Goal: Task Accomplishment & Management: Manage account settings

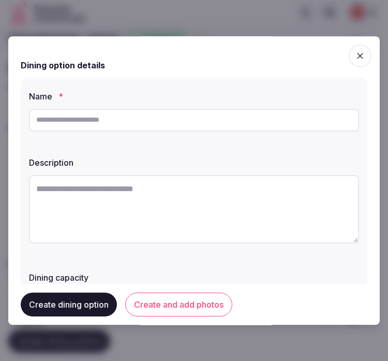
click at [71, 125] on input "text" at bounding box center [194, 120] width 330 height 23
click at [357, 55] on icon "button" at bounding box center [360, 56] width 6 height 6
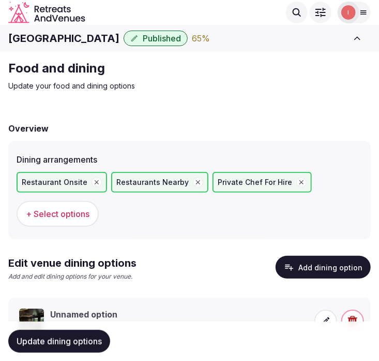
click at [333, 319] on span at bounding box center [326, 320] width 23 height 23
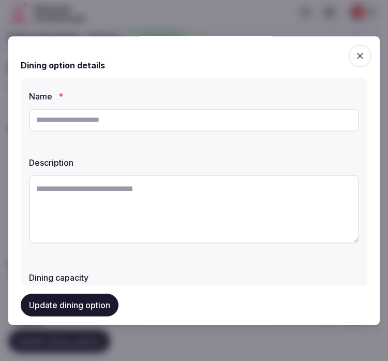
click at [157, 125] on input "text" at bounding box center [194, 120] width 330 height 23
click at [204, 195] on textarea at bounding box center [194, 209] width 330 height 68
paste textarea "**********"
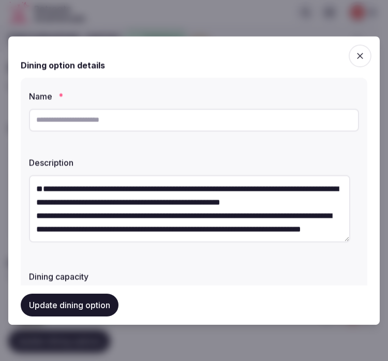
drag, startPoint x: 160, startPoint y: 205, endPoint x: 152, endPoint y: 173, distance: 33.3
click at [152, 173] on div "**********" at bounding box center [194, 210] width 330 height 79
click at [42, 201] on textarea "**********" at bounding box center [189, 208] width 321 height 67
type textarea "**********"
click at [58, 123] on input "text" at bounding box center [194, 120] width 330 height 23
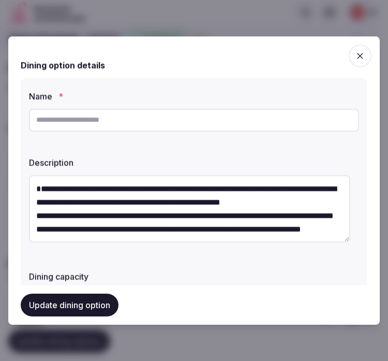
click at [117, 125] on input "text" at bounding box center [194, 120] width 330 height 23
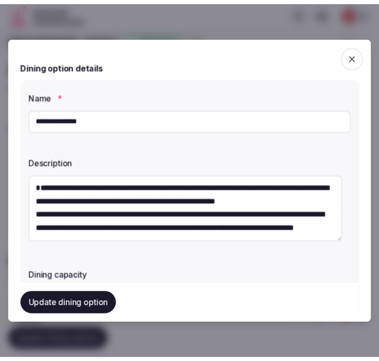
scroll to position [27, 0]
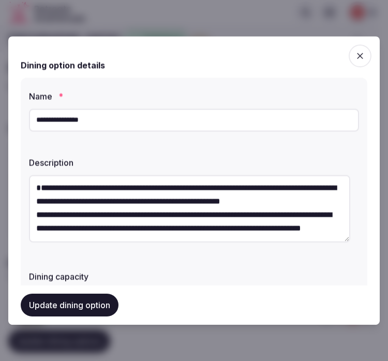
type input "**********"
click at [88, 301] on button "Update dining option" at bounding box center [70, 304] width 98 height 23
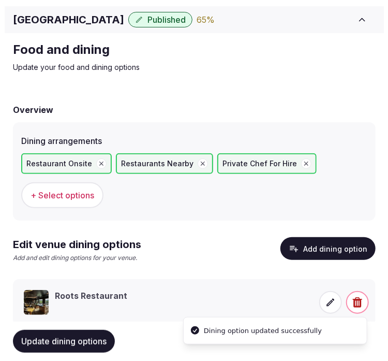
scroll to position [45, 0]
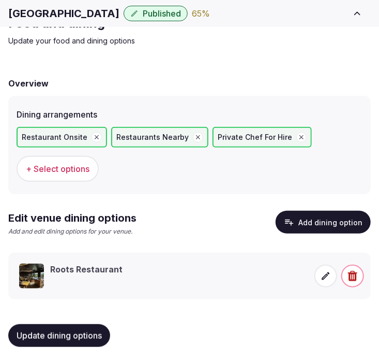
click at [319, 275] on span at bounding box center [326, 275] width 23 height 23
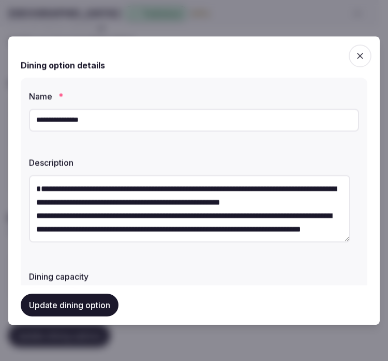
click at [313, 59] on div "Dining option details" at bounding box center [194, 65] width 347 height 12
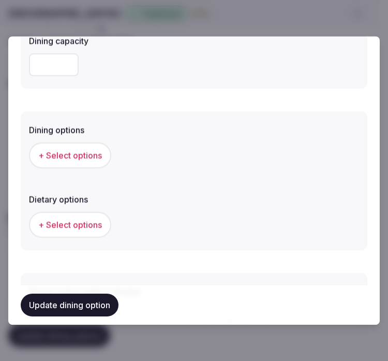
scroll to position [264, 0]
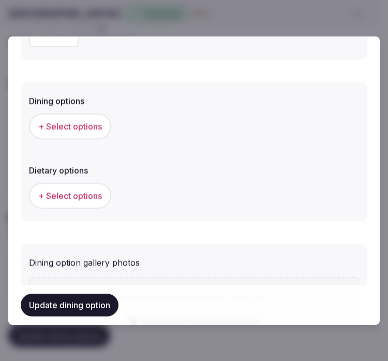
click at [112, 126] on div "+ Select options" at bounding box center [194, 126] width 330 height 26
click at [96, 126] on span "+ Select options" at bounding box center [70, 126] width 64 height 11
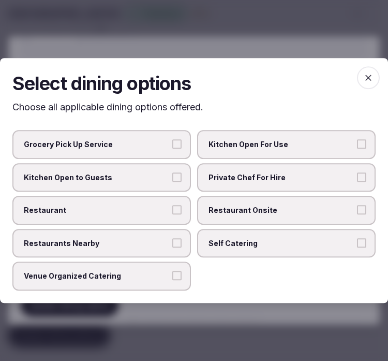
click at [218, 207] on span "Restaurant Onsite" at bounding box center [280, 210] width 145 height 10
click at [357, 207] on button "Restaurant Onsite" at bounding box center [361, 209] width 9 height 9
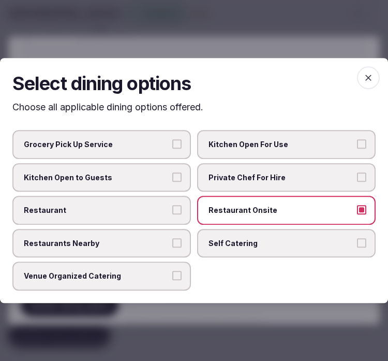
click at [184, 207] on label "Restaurant" at bounding box center [101, 210] width 178 height 29
click at [182, 207] on button "Restaurant" at bounding box center [176, 209] width 9 height 9
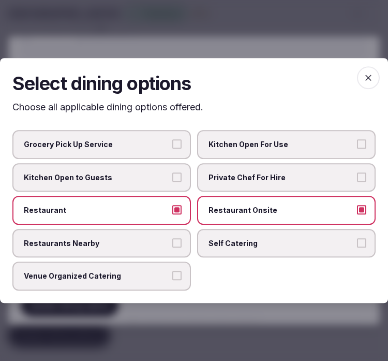
click at [363, 79] on icon "button" at bounding box center [368, 77] width 10 height 10
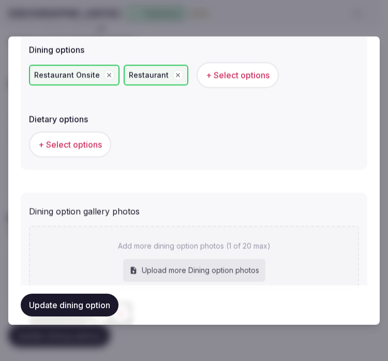
scroll to position [326, 0]
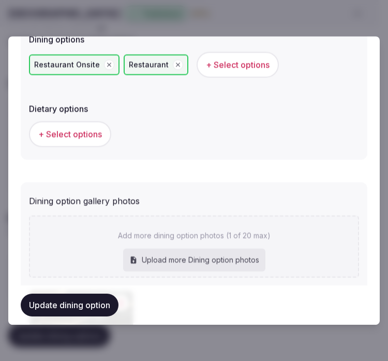
click at [77, 137] on span "+ Select options" at bounding box center [70, 133] width 64 height 11
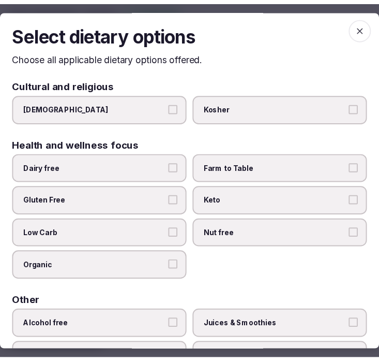
scroll to position [0, 0]
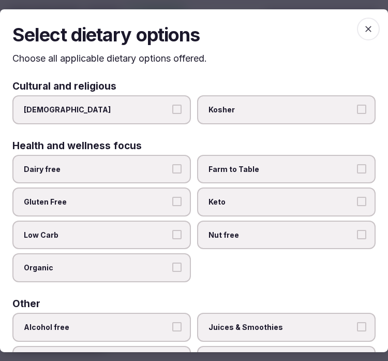
click at [363, 33] on icon "button" at bounding box center [368, 28] width 10 height 10
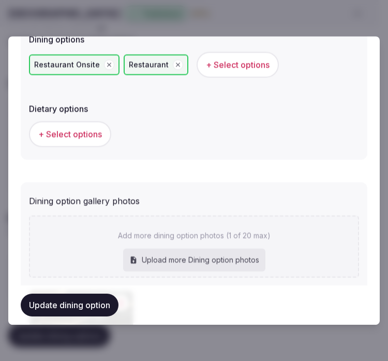
click at [89, 318] on div "Update dining option" at bounding box center [194, 304] width 347 height 39
click at [91, 309] on button "Update dining option" at bounding box center [70, 304] width 98 height 23
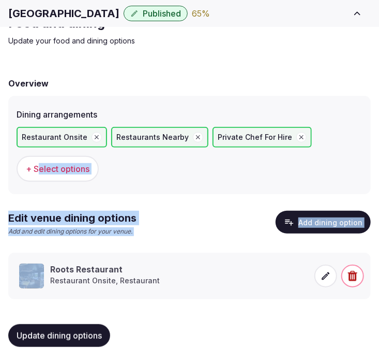
drag, startPoint x: 50, startPoint y: 264, endPoint x: 40, endPoint y: 166, distance: 98.8
click at [40, 166] on div "Overview Dining arrangements Restaurant Onsite Restaurants Nearby Private Chef …" at bounding box center [189, 211] width 363 height 288
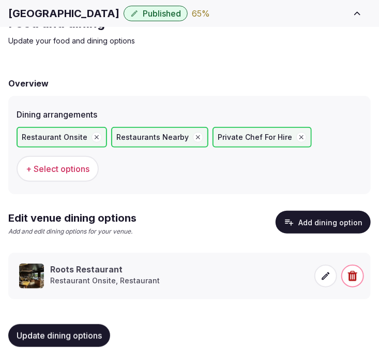
click at [170, 180] on div "Restaurant Onsite Restaurants Nearby Private Chef For Hire + Select options" at bounding box center [190, 154] width 346 height 63
click at [69, 333] on span "Update dining options" at bounding box center [59, 335] width 85 height 10
click at [33, 331] on span "Update dining options" at bounding box center [59, 335] width 85 height 10
click at [76, 336] on span "Update dining options" at bounding box center [59, 335] width 85 height 10
click at [123, 316] on div "Update dining options" at bounding box center [189, 335] width 363 height 39
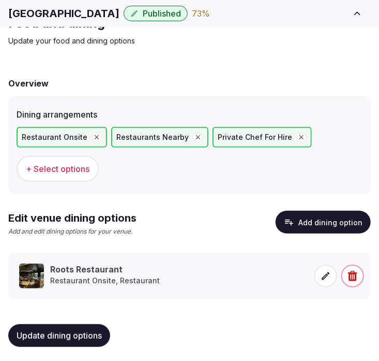
click at [66, 347] on div "Update dining options" at bounding box center [189, 335] width 363 height 39
click at [65, 334] on span "Update dining options" at bounding box center [59, 335] width 85 height 10
click at [322, 115] on label "Dining arrangements" at bounding box center [190, 114] width 346 height 8
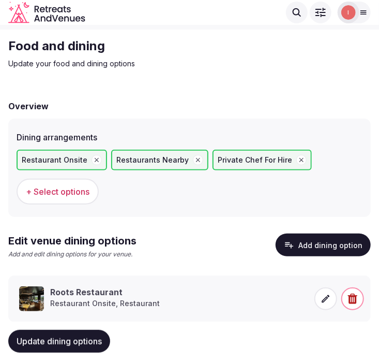
scroll to position [45, 0]
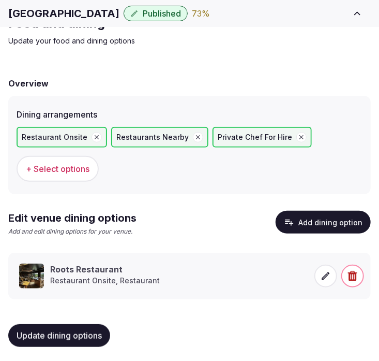
click at [59, 334] on span "Update dining options" at bounding box center [59, 335] width 85 height 10
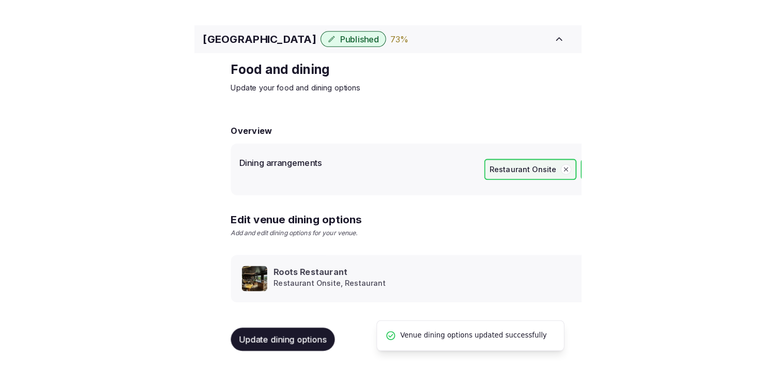
scroll to position [12, 0]
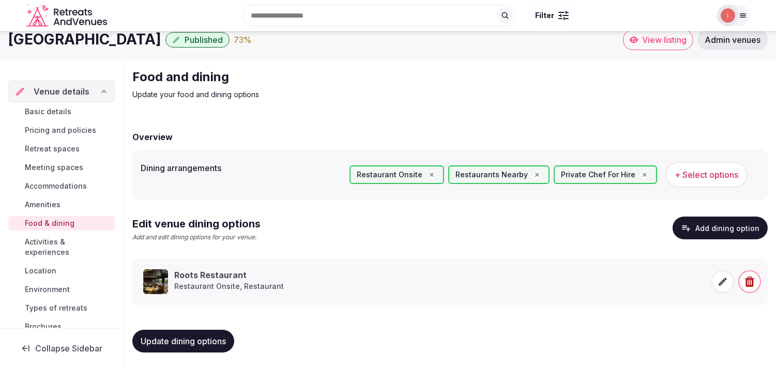
click at [29, 246] on span "Activities & experiences" at bounding box center [68, 247] width 86 height 21
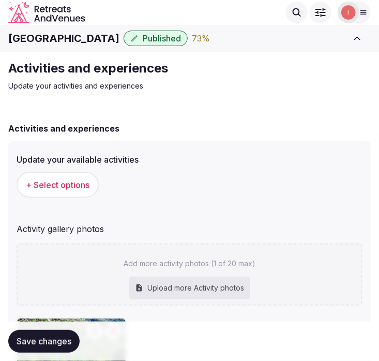
click at [347, 102] on div "Activities and experiences Update your activities and experiences Activities an…" at bounding box center [189, 342] width 379 height 580
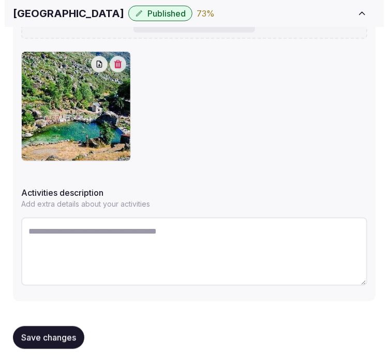
scroll to position [268, 0]
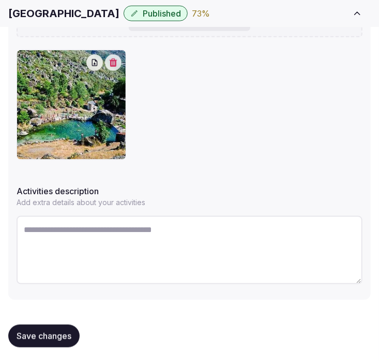
click at [112, 65] on icon "button" at bounding box center [114, 62] width 8 height 8
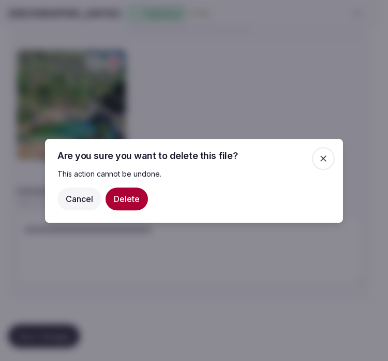
click at [127, 195] on button "Delete" at bounding box center [127, 198] width 42 height 23
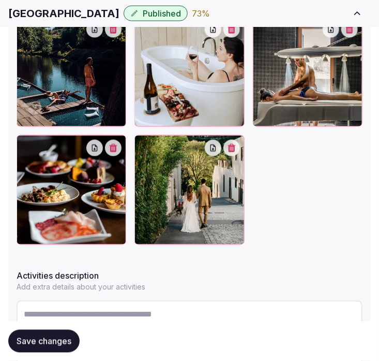
scroll to position [497, 0]
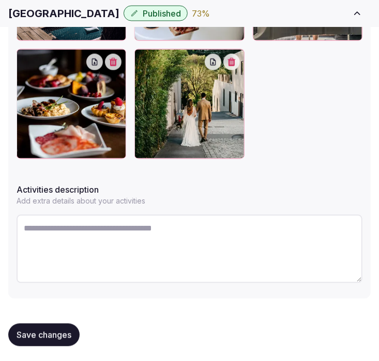
click at [204, 236] on textarea at bounding box center [190, 249] width 346 height 68
paste textarea "**********"
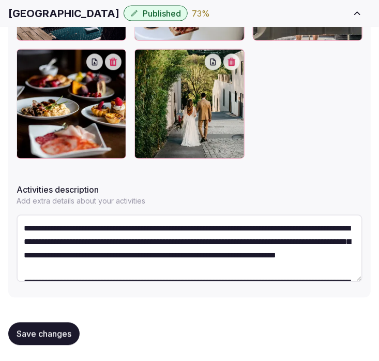
scroll to position [46, 0]
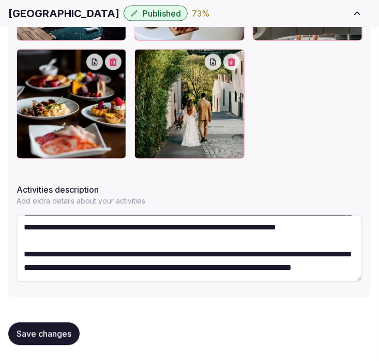
type textarea "**********"
click at [64, 328] on span "Save changes" at bounding box center [44, 333] width 55 height 10
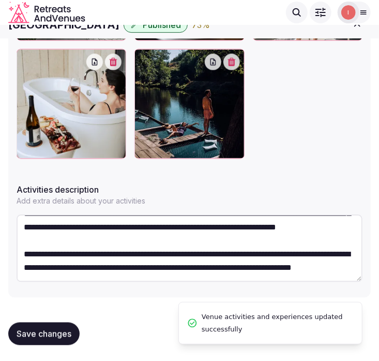
scroll to position [379, 0]
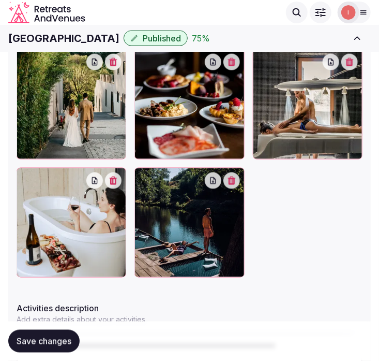
click at [52, 338] on span "Save changes" at bounding box center [44, 341] width 55 height 10
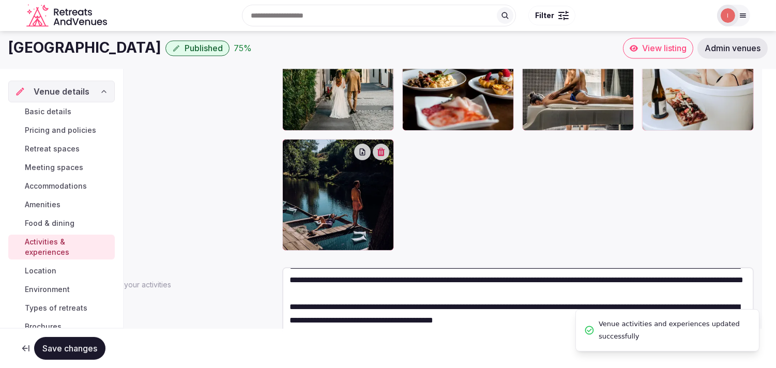
scroll to position [54, 0]
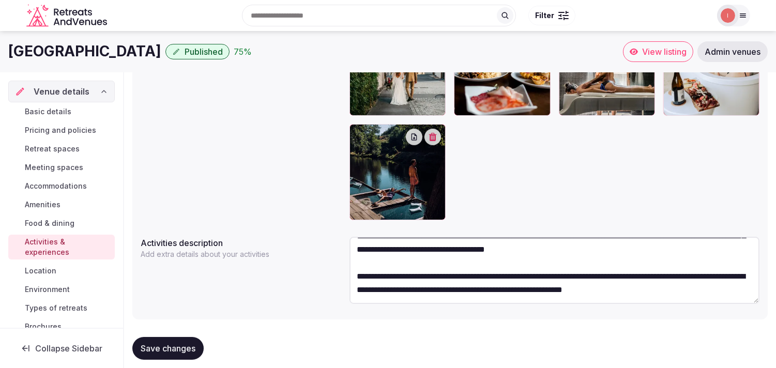
click at [40, 267] on span "Location" at bounding box center [41, 271] width 32 height 10
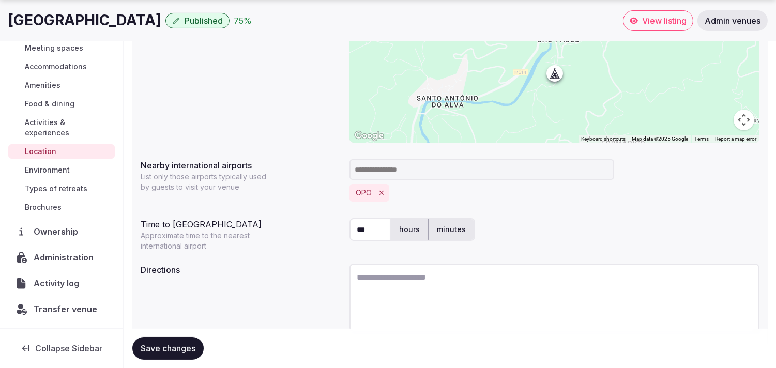
scroll to position [257, 0]
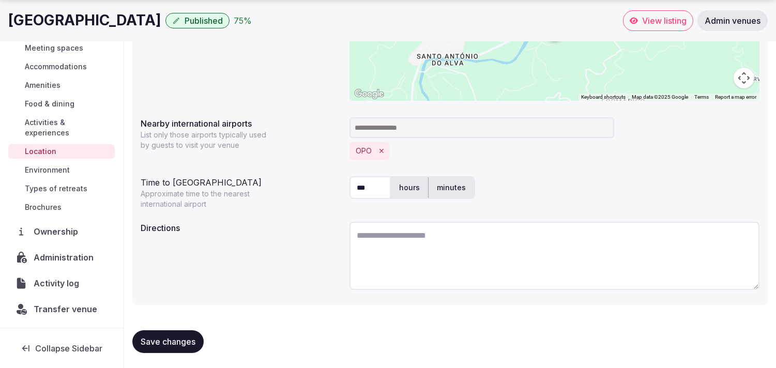
click at [44, 166] on span "Environment" at bounding box center [47, 170] width 45 height 10
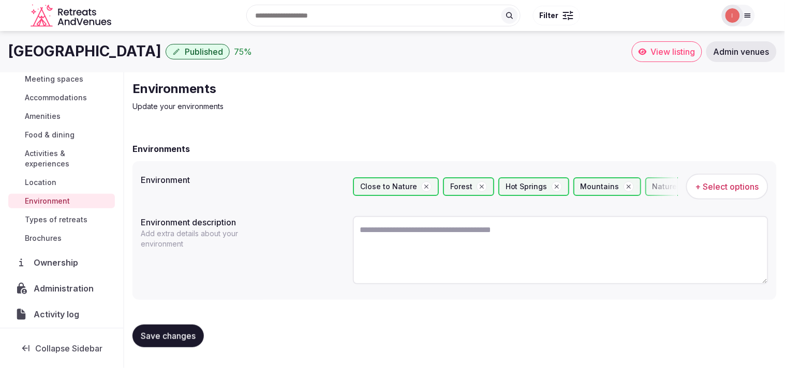
click at [169, 331] on span "Save changes" at bounding box center [168, 336] width 55 height 10
click at [345, 81] on h2 "Environments" at bounding box center [306, 89] width 348 height 17
click at [58, 221] on span "Types of retreats" at bounding box center [56, 220] width 63 height 10
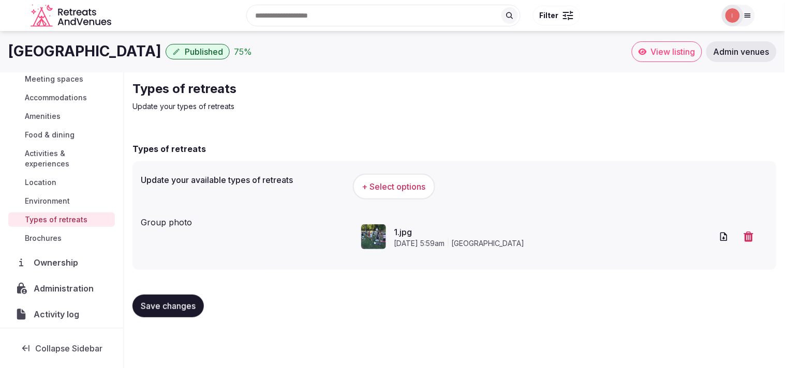
scroll to position [119, 0]
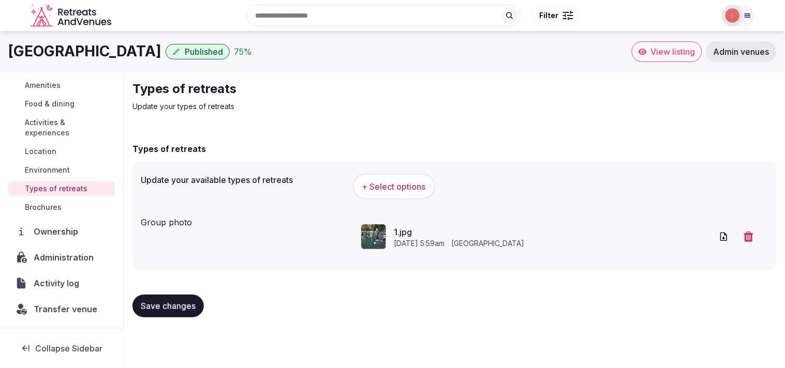
click at [144, 309] on span "Save changes" at bounding box center [168, 306] width 55 height 10
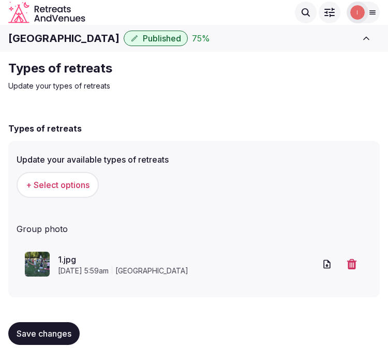
click at [57, 331] on span "Save changes" at bounding box center [44, 333] width 55 height 10
click at [298, 102] on div "Types of retreats Update your types of retreats Types of retreats Update your a…" at bounding box center [194, 206] width 388 height 309
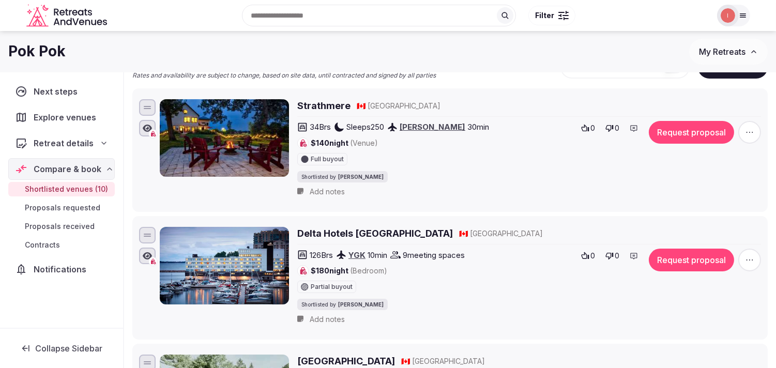
scroll to position [74, 0]
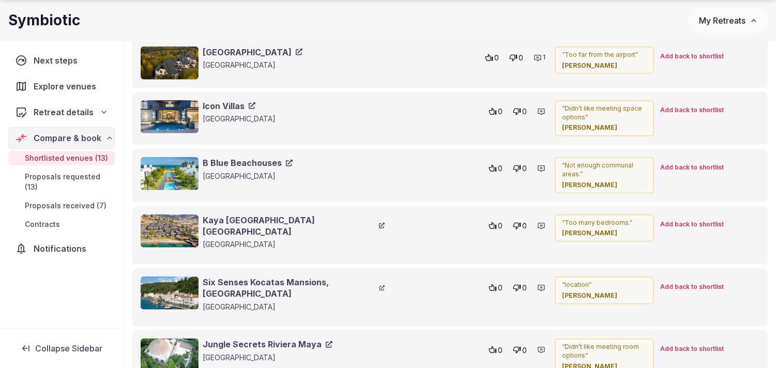
scroll to position [2241, 0]
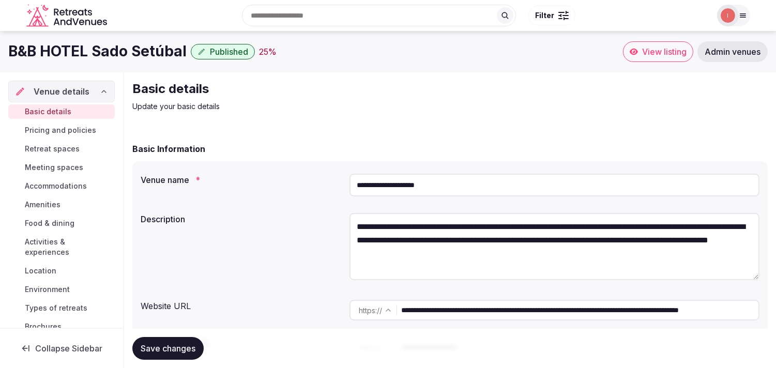
click at [103, 44] on h1 "B&B HOTEL Sado Setúbal" at bounding box center [97, 51] width 178 height 20
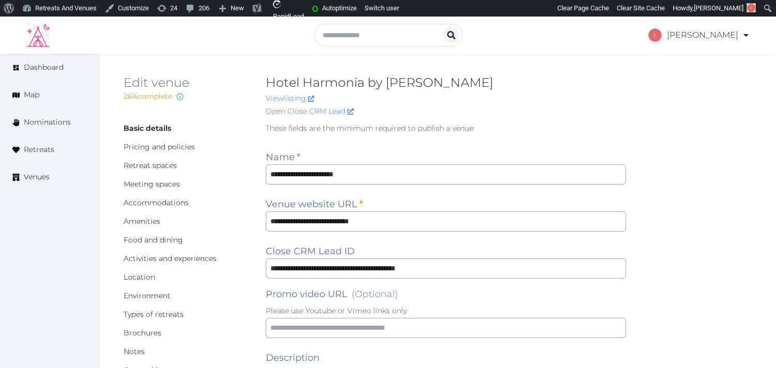
scroll to position [115, 0]
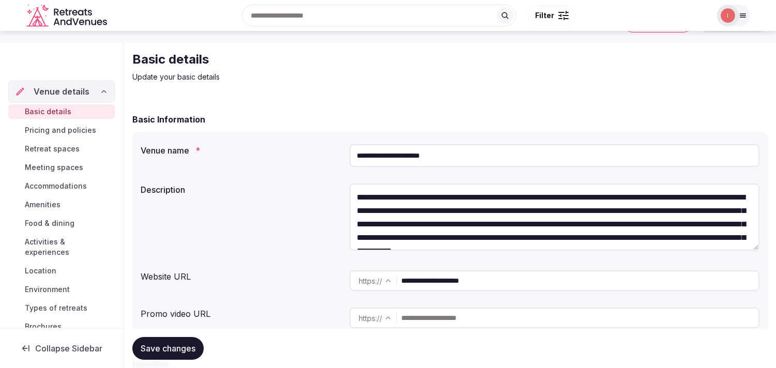
scroll to position [57, 0]
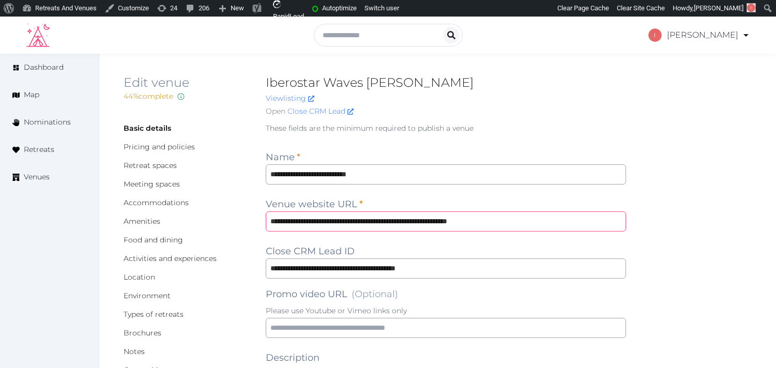
click at [319, 215] on input "**********" at bounding box center [446, 222] width 361 height 20
click at [277, 179] on input "**********" at bounding box center [446, 174] width 361 height 20
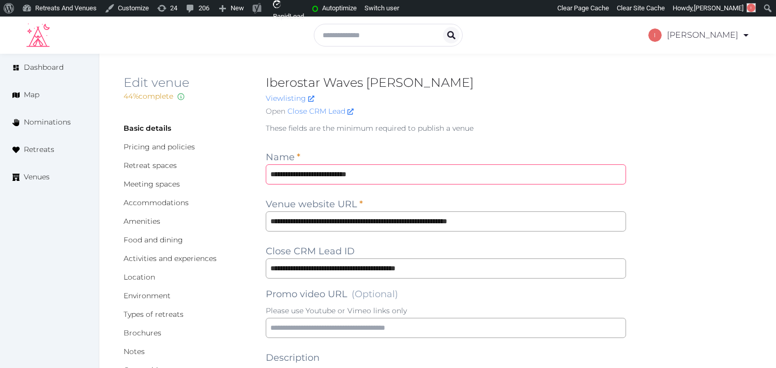
click at [277, 179] on input "**********" at bounding box center [446, 174] width 361 height 20
click at [379, 229] on input "**********" at bounding box center [446, 222] width 361 height 20
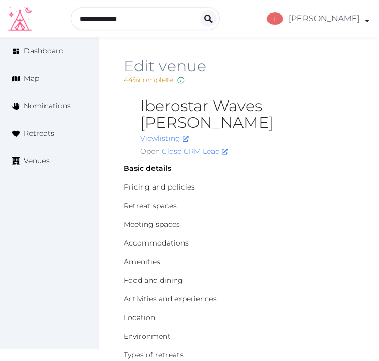
click at [172, 113] on h2 "Iberostar Waves Cala Domingos" at bounding box center [247, 114] width 215 height 33
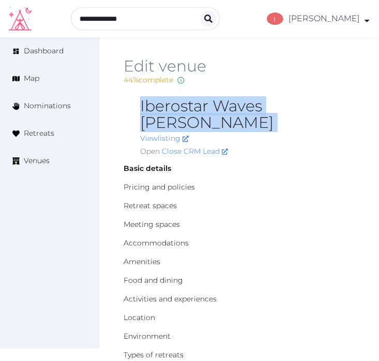
click at [172, 113] on h2 "Iberostar Waves Cala Domingos" at bounding box center [247, 114] width 215 height 33
copy h2 "Iberostar Waves Cala Domingos"
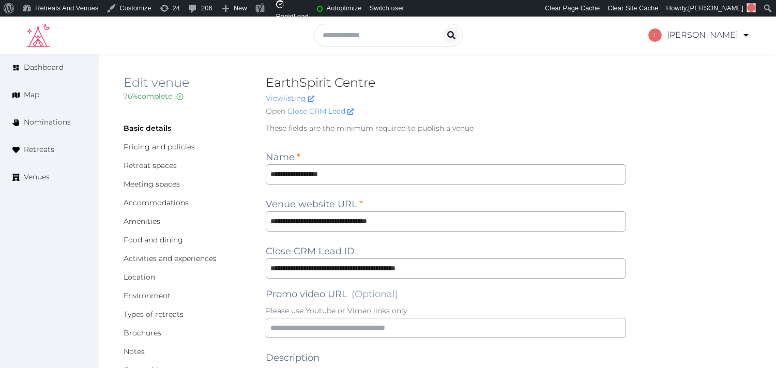
type input "***"
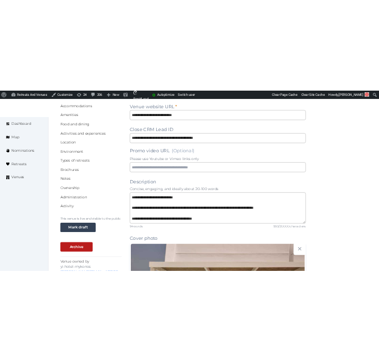
scroll to position [172, 0]
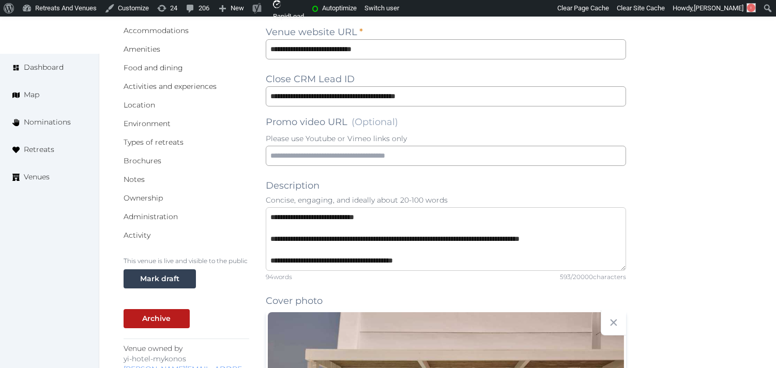
drag, startPoint x: 565, startPoint y: 239, endPoint x: 600, endPoint y: 235, distance: 35.4
click at [600, 235] on textarea "**********" at bounding box center [446, 239] width 361 height 64
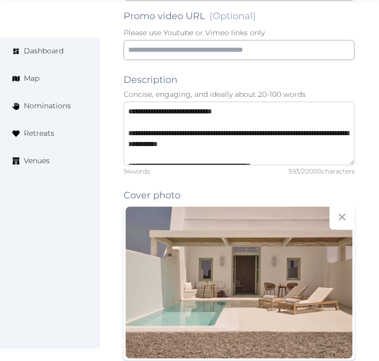
scroll to position [977, 0]
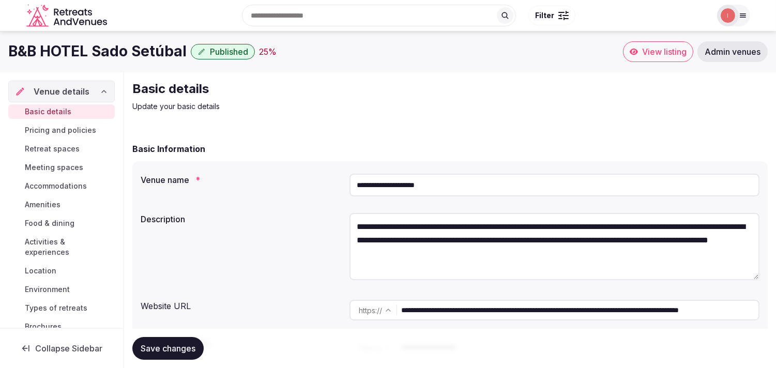
click at [100, 48] on h1 "B&B HOTEL Sado Setúbal" at bounding box center [97, 51] width 178 height 20
copy div "B&B HOTEL Sado Setúbal"
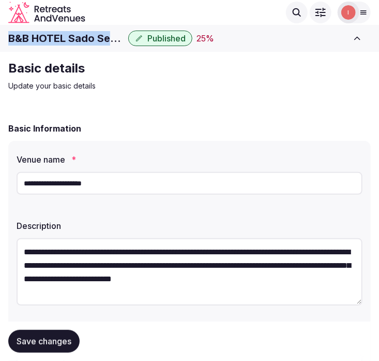
copy div "B&B HOTEL Sado Setúbal"
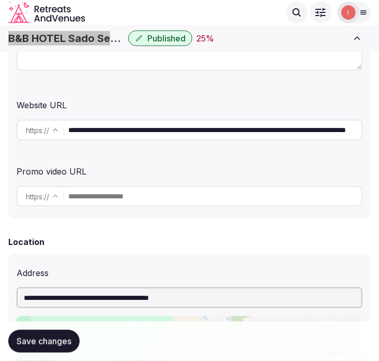
scroll to position [230, 0]
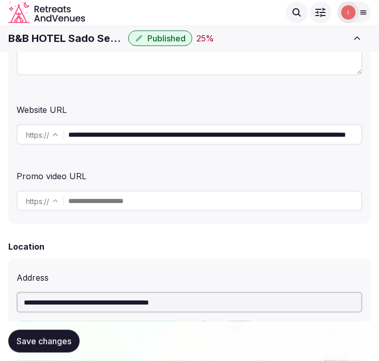
click at [193, 128] on input "**********" at bounding box center [214, 134] width 293 height 21
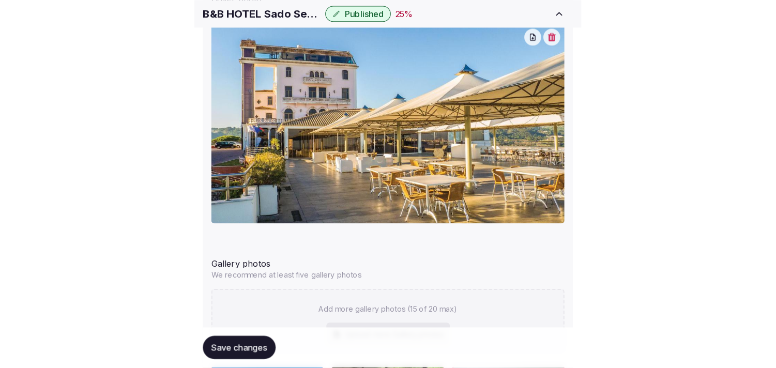
scroll to position [1264, 0]
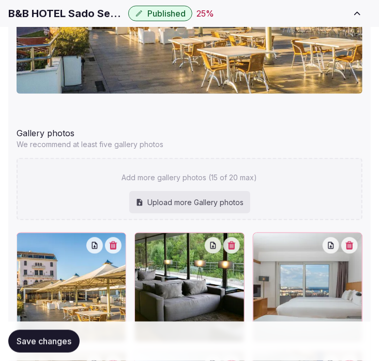
click at [117, 241] on icon "button" at bounding box center [113, 245] width 8 height 8
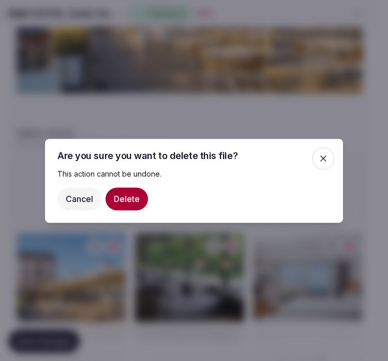
click at [139, 192] on button "Delete" at bounding box center [127, 198] width 42 height 23
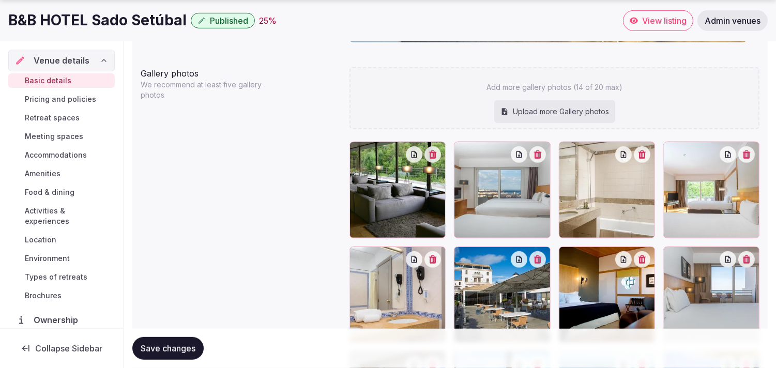
scroll to position [1207, 0]
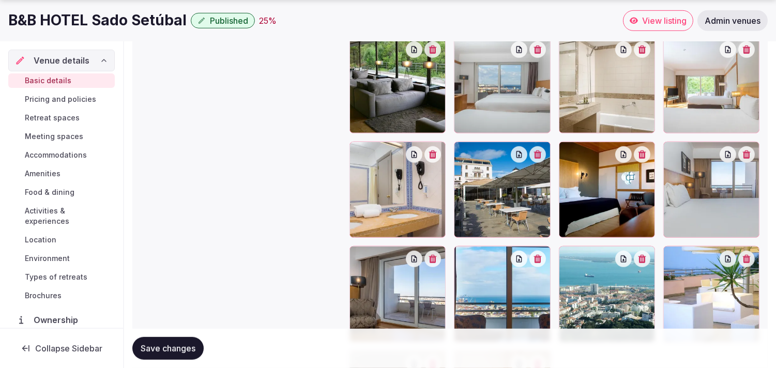
click at [544, 161] on div at bounding box center [502, 190] width 96 height 96
click at [540, 155] on icon "button" at bounding box center [538, 155] width 8 height 8
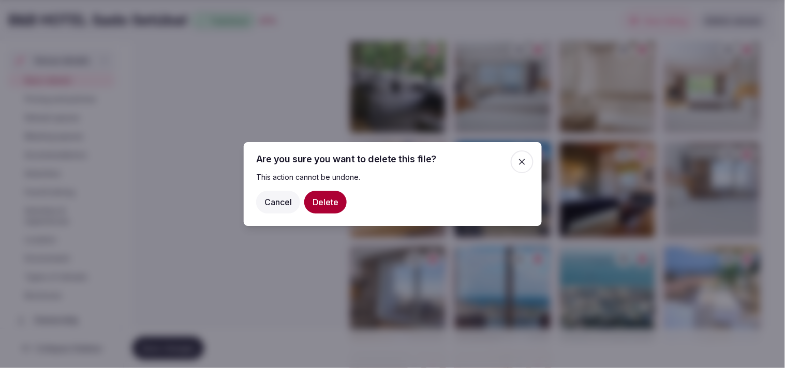
click at [331, 198] on button "Delete" at bounding box center [325, 202] width 42 height 23
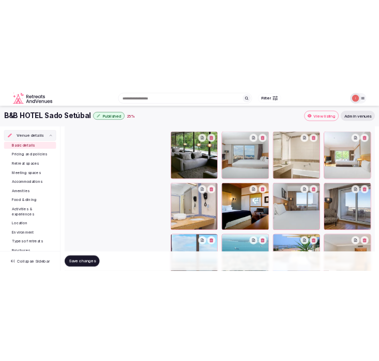
scroll to position [1149, 0]
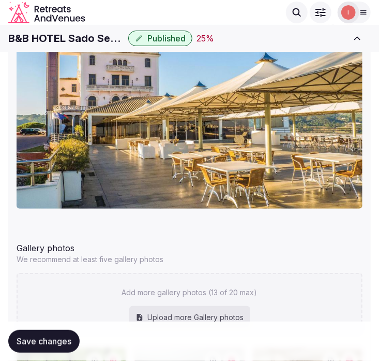
click at [61, 36] on h1 "B&B HOTEL Sado Setúbal" at bounding box center [66, 38] width 116 height 14
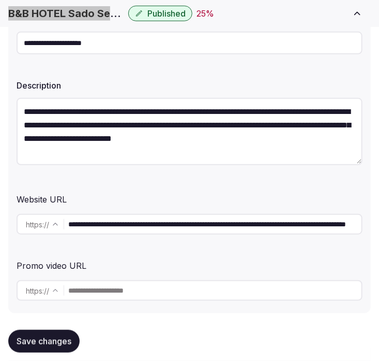
scroll to position [172, 0]
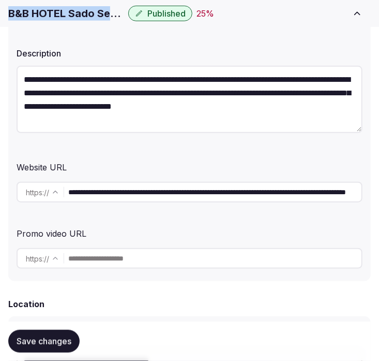
click at [203, 198] on input "**********" at bounding box center [214, 192] width 293 height 21
click at [226, 192] on input "**********" at bounding box center [214, 192] width 293 height 21
click at [211, 191] on input "**********" at bounding box center [214, 192] width 293 height 21
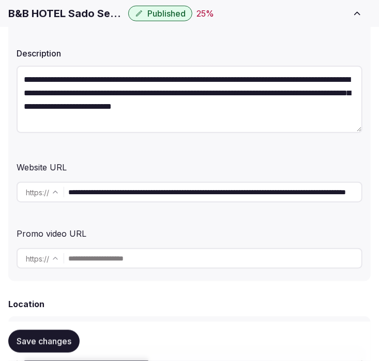
click at [215, 190] on input "**********" at bounding box center [214, 192] width 293 height 21
drag, startPoint x: 211, startPoint y: 193, endPoint x: 691, endPoint y: 224, distance: 481.6
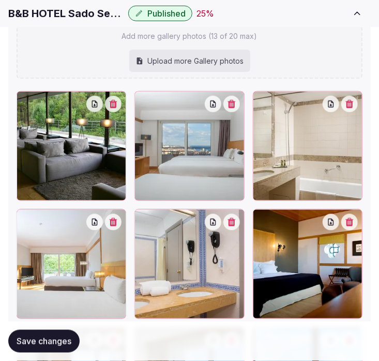
scroll to position [1494, 0]
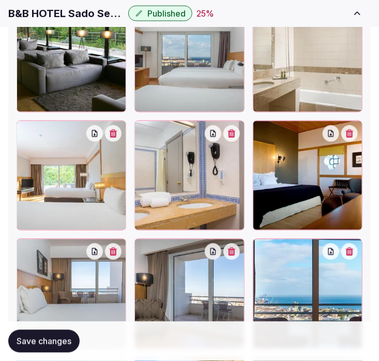
type input "**********"
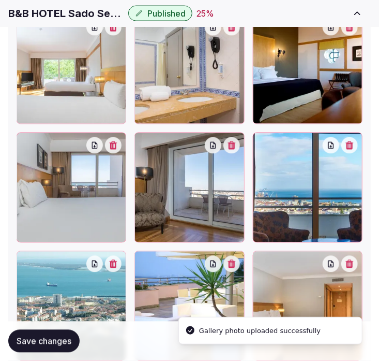
scroll to position [1803, 0]
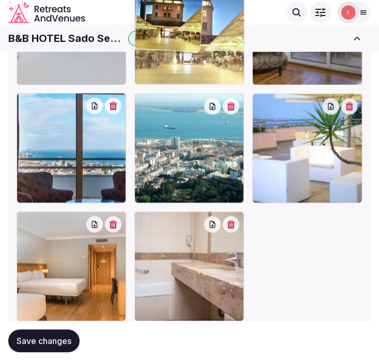
drag, startPoint x: 147, startPoint y: 186, endPoint x: 141, endPoint y: 40, distance: 146.5
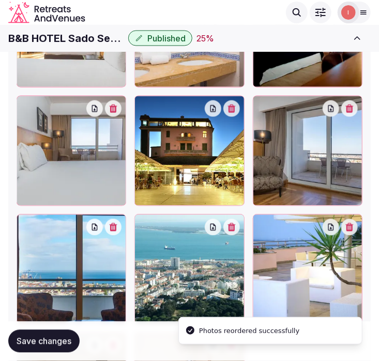
scroll to position [1643, 0]
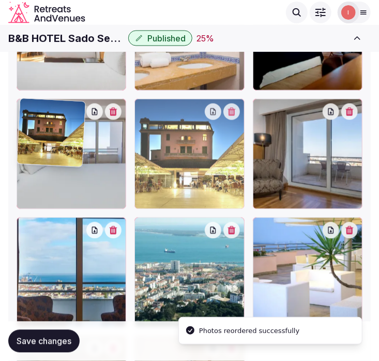
drag, startPoint x: 147, startPoint y: 112, endPoint x: 99, endPoint y: 68, distance: 65.5
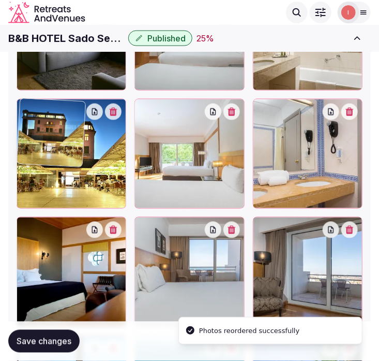
click at [101, 47] on div "[GEOGRAPHIC_DATA] Published 25 % View listing Admin venues" at bounding box center [189, 38] width 379 height 23
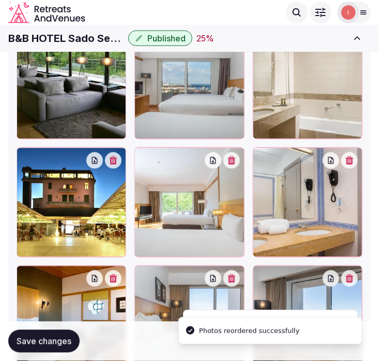
scroll to position [1410, 0]
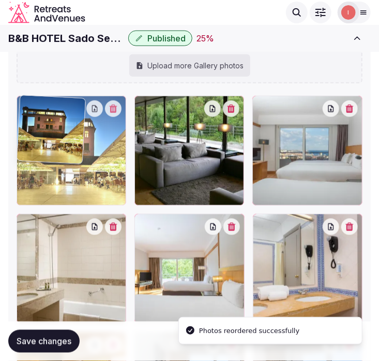
drag, startPoint x: 25, startPoint y: 226, endPoint x: 22, endPoint y: 134, distance: 91.6
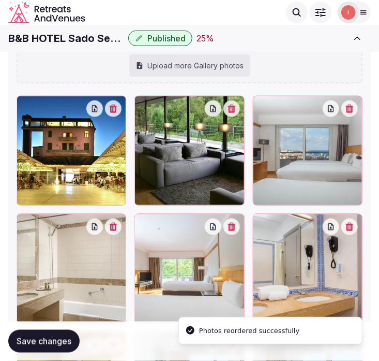
click at [142, 109] on div at bounding box center [142, 104] width 17 height 17
click at [183, 151] on div at bounding box center [189, 151] width 110 height 110
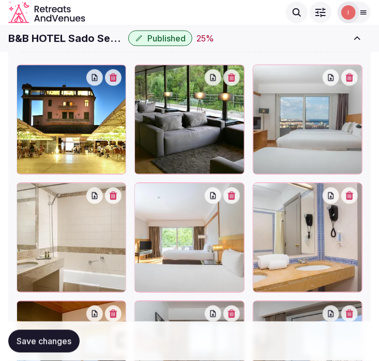
scroll to position [1343, 0]
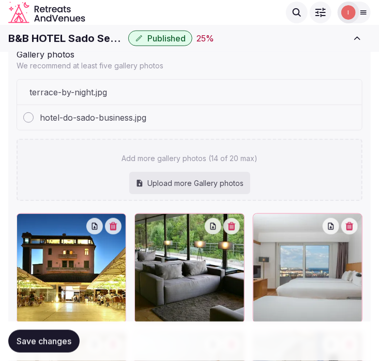
click at [228, 126] on div "hotel-do-sado-business.jpg" at bounding box center [189, 117] width 345 height 25
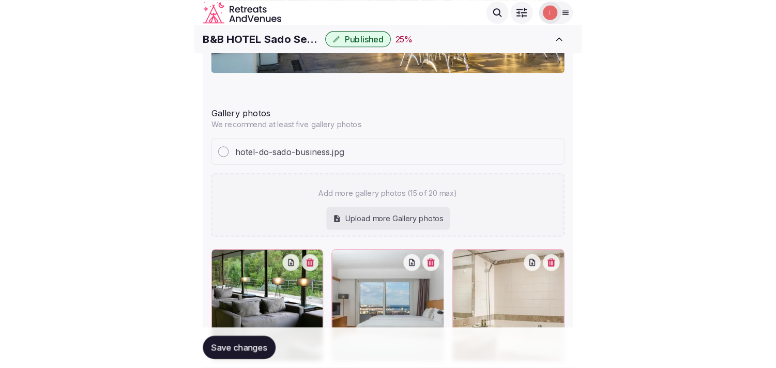
scroll to position [1285, 0]
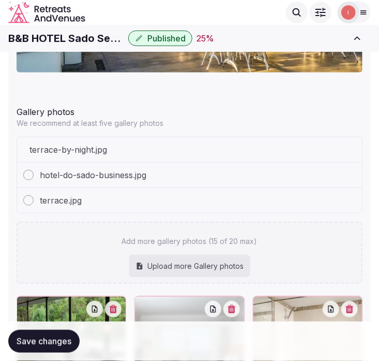
click at [265, 177] on div "hotel-do-sado-business.jpg" at bounding box center [189, 174] width 345 height 25
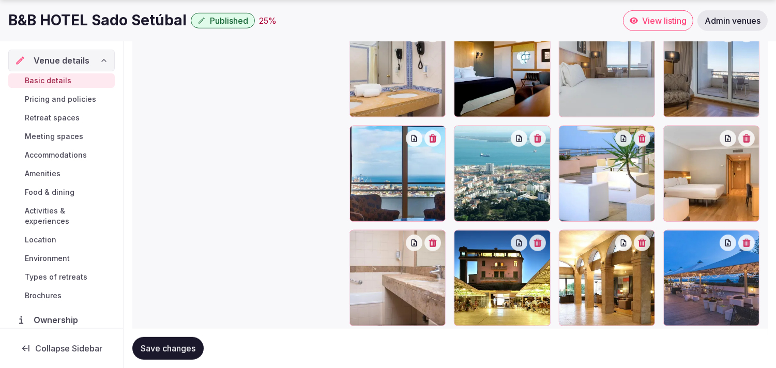
scroll to position [1420, 0]
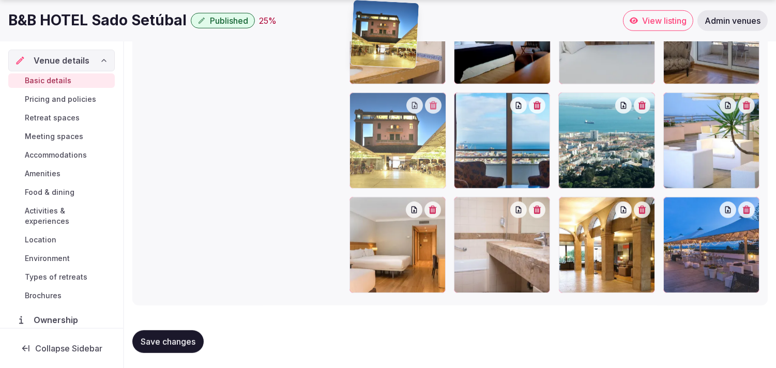
drag, startPoint x: 442, startPoint y: 152, endPoint x: 394, endPoint y: 60, distance: 103.9
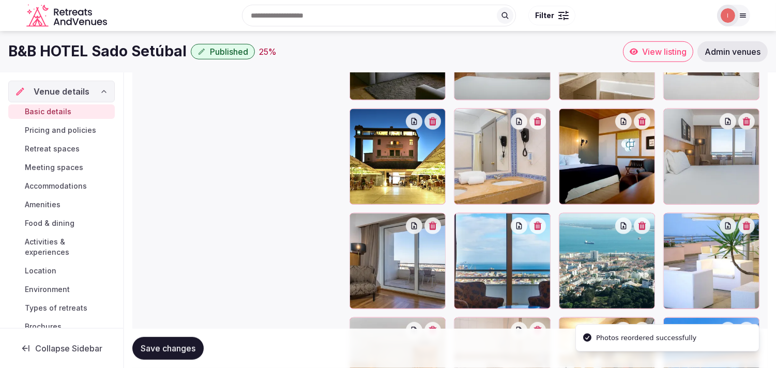
scroll to position [1292, 0]
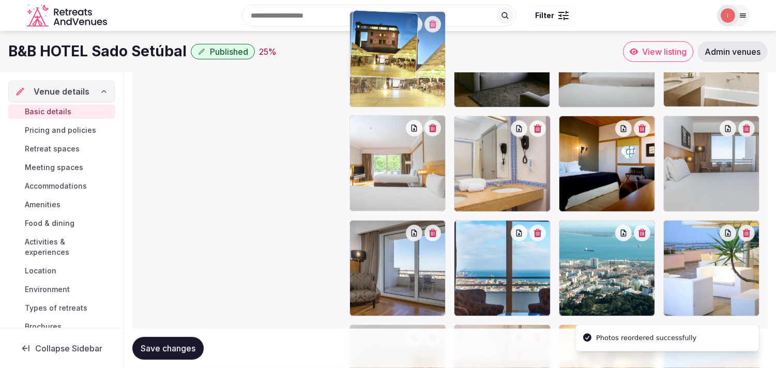
drag, startPoint x: 357, startPoint y: 119, endPoint x: 356, endPoint y: 80, distance: 39.9
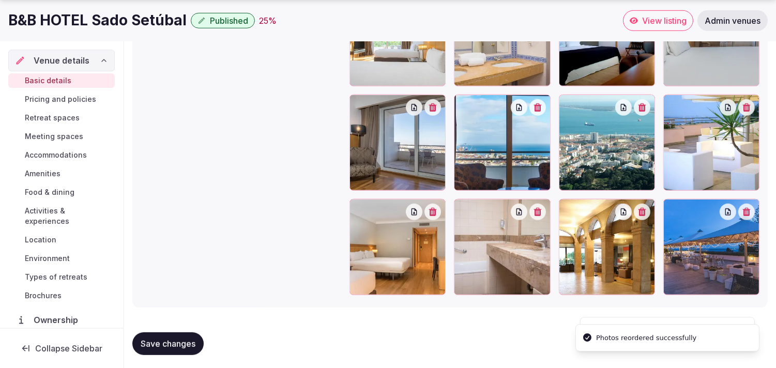
scroll to position [1420, 0]
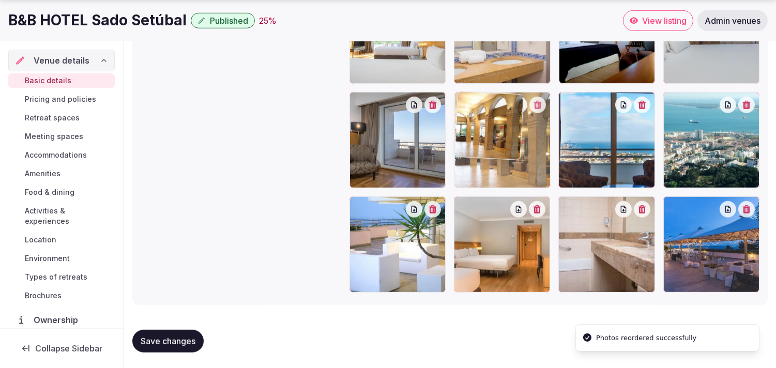
drag, startPoint x: 565, startPoint y: 202, endPoint x: 477, endPoint y: 70, distance: 158.8
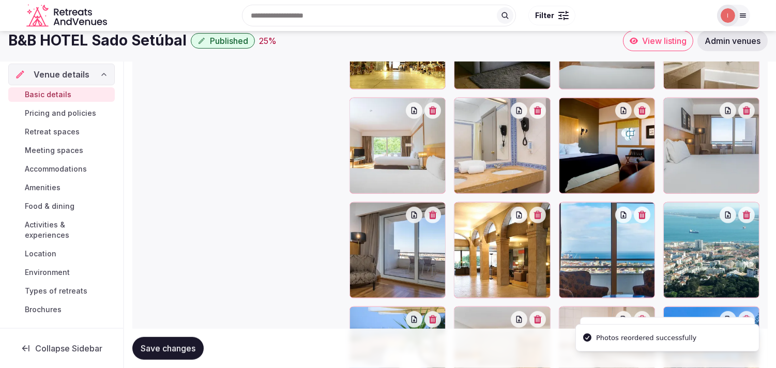
scroll to position [1306, 0]
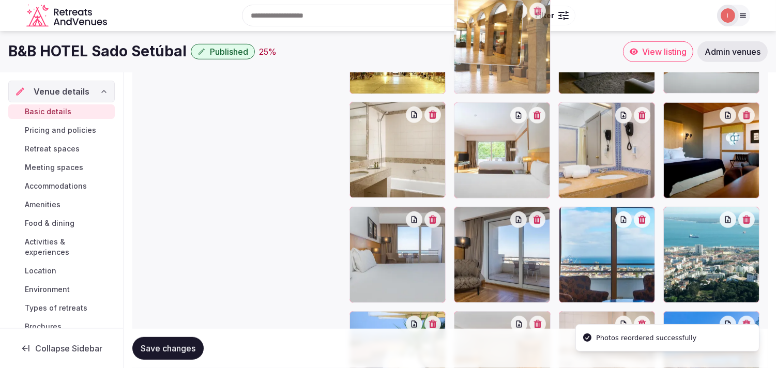
drag, startPoint x: 459, startPoint y: 191, endPoint x: 453, endPoint y: 71, distance: 120.7
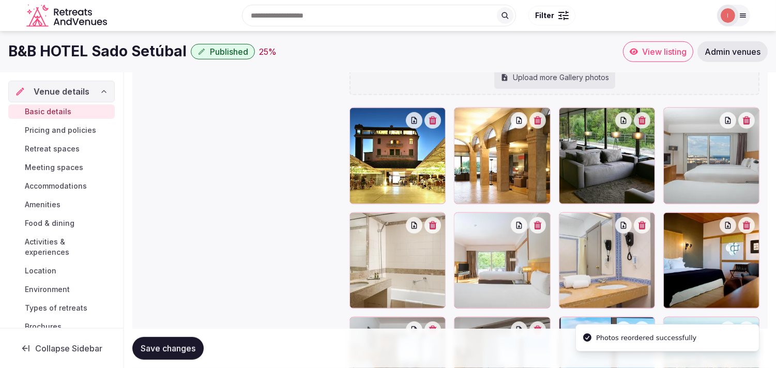
scroll to position [1191, 0]
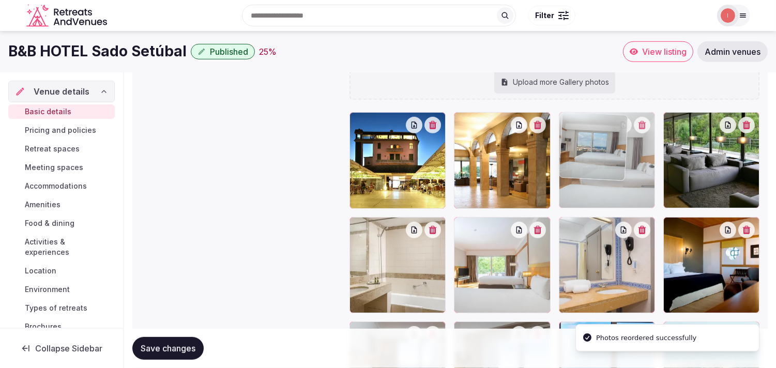
drag, startPoint x: 671, startPoint y: 120, endPoint x: 601, endPoint y: 119, distance: 70.4
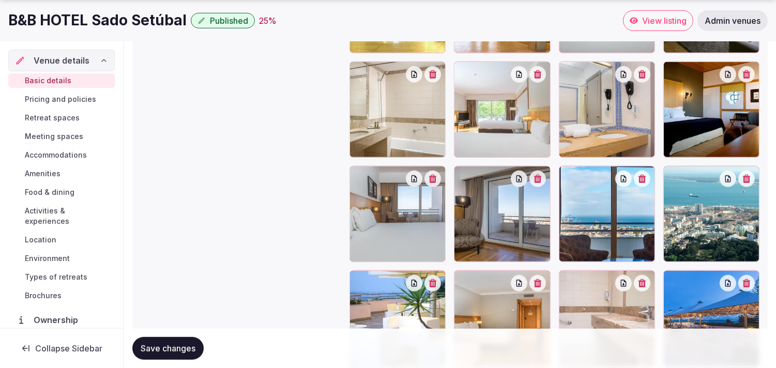
scroll to position [1420, 0]
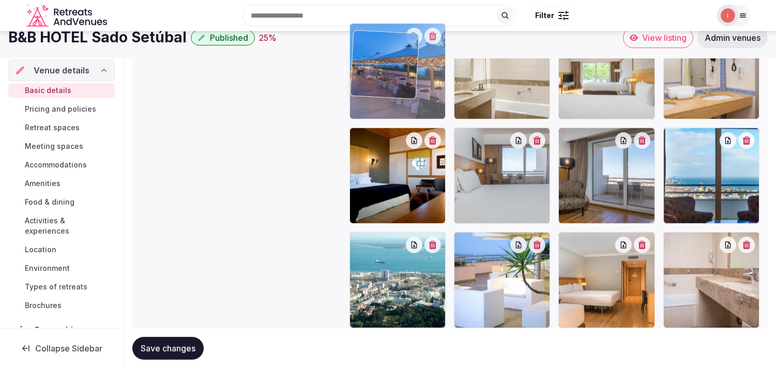
drag, startPoint x: 676, startPoint y: 203, endPoint x: 330, endPoint y: 57, distance: 376.2
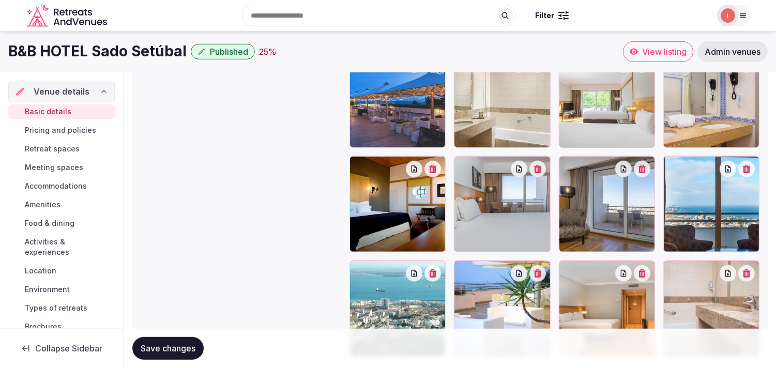
scroll to position [1320, 0]
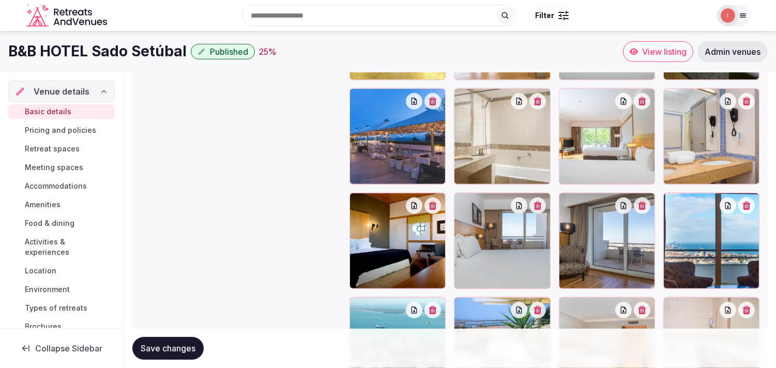
click at [540, 104] on button "button" at bounding box center [538, 101] width 17 height 17
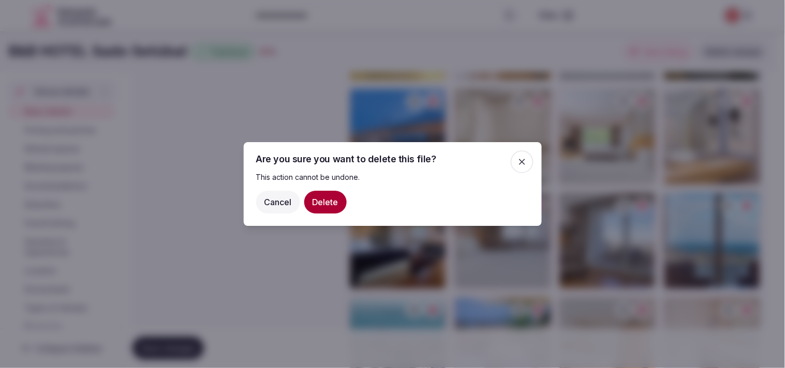
click at [331, 197] on button "Delete" at bounding box center [325, 202] width 42 height 23
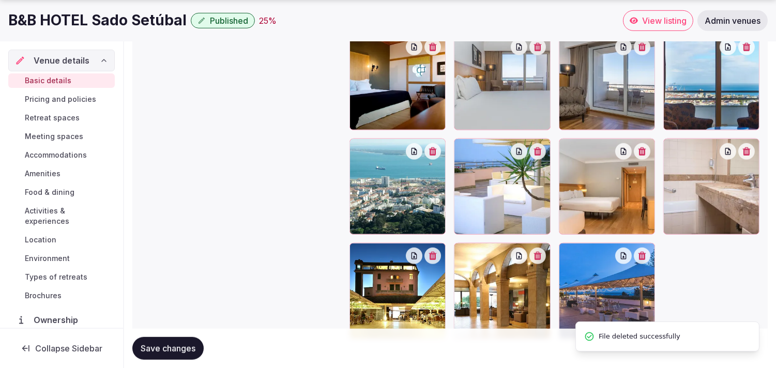
scroll to position [1377, 0]
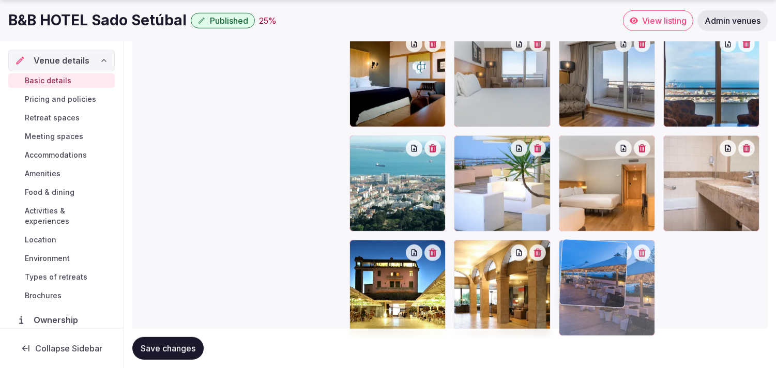
drag, startPoint x: 561, startPoint y: 241, endPoint x: 551, endPoint y: 229, distance: 15.4
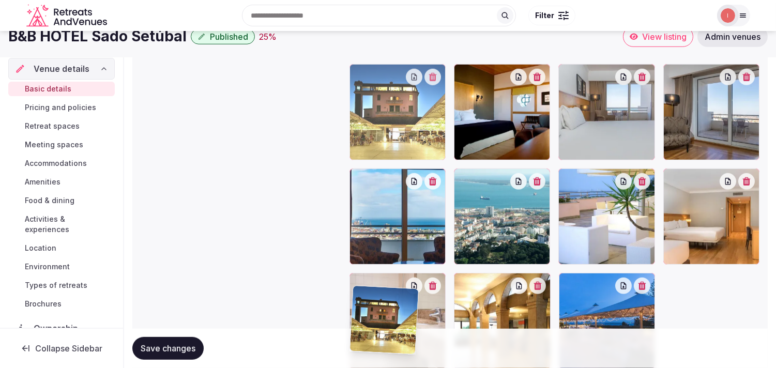
drag, startPoint x: 358, startPoint y: 246, endPoint x: 352, endPoint y: 43, distance: 203.4
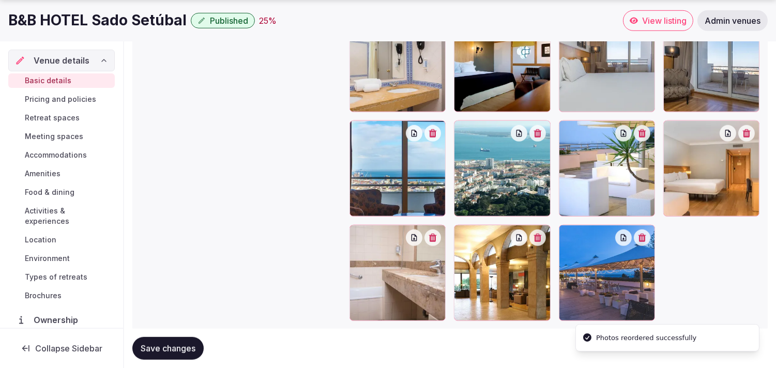
scroll to position [1420, 0]
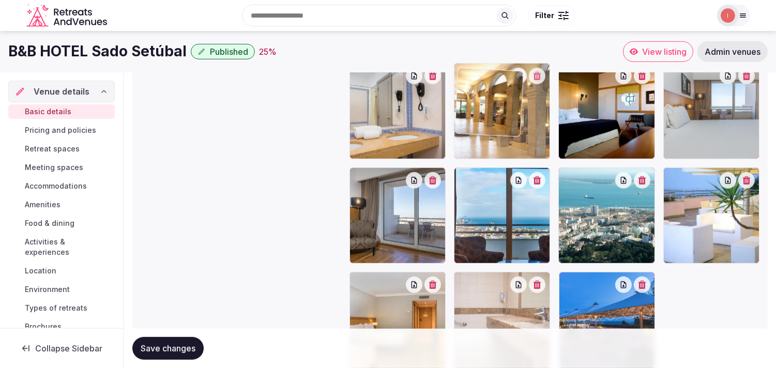
drag, startPoint x: 466, startPoint y: 208, endPoint x: 469, endPoint y: 59, distance: 149.0
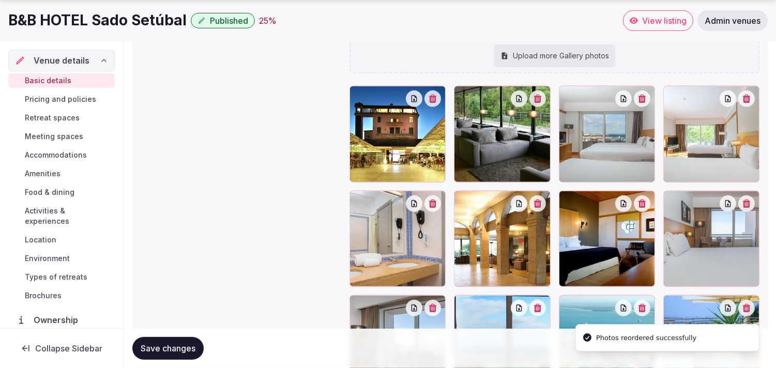
scroll to position [1282, 0]
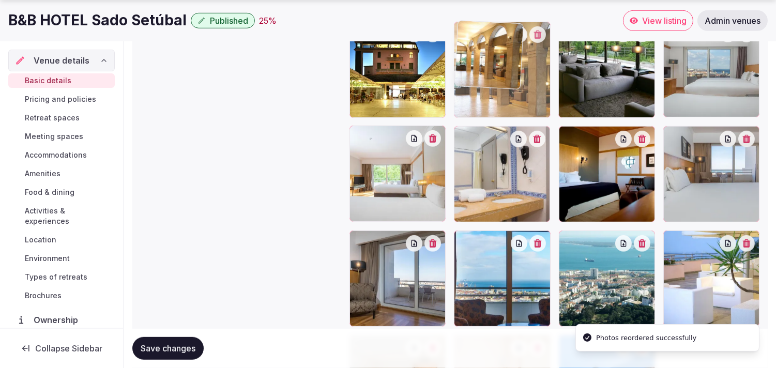
drag, startPoint x: 462, startPoint y: 133, endPoint x: 454, endPoint y: 76, distance: 57.6
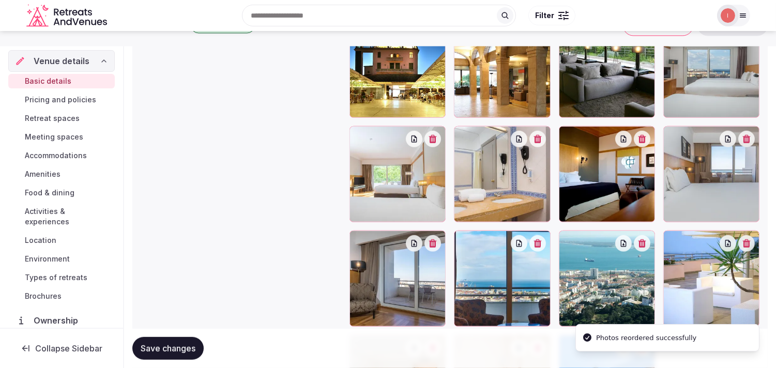
scroll to position [1224, 0]
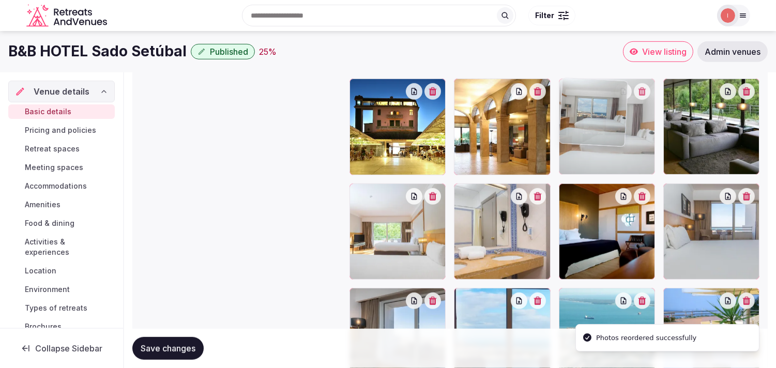
drag, startPoint x: 671, startPoint y: 85, endPoint x: 604, endPoint y: 84, distance: 67.8
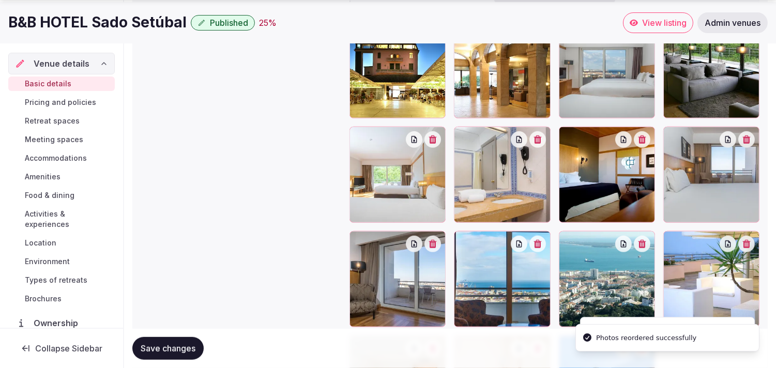
scroll to position [1282, 0]
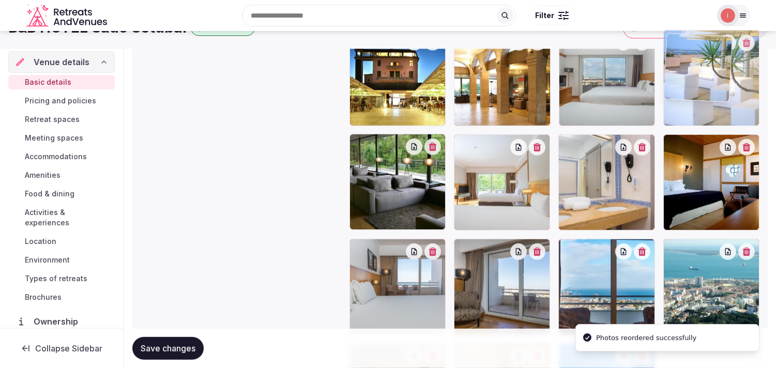
drag, startPoint x: 676, startPoint y: 240, endPoint x: 661, endPoint y: 68, distance: 172.4
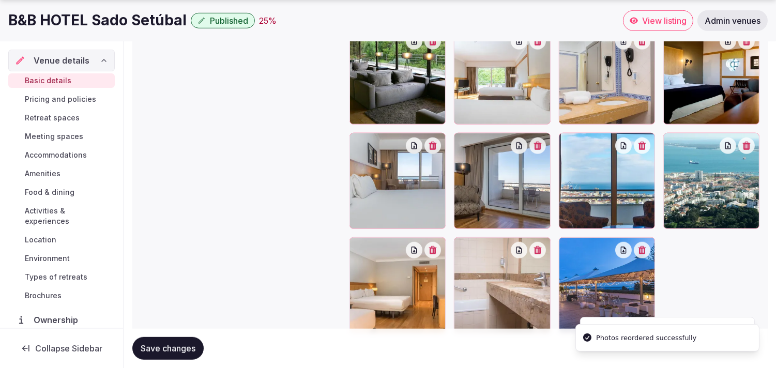
scroll to position [1420, 0]
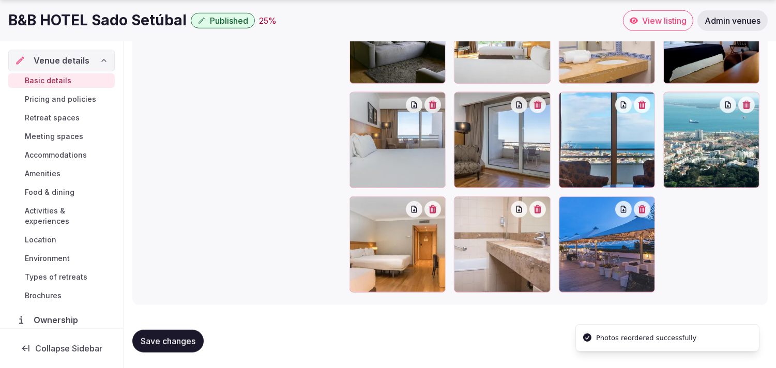
drag, startPoint x: 565, startPoint y: 205, endPoint x: 443, endPoint y: 137, distance: 139.9
click at [466, 143] on div at bounding box center [555, 88] width 410 height 410
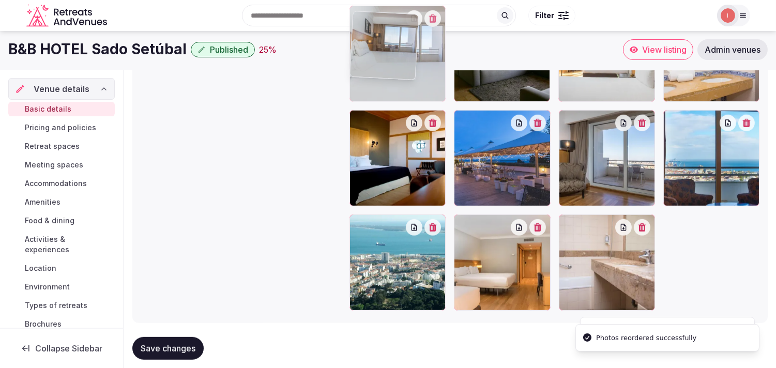
drag, startPoint x: 384, startPoint y: 111, endPoint x: 399, endPoint y: 65, distance: 48.3
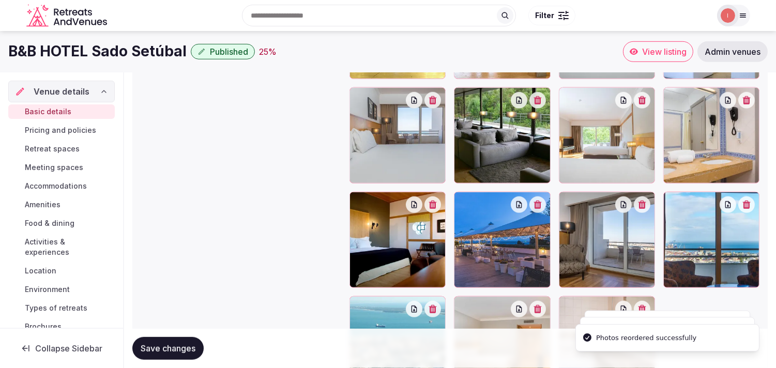
scroll to position [1281, 0]
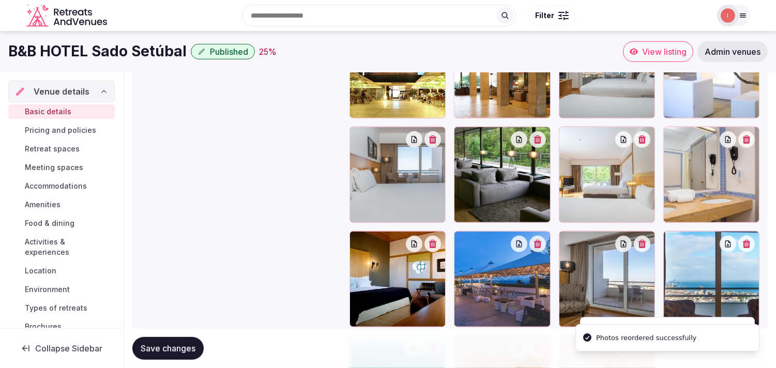
click at [170, 356] on button "Save changes" at bounding box center [167, 348] width 71 height 23
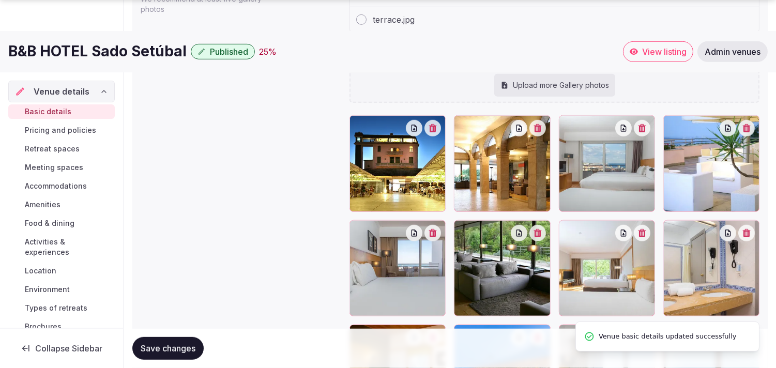
scroll to position [1224, 0]
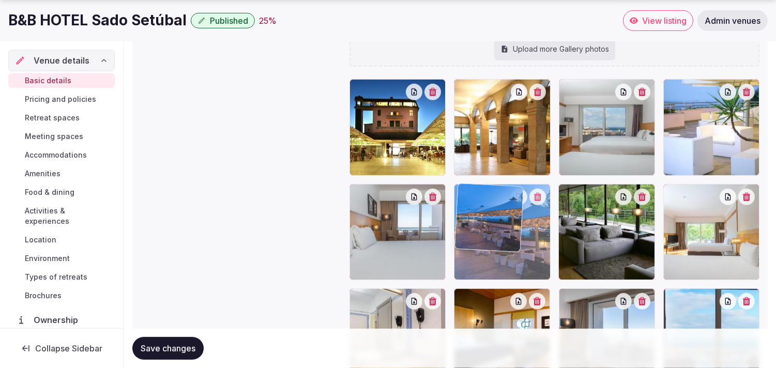
drag, startPoint x: 461, startPoint y: 297, endPoint x: 476, endPoint y: 236, distance: 63.0
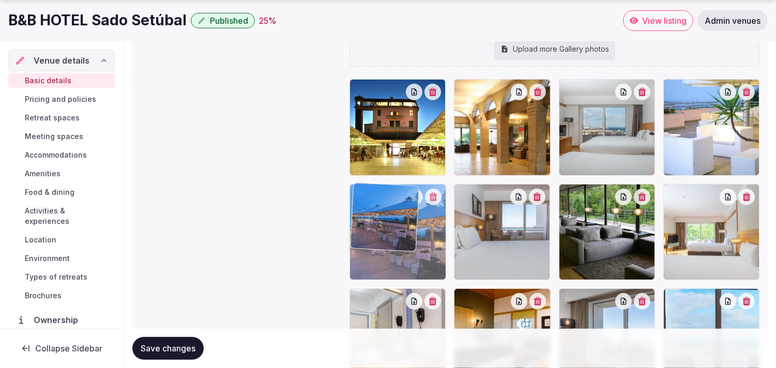
drag, startPoint x: 460, startPoint y: 193, endPoint x: 403, endPoint y: 197, distance: 57.0
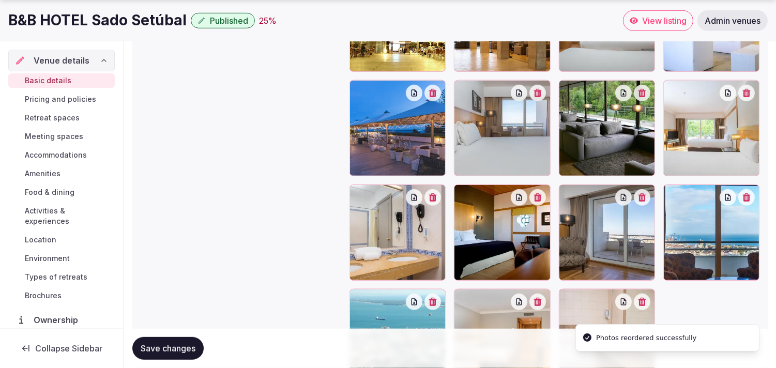
scroll to position [1339, 0]
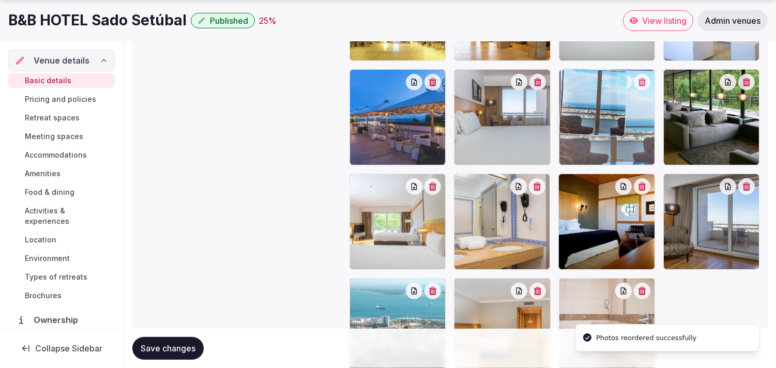
drag, startPoint x: 673, startPoint y: 185, endPoint x: 604, endPoint y: 122, distance: 93.7
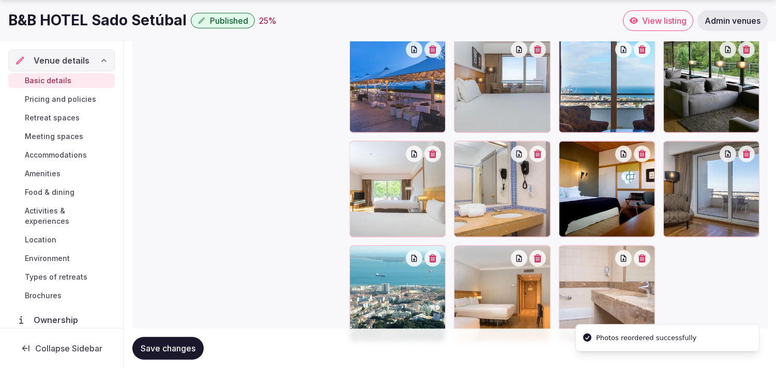
scroll to position [1397, 0]
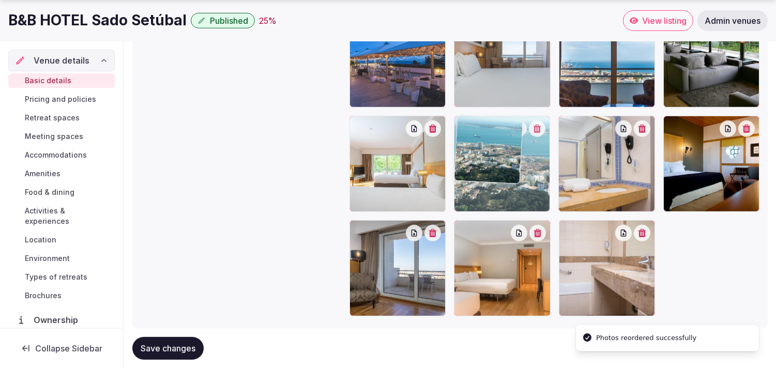
drag, startPoint x: 358, startPoint y: 231, endPoint x: 521, endPoint y: 107, distance: 204.5
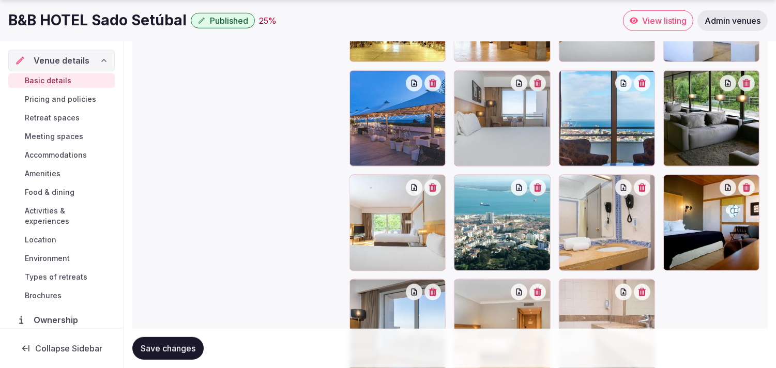
scroll to position [1339, 0]
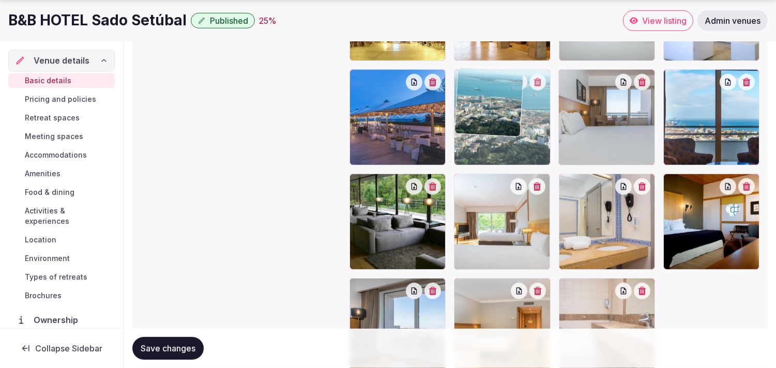
drag, startPoint x: 464, startPoint y: 180, endPoint x: 473, endPoint y: 113, distance: 67.9
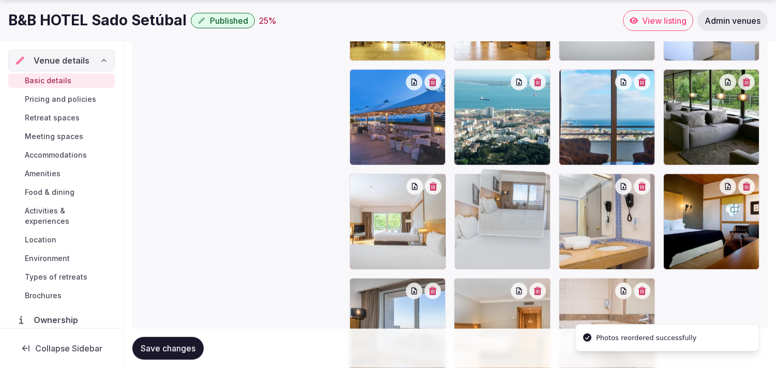
drag, startPoint x: 568, startPoint y: 78, endPoint x: 483, endPoint y: 187, distance: 137.8
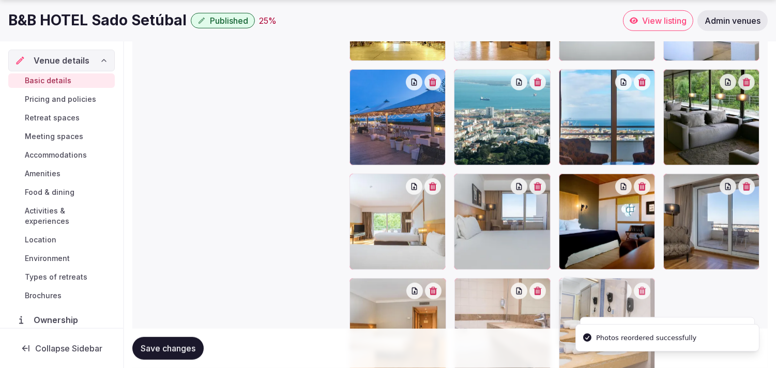
drag, startPoint x: 560, startPoint y: 177, endPoint x: 576, endPoint y: 259, distance: 83.8
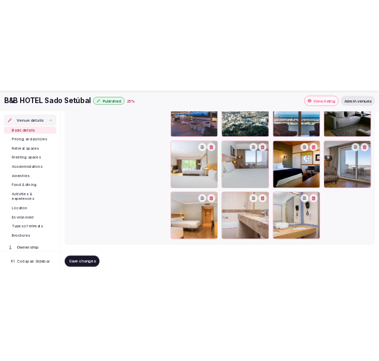
scroll to position [1420, 0]
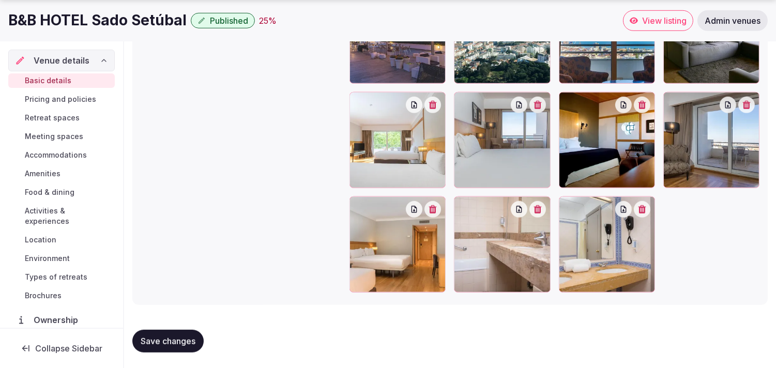
click at [184, 336] on span "Save changes" at bounding box center [168, 341] width 55 height 10
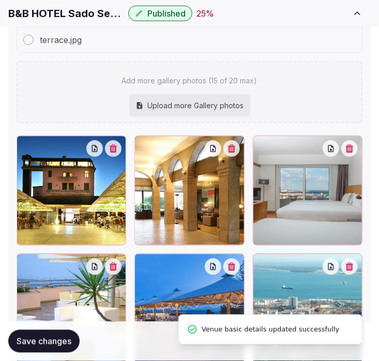
click at [57, 328] on div "Save changes" at bounding box center [189, 340] width 363 height 39
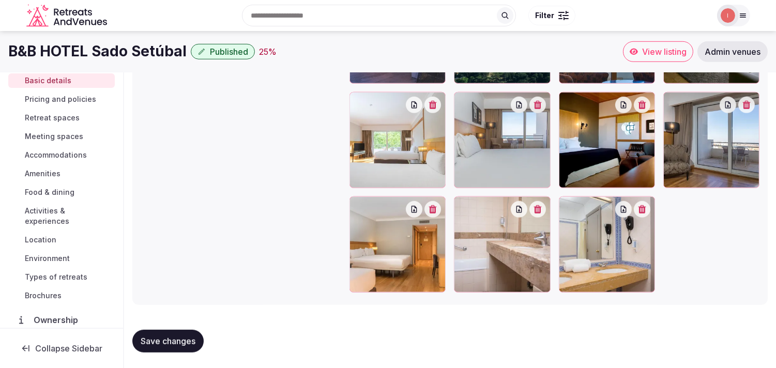
click at [54, 102] on span "Pricing and policies" at bounding box center [60, 99] width 71 height 10
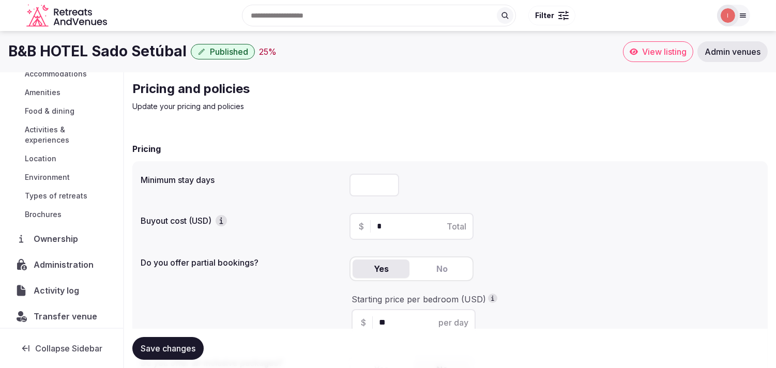
scroll to position [119, 0]
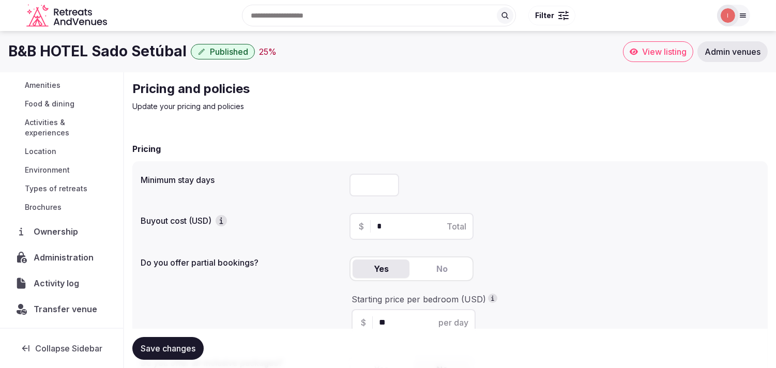
click at [152, 342] on button "Save changes" at bounding box center [167, 348] width 71 height 23
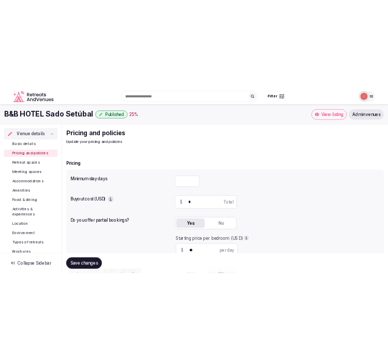
scroll to position [0, 0]
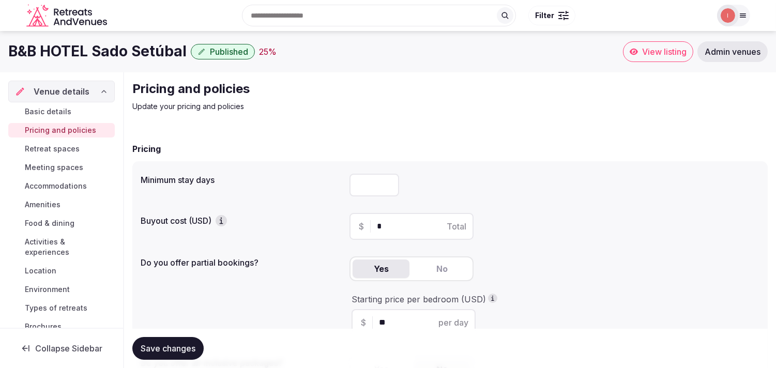
click at [57, 152] on span "Retreat spaces" at bounding box center [52, 149] width 55 height 10
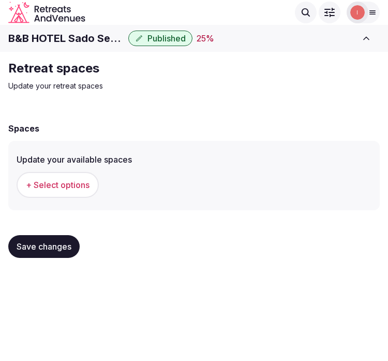
click at [70, 40] on h1 "B&B HOTEL Sado Setúbal" at bounding box center [66, 38] width 116 height 14
copy div "B&B HOTEL Sado Setúbal"
click at [80, 184] on span "+ Select options" at bounding box center [58, 184] width 64 height 11
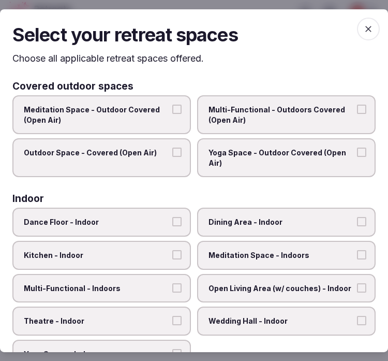
click at [285, 117] on span "Multi-Functional - Outdoors Covered (Open Air)" at bounding box center [280, 114] width 145 height 20
click at [357, 114] on button "Multi-Functional - Outdoors Covered (Open Air)" at bounding box center [361, 108] width 9 height 9
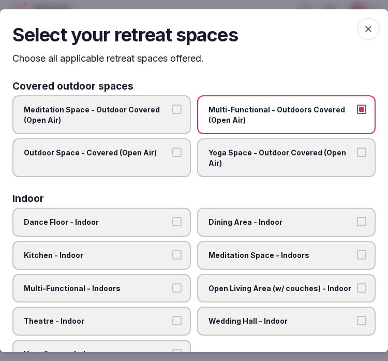
click at [286, 119] on span "Multi-Functional - Outdoors Covered (Open Air)" at bounding box center [280, 114] width 145 height 20
click at [357, 114] on button "Multi-Functional - Outdoors Covered (Open Air)" at bounding box center [361, 108] width 9 height 9
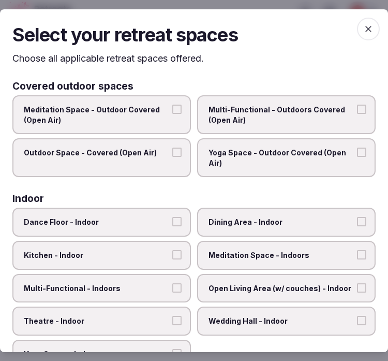
click at [156, 156] on span "Outdoor Space - Covered (Open Air)" at bounding box center [96, 152] width 145 height 10
click at [172, 156] on button "Outdoor Space - Covered (Open Air)" at bounding box center [176, 151] width 9 height 9
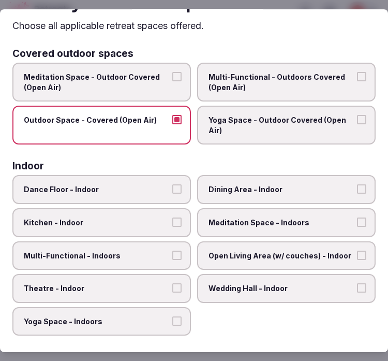
scroll to position [57, 0]
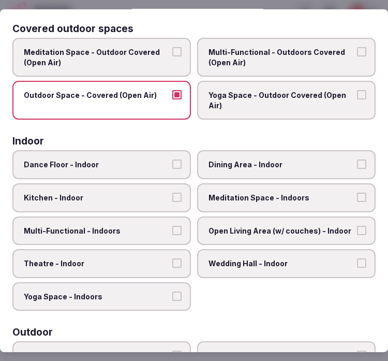
click at [298, 57] on span "Multi-Functional - Outdoors Covered (Open Air)" at bounding box center [280, 57] width 145 height 20
click at [357, 56] on button "Multi-Functional - Outdoors Covered (Open Air)" at bounding box center [361, 51] width 9 height 9
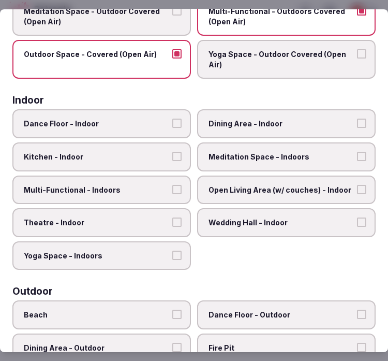
scroll to position [115, 0]
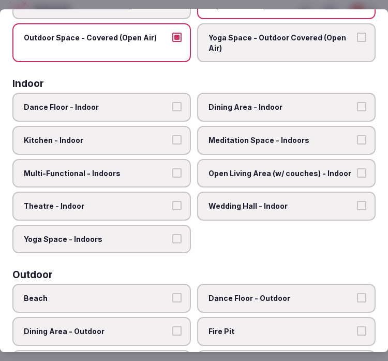
click at [254, 109] on span "Dining Area - Indoor" at bounding box center [280, 107] width 145 height 10
click at [357, 109] on button "Dining Area - Indoor" at bounding box center [361, 106] width 9 height 9
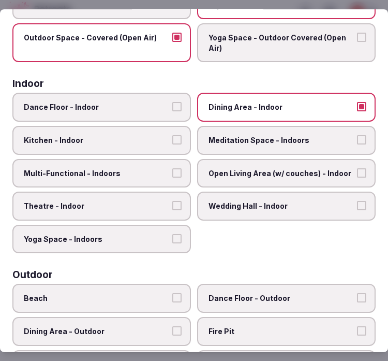
click at [258, 168] on span "Open Living Area (w/ couches) - Indoor" at bounding box center [280, 173] width 145 height 10
click at [357, 168] on button "Open Living Area (w/ couches) - Indoor" at bounding box center [361, 172] width 9 height 9
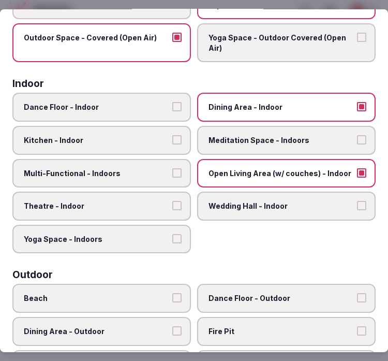
click at [141, 173] on span "Multi-Functional - Indoors" at bounding box center [96, 173] width 145 height 10
click at [172, 173] on button "Multi-Functional - Indoors" at bounding box center [176, 172] width 9 height 9
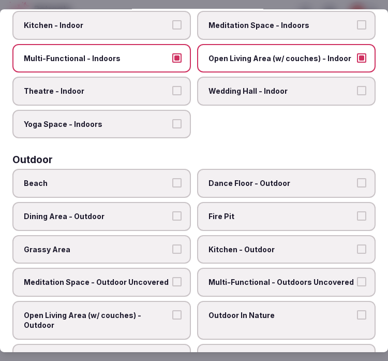
scroll to position [287, 0]
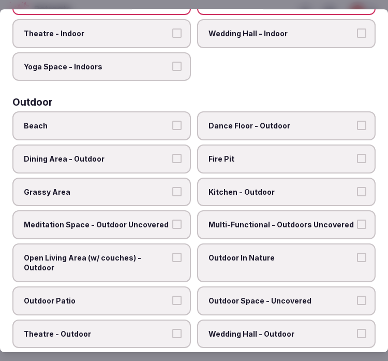
click at [121, 154] on span "Dining Area - Outdoor" at bounding box center [96, 159] width 145 height 10
click at [172, 154] on button "Dining Area - Outdoor" at bounding box center [176, 158] width 9 height 9
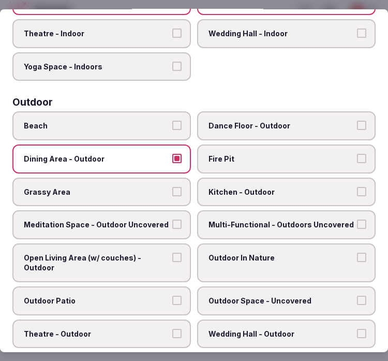
click at [309, 219] on span "Multi-Functional - Outdoors Uncovered" at bounding box center [280, 224] width 145 height 10
click at [357, 219] on button "Multi-Functional - Outdoors Uncovered" at bounding box center [361, 223] width 9 height 9
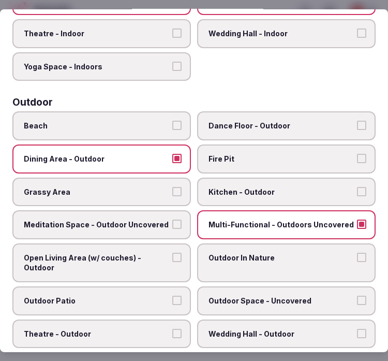
click at [127, 189] on label "Grassy Area" at bounding box center [101, 191] width 178 height 29
click at [172, 189] on button "Grassy Area" at bounding box center [176, 191] width 9 height 9
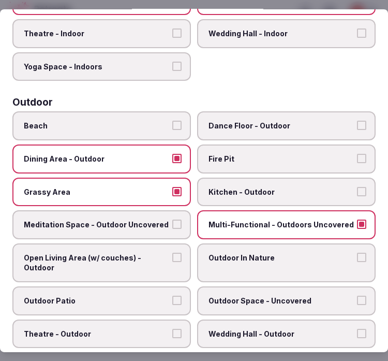
click at [237, 257] on label "Outdoor In Nature" at bounding box center [286, 262] width 178 height 39
click at [357, 257] on button "Outdoor In Nature" at bounding box center [361, 256] width 9 height 9
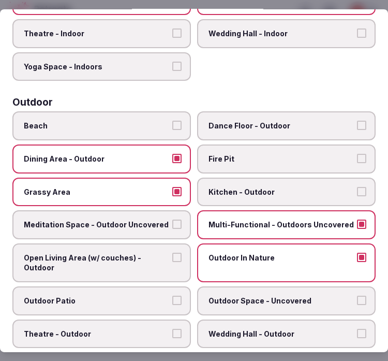
click at [155, 187] on span "Grassy Area" at bounding box center [96, 192] width 145 height 10
click at [172, 187] on button "Grassy Area" at bounding box center [176, 191] width 9 height 9
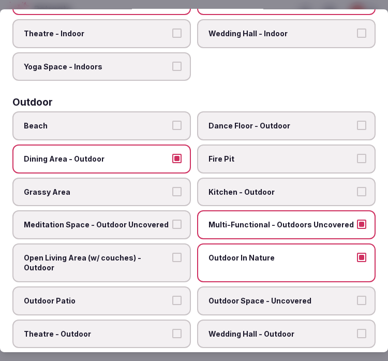
click at [313, 252] on span "Outdoor In Nature" at bounding box center [280, 257] width 145 height 10
click at [357, 252] on button "Outdoor In Nature" at bounding box center [361, 256] width 9 height 9
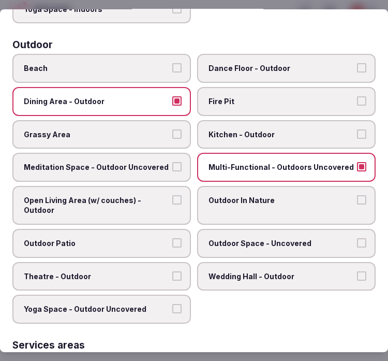
click at [108, 236] on label "Outdoor Patio" at bounding box center [101, 243] width 178 height 29
click at [172, 238] on button "Outdoor Patio" at bounding box center [176, 242] width 9 height 9
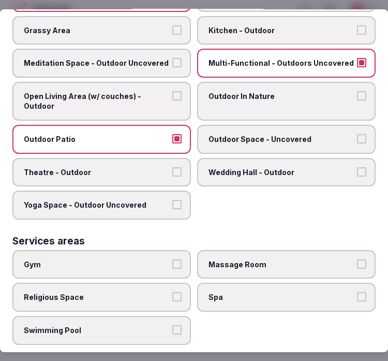
scroll to position [459, 0]
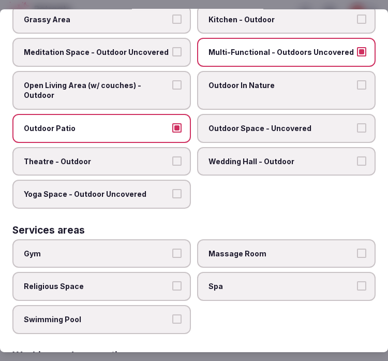
click at [324, 80] on label "Outdoor In Nature" at bounding box center [286, 90] width 178 height 39
click at [357, 80] on button "Outdoor In Nature" at bounding box center [361, 84] width 9 height 9
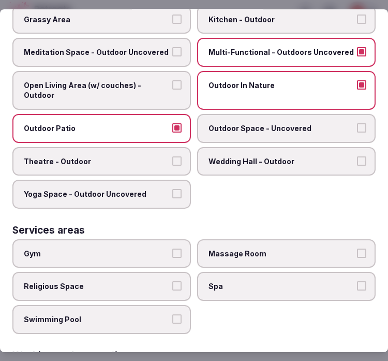
click at [307, 123] on span "Outdoor Space - Uncovered" at bounding box center [280, 128] width 145 height 10
click at [357, 123] on button "Outdoor Space - Uncovered" at bounding box center [361, 127] width 9 height 9
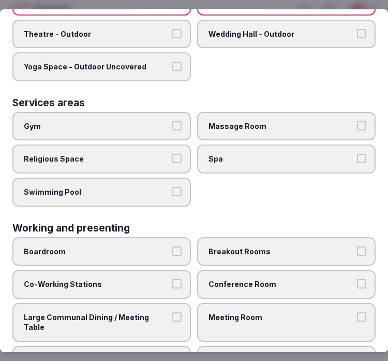
scroll to position [590, 0]
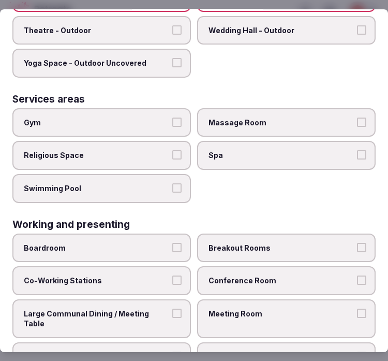
click at [310, 299] on label "Meeting Room" at bounding box center [286, 318] width 178 height 39
click at [357, 308] on button "Meeting Room" at bounding box center [361, 312] width 9 height 9
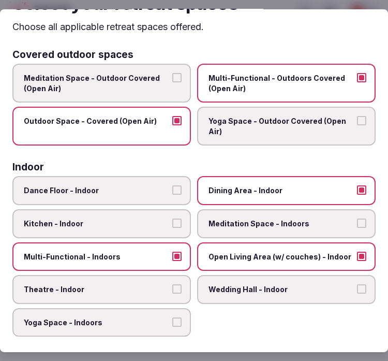
scroll to position [0, 0]
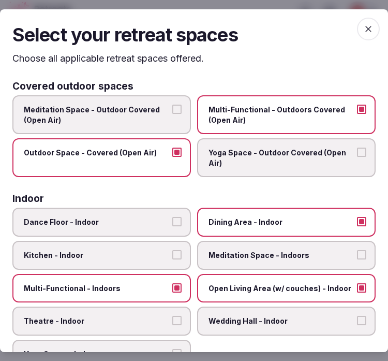
click at [363, 33] on icon "button" at bounding box center [368, 28] width 10 height 10
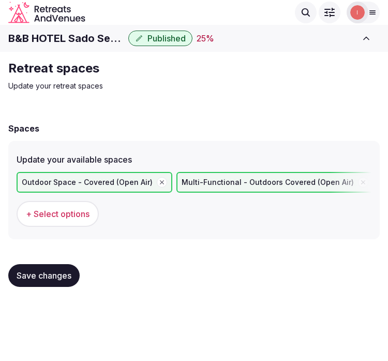
click at [21, 271] on span "Save changes" at bounding box center [44, 275] width 55 height 10
click at [324, 99] on div "Retreat spaces Update your retreat spaces Spaces Update your available spaces O…" at bounding box center [194, 177] width 388 height 251
click at [47, 272] on span "Save changes" at bounding box center [44, 275] width 55 height 10
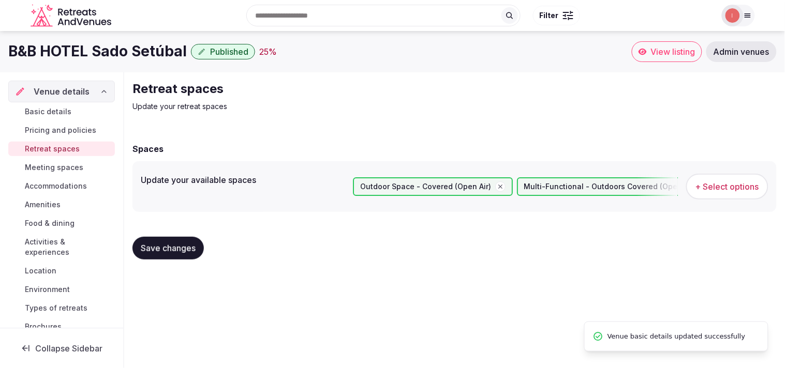
click at [65, 168] on span "Meeting spaces" at bounding box center [54, 167] width 58 height 10
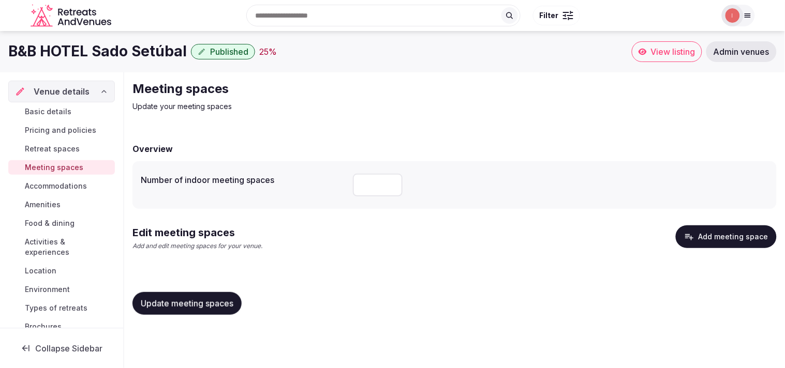
click at [385, 185] on input "number" at bounding box center [378, 185] width 50 height 23
type input "*"
click at [195, 297] on button "Update meeting spaces" at bounding box center [186, 303] width 109 height 23
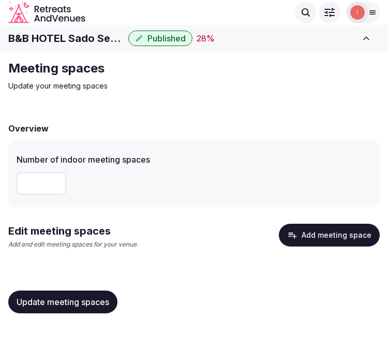
click at [340, 229] on button "Add meeting space" at bounding box center [329, 234] width 101 height 23
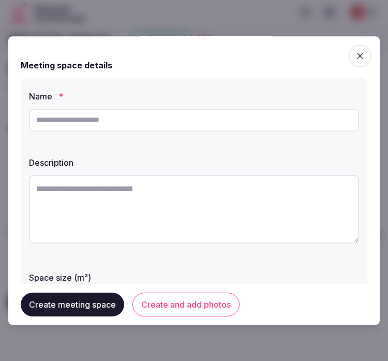
click at [126, 122] on input "text" at bounding box center [194, 120] width 330 height 23
paste input "**********"
click at [89, 120] on input "**********" at bounding box center [194, 120] width 330 height 23
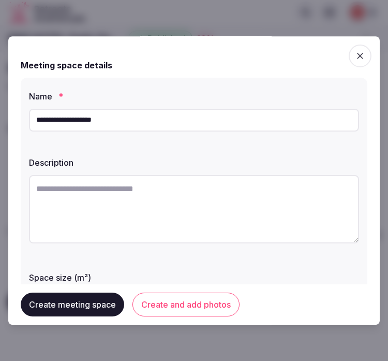
type input "**********"
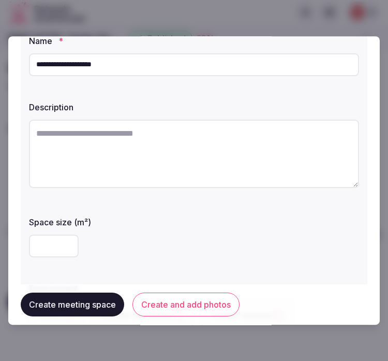
scroll to position [115, 0]
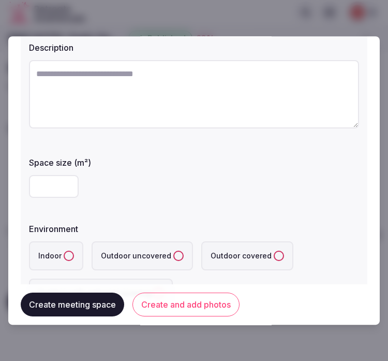
click at [24, 172] on div "**********" at bounding box center [194, 141] width 347 height 357
click at [35, 177] on input "number" at bounding box center [54, 186] width 50 height 23
type input "***"
drag, startPoint x: 208, startPoint y: 66, endPoint x: 208, endPoint y: 76, distance: 9.8
click at [205, 73] on textarea at bounding box center [194, 94] width 330 height 68
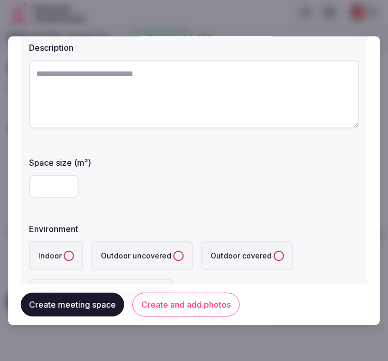
paste textarea "**********"
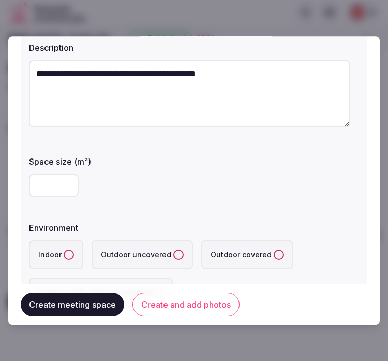
click at [162, 119] on textarea "**********" at bounding box center [189, 93] width 321 height 67
paste textarea "**********"
click at [241, 99] on textarea "**********" at bounding box center [189, 93] width 321 height 67
paste textarea "**********"
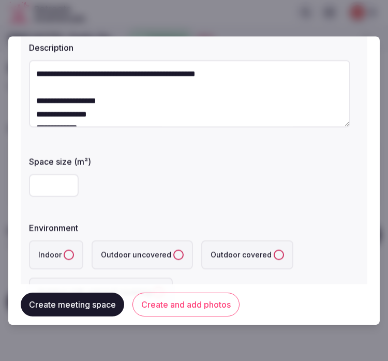
scroll to position [194, 0]
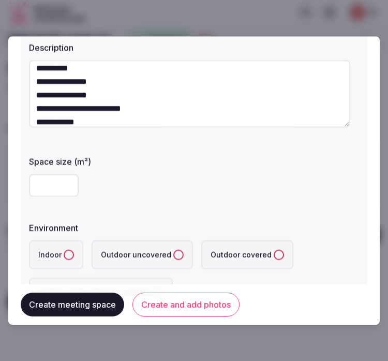
click at [126, 96] on textarea "**********" at bounding box center [189, 93] width 321 height 67
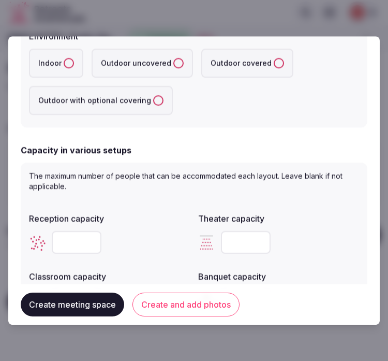
scroll to position [287, 0]
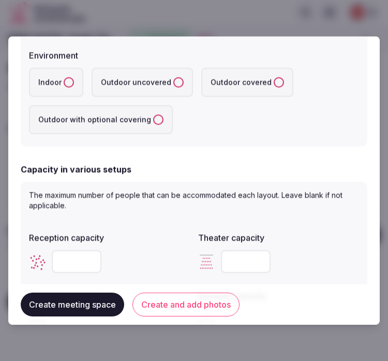
type textarea "**********"
drag, startPoint x: 68, startPoint y: 78, endPoint x: 72, endPoint y: 80, distance: 5.3
click at [68, 78] on button "Indoor" at bounding box center [69, 82] width 10 height 10
click at [71, 254] on input "number" at bounding box center [77, 261] width 50 height 23
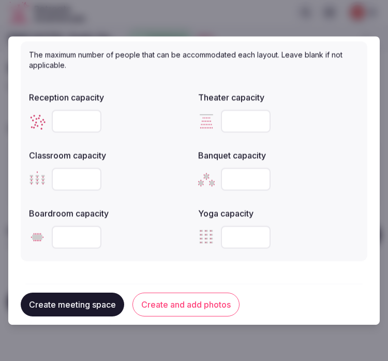
scroll to position [459, 0]
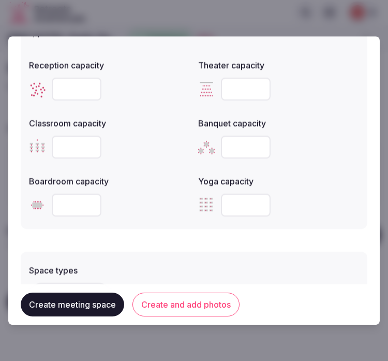
type input "***"
click at [69, 195] on input "number" at bounding box center [77, 204] width 50 height 23
click at [54, 193] on input "number" at bounding box center [77, 204] width 50 height 23
type input "***"
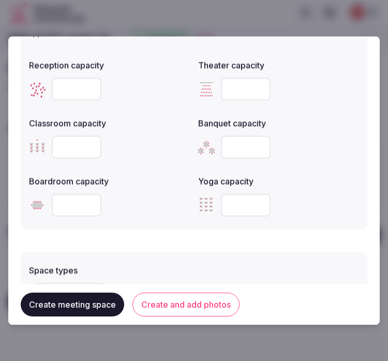
click at [71, 148] on input "number" at bounding box center [77, 147] width 50 height 23
click at [71, 147] on input "number" at bounding box center [77, 147] width 50 height 23
type input "**"
drag, startPoint x: 75, startPoint y: 78, endPoint x: 58, endPoint y: 80, distance: 17.2
click at [58, 80] on input "***" at bounding box center [77, 89] width 50 height 23
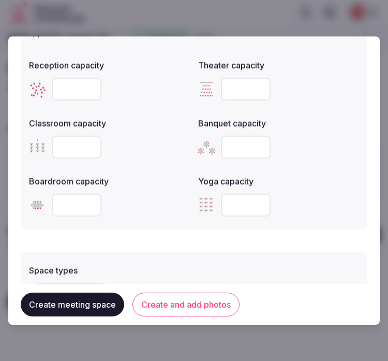
click at [68, 89] on input "***" at bounding box center [77, 89] width 50 height 23
type input "*"
type input "***"
click at [239, 84] on input "number" at bounding box center [246, 89] width 50 height 23
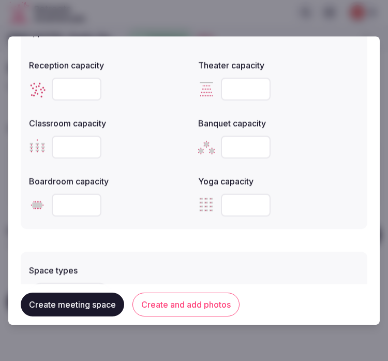
type input "***"
click at [229, 145] on input "number" at bounding box center [246, 147] width 50 height 23
drag, startPoint x: 240, startPoint y: 145, endPoint x: 216, endPoint y: 143, distance: 24.4
click at [221, 143] on input "***" at bounding box center [246, 147] width 50 height 23
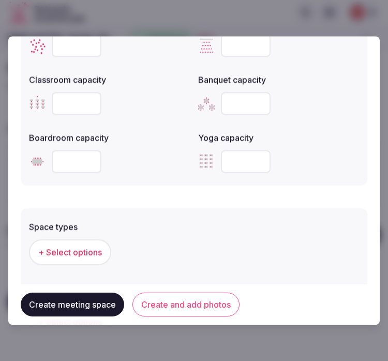
scroll to position [575, 0]
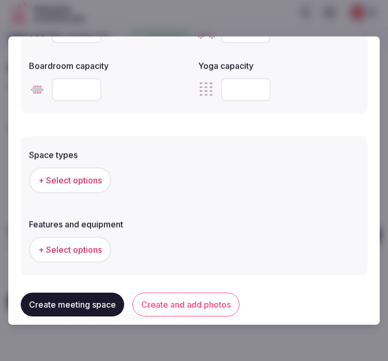
type input "***"
click at [68, 189] on button "+ Select options" at bounding box center [70, 180] width 82 height 26
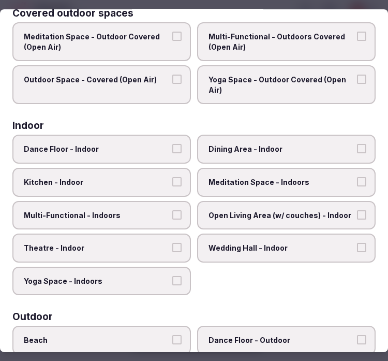
scroll to position [115, 0]
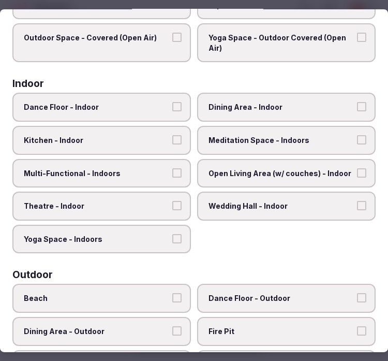
click at [245, 105] on span "Dining Area - Indoor" at bounding box center [280, 107] width 145 height 10
click at [357, 105] on button "Dining Area - Indoor" at bounding box center [361, 106] width 9 height 9
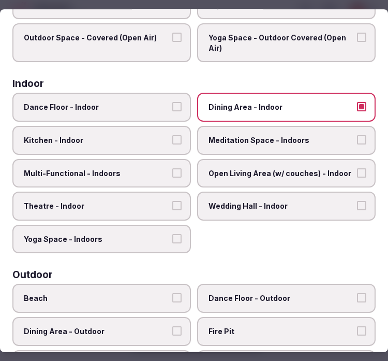
drag, startPoint x: 137, startPoint y: 198, endPoint x: 137, endPoint y: 192, distance: 5.7
click at [137, 201] on span "Theatre - Indoor" at bounding box center [96, 206] width 145 height 10
click at [172, 201] on button "Theatre - Indoor" at bounding box center [176, 205] width 9 height 9
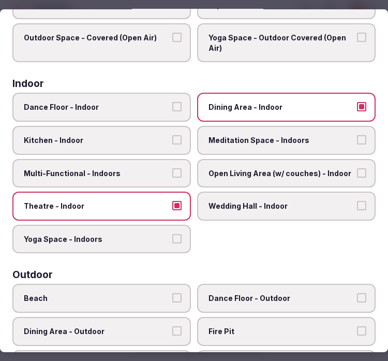
click at [126, 160] on label "Multi-Functional - Indoors" at bounding box center [101, 173] width 178 height 29
click at [172, 168] on button "Multi-Functional - Indoors" at bounding box center [176, 172] width 9 height 9
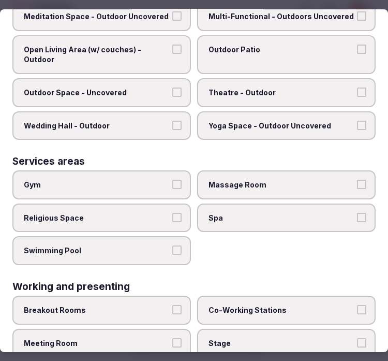
scroll to position [526, 0]
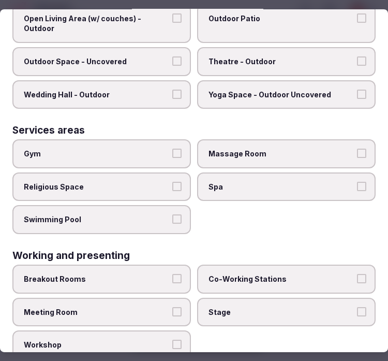
click at [173, 306] on button "Meeting Room" at bounding box center [176, 310] width 9 height 9
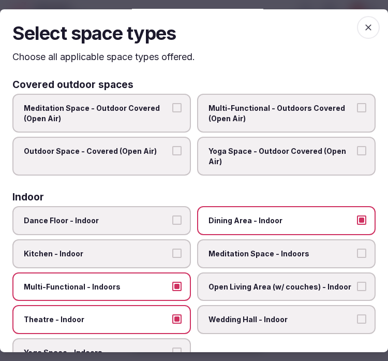
scroll to position [0, 0]
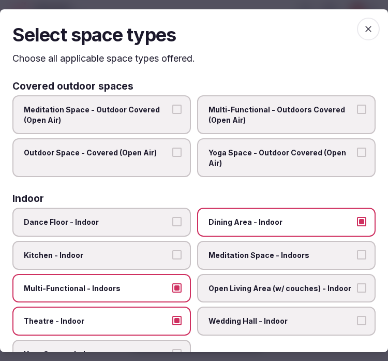
click at [363, 27] on icon "button" at bounding box center [368, 28] width 10 height 10
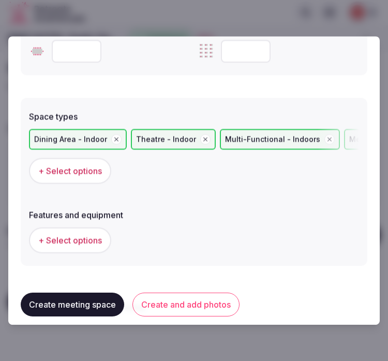
scroll to position [690, 0]
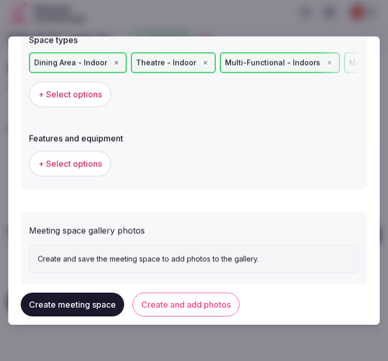
click at [78, 173] on div "+ Select options" at bounding box center [194, 163] width 330 height 34
click at [76, 161] on span "+ Select options" at bounding box center [70, 163] width 64 height 11
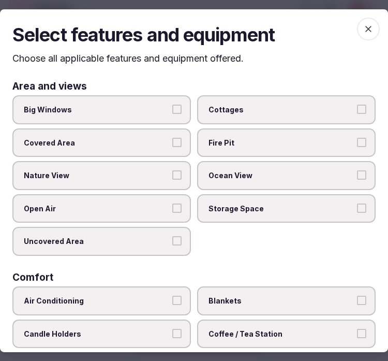
click at [178, 115] on label "Big Windows" at bounding box center [101, 109] width 178 height 29
click at [178, 114] on button "Big Windows" at bounding box center [176, 108] width 9 height 9
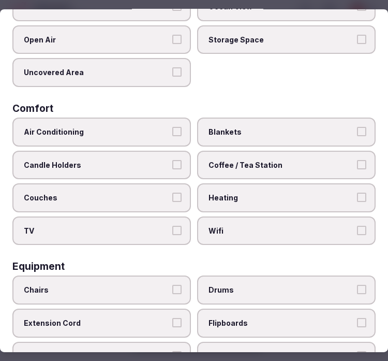
scroll to position [172, 0]
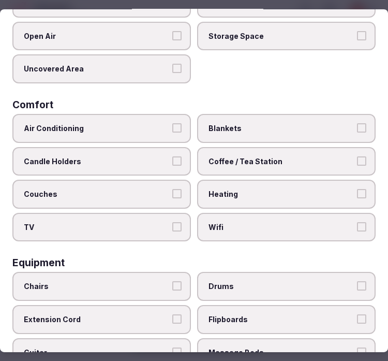
drag, startPoint x: 162, startPoint y: 119, endPoint x: 226, endPoint y: 163, distance: 77.3
click at [163, 123] on span "Air Conditioning" at bounding box center [96, 128] width 145 height 10
click at [172, 123] on button "Air Conditioning" at bounding box center [176, 127] width 9 height 9
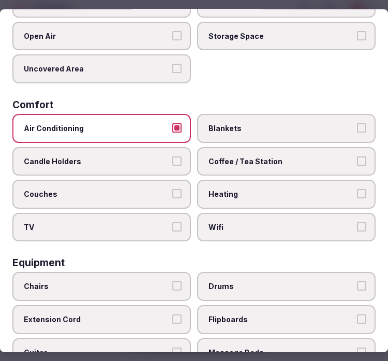
click at [272, 213] on label "Wifi" at bounding box center [286, 227] width 178 height 29
click at [357, 222] on button "Wifi" at bounding box center [361, 226] width 9 height 9
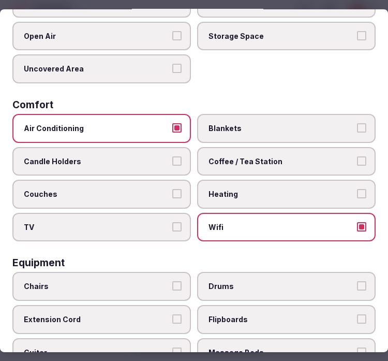
click at [163, 222] on span "TV" at bounding box center [96, 227] width 145 height 10
click at [172, 222] on button "TV" at bounding box center [176, 226] width 9 height 9
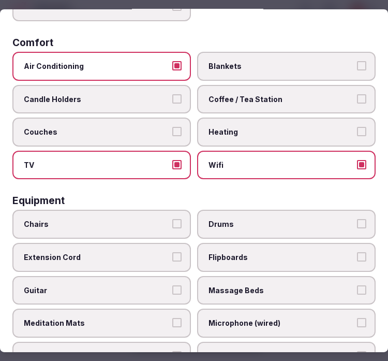
scroll to position [287, 0]
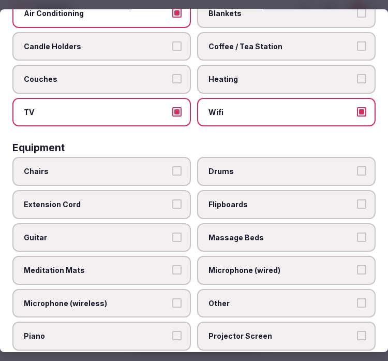
click at [170, 171] on label "Chairs" at bounding box center [101, 171] width 178 height 29
click at [172, 171] on button "Chairs" at bounding box center [176, 170] width 9 height 9
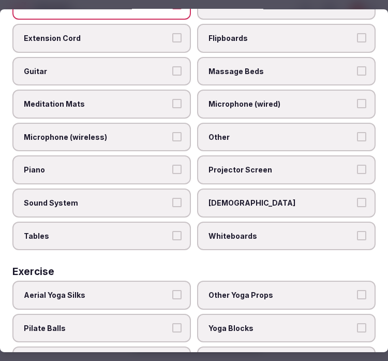
scroll to position [459, 0]
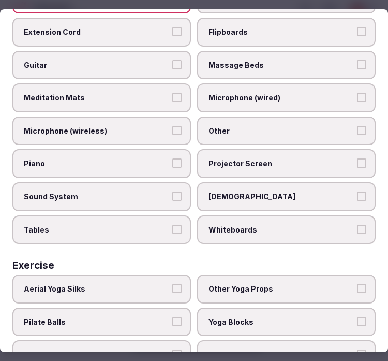
click at [229, 126] on span "Other" at bounding box center [280, 131] width 145 height 10
click at [357, 126] on button "Other" at bounding box center [361, 130] width 9 height 9
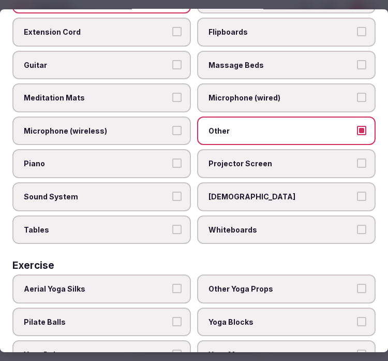
click at [167, 182] on label "Sound System" at bounding box center [101, 196] width 178 height 29
click at [172, 191] on button "Sound System" at bounding box center [176, 195] width 9 height 9
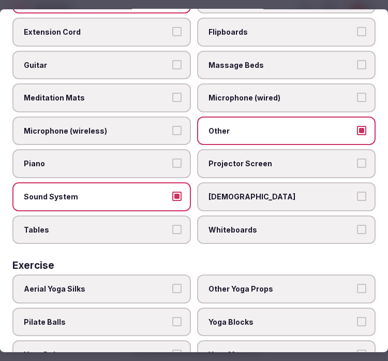
click at [266, 156] on label "Projector Screen" at bounding box center [286, 163] width 178 height 29
click at [357, 158] on button "Projector Screen" at bounding box center [361, 162] width 9 height 9
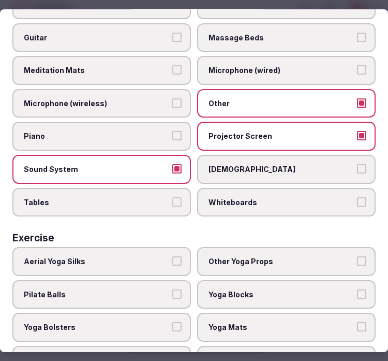
scroll to position [501, 0]
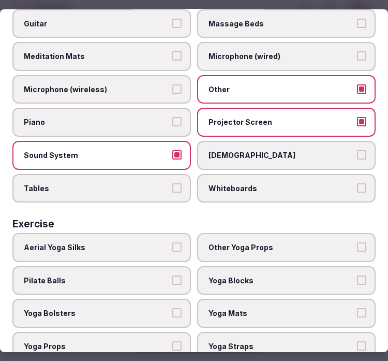
click at [172, 183] on button "Tables" at bounding box center [176, 187] width 9 height 9
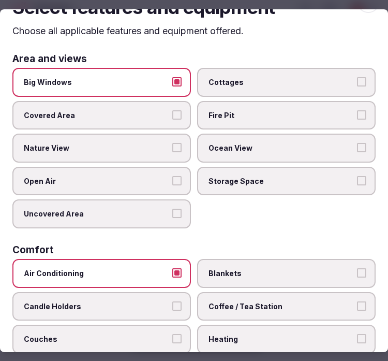
scroll to position [0, 0]
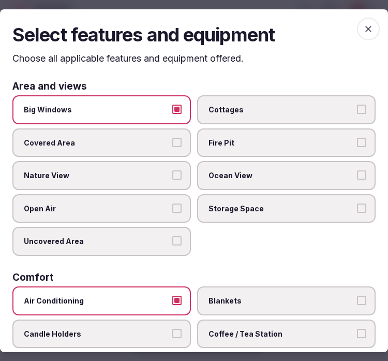
click at [357, 28] on span "button" at bounding box center [368, 28] width 23 height 23
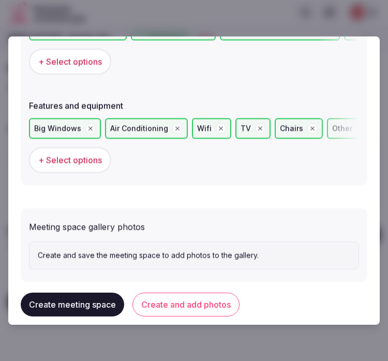
scroll to position [735, 0]
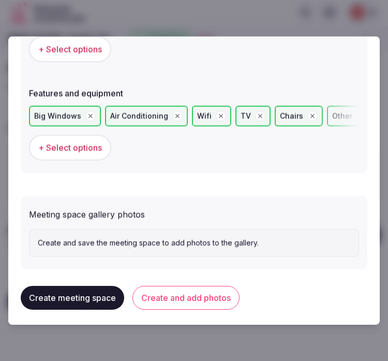
click at [214, 301] on button "Create and add photos" at bounding box center [185, 298] width 107 height 24
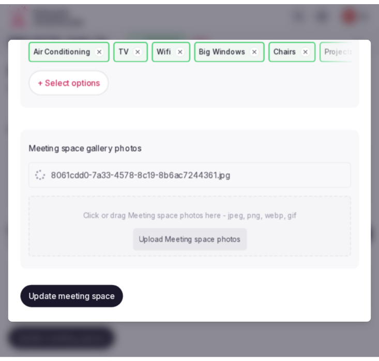
scroll to position [829, 0]
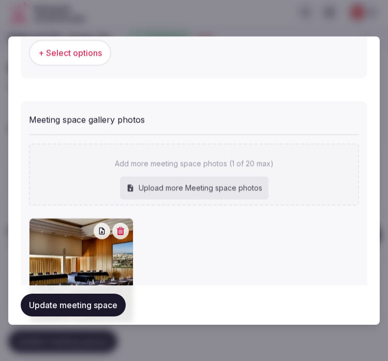
click at [98, 299] on button "Update meeting space" at bounding box center [73, 304] width 105 height 23
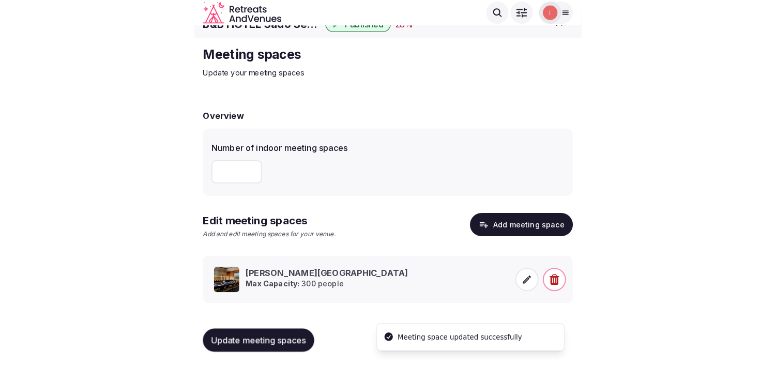
scroll to position [9, 0]
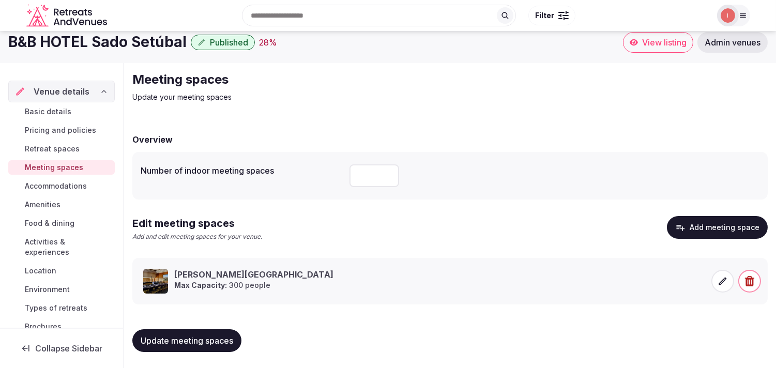
click at [68, 189] on span "Accommodations" at bounding box center [56, 186] width 62 height 10
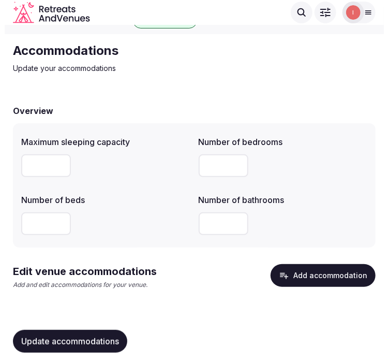
scroll to position [26, 0]
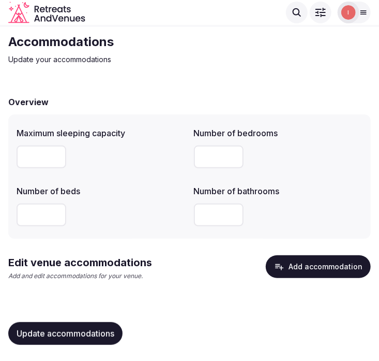
click at [345, 266] on button "Add accommodation" at bounding box center [318, 266] width 105 height 23
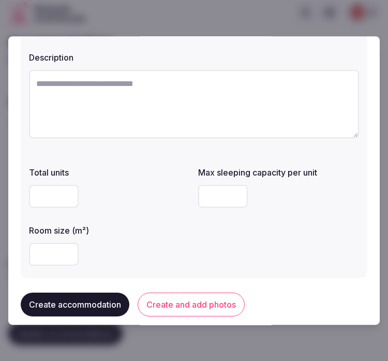
scroll to position [57, 0]
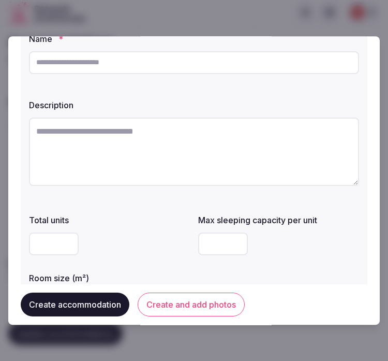
click at [268, 76] on div at bounding box center [194, 62] width 330 height 31
paste input "**********"
click at [273, 65] on input "text" at bounding box center [194, 62] width 330 height 23
type input "**********"
click at [305, 158] on textarea at bounding box center [194, 151] width 330 height 68
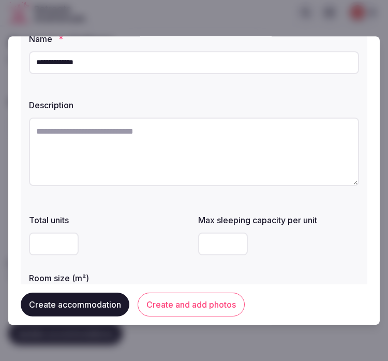
click at [256, 166] on textarea at bounding box center [194, 151] width 330 height 68
paste textarea "**********"
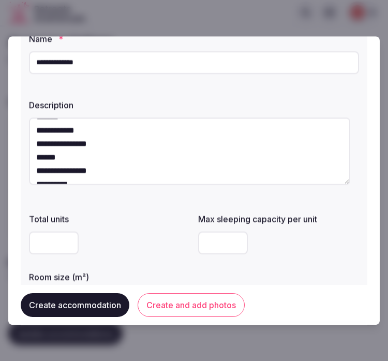
scroll to position [0, 0]
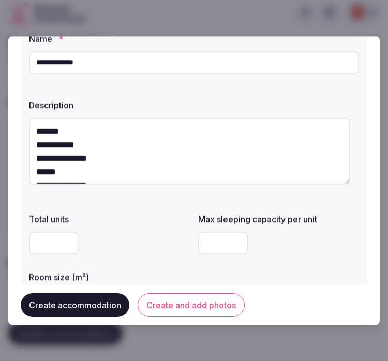
click at [37, 127] on textarea "**********" at bounding box center [189, 150] width 321 height 67
paste textarea "**********"
click at [130, 131] on textarea "**********" at bounding box center [189, 150] width 321 height 67
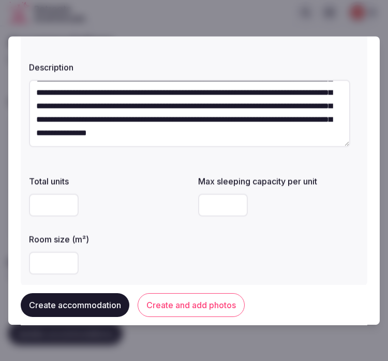
scroll to position [115, 0]
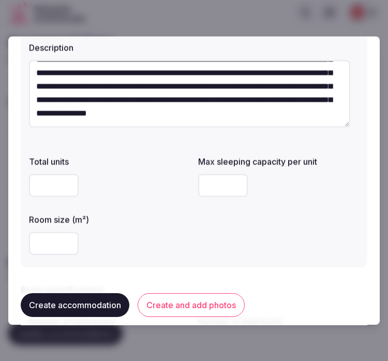
type textarea "**********"
click at [56, 189] on input "number" at bounding box center [54, 185] width 50 height 23
click at [216, 185] on input "number" at bounding box center [223, 185] width 50 height 23
type input "*"
click at [53, 239] on input "number" at bounding box center [54, 243] width 50 height 23
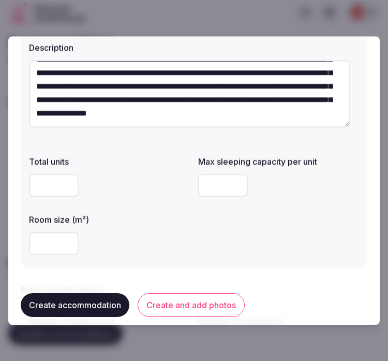
type input "**"
click at [227, 226] on div "Total units Max sleeping capacity per unit * Room size (m²) **" at bounding box center [194, 205] width 330 height 108
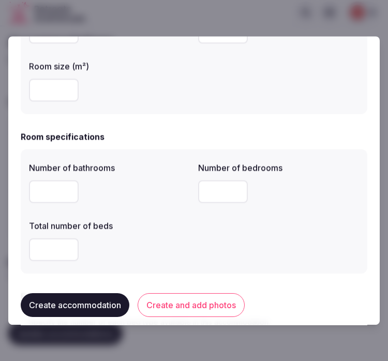
scroll to position [287, 0]
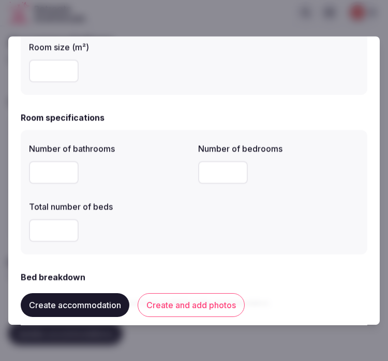
click at [41, 172] on input "number" at bounding box center [54, 172] width 50 height 23
type input "*"
click at [212, 168] on input "*" at bounding box center [223, 172] width 50 height 23
type input "*"
click at [53, 231] on input "number" at bounding box center [54, 230] width 50 height 23
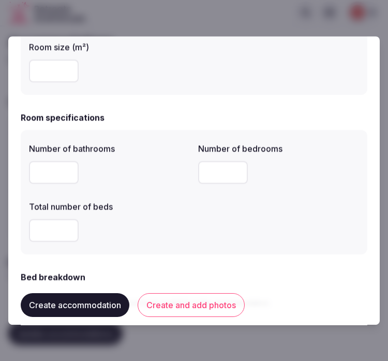
type input "*"
click at [255, 234] on div "Number of bathrooms * Number of bedrooms * Total number of beds *" at bounding box center [194, 192] width 330 height 108
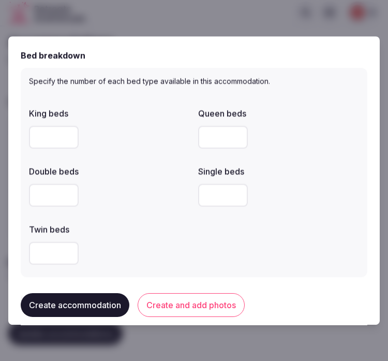
scroll to position [517, 0]
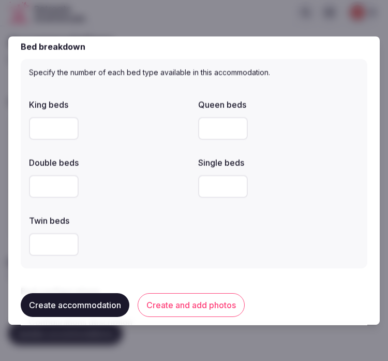
click at [42, 124] on input "number" at bounding box center [54, 128] width 50 height 23
type input "*"
click at [223, 218] on div "King beds * Queen beds Double beds Single beds Twin beds" at bounding box center [194, 177] width 330 height 166
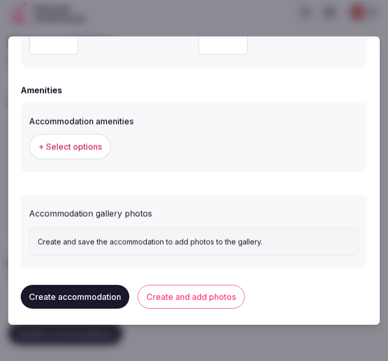
scroll to position [994, 0]
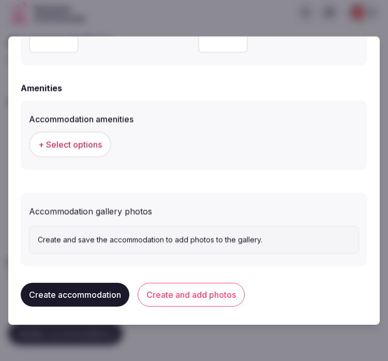
click at [88, 146] on span "+ Select options" at bounding box center [70, 144] width 64 height 11
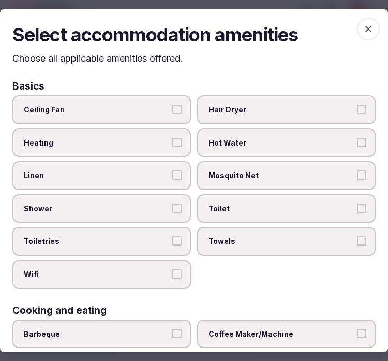
click at [172, 170] on button "Linen" at bounding box center [176, 174] width 9 height 9
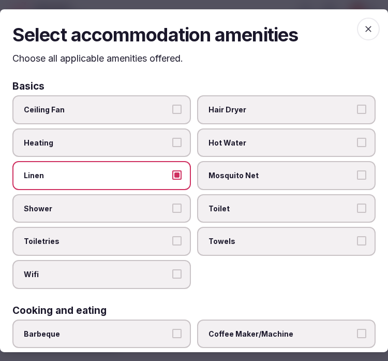
click at [186, 200] on label "Shower" at bounding box center [101, 208] width 178 height 29
click at [182, 203] on button "Shower" at bounding box center [176, 207] width 9 height 9
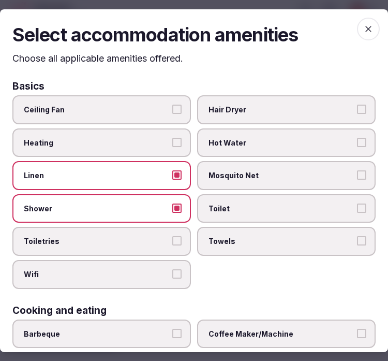
click at [166, 244] on label "Toiletries" at bounding box center [101, 241] width 178 height 29
click at [172, 244] on button "Toiletries" at bounding box center [176, 240] width 9 height 9
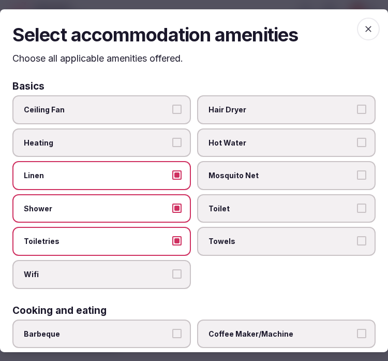
click at [164, 273] on span "Wifi" at bounding box center [96, 274] width 145 height 10
click at [172, 273] on button "Wifi" at bounding box center [176, 273] width 9 height 9
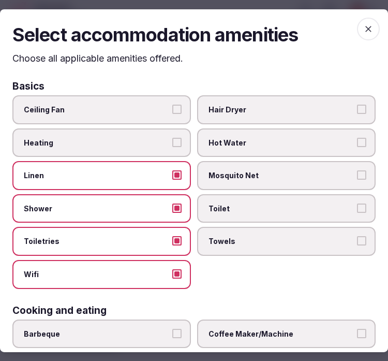
click at [273, 236] on span "Towels" at bounding box center [280, 241] width 145 height 10
click at [357, 236] on button "Towels" at bounding box center [361, 240] width 9 height 9
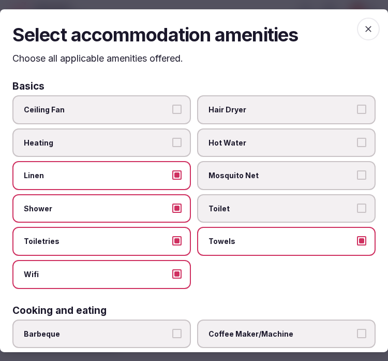
click at [308, 206] on span "Toilet" at bounding box center [280, 208] width 145 height 10
click at [357, 206] on button "Toilet" at bounding box center [361, 207] width 9 height 9
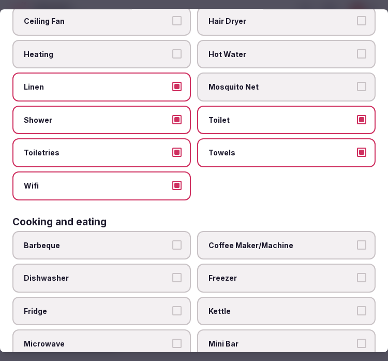
scroll to position [115, 0]
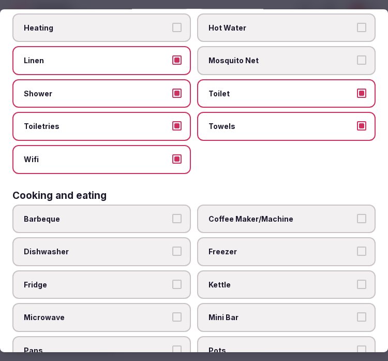
click at [332, 216] on span "Coffee Maker/Machine" at bounding box center [280, 219] width 145 height 10
click at [357, 216] on button "Coffee Maker/Machine" at bounding box center [361, 218] width 9 height 9
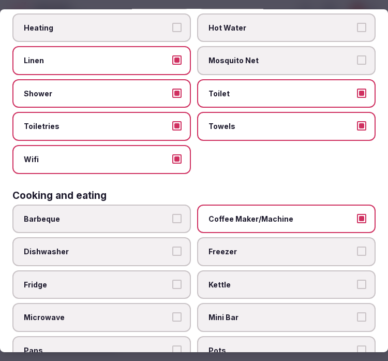
click at [357, 279] on button "Kettle" at bounding box center [361, 283] width 9 height 9
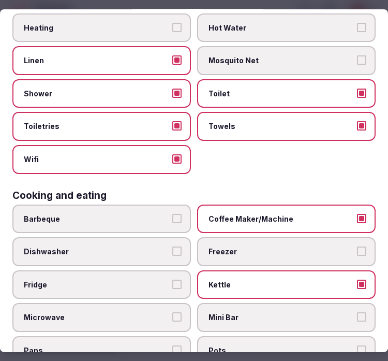
click at [358, 214] on label "Coffee Maker/Machine" at bounding box center [286, 218] width 178 height 29
click at [358, 214] on button "Coffee Maker/Machine" at bounding box center [361, 218] width 9 height 9
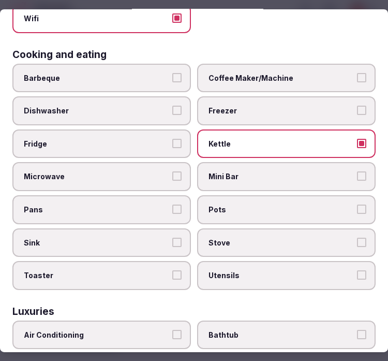
scroll to position [345, 0]
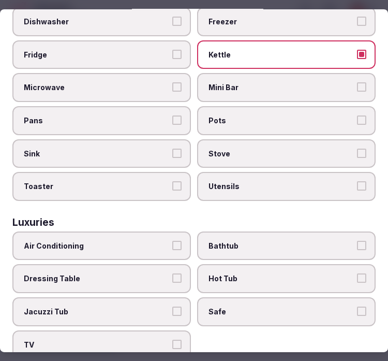
click at [172, 241] on button "Air Conditioning" at bounding box center [176, 245] width 9 height 9
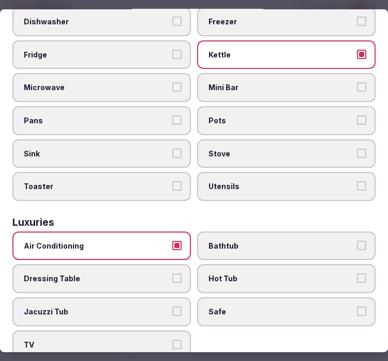
click at [179, 330] on label "TV" at bounding box center [101, 344] width 178 height 29
click at [179, 339] on button "TV" at bounding box center [176, 343] width 9 height 9
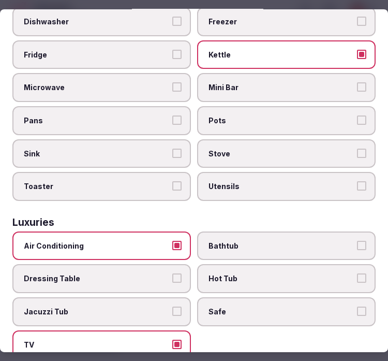
click at [361, 297] on label "Safe" at bounding box center [286, 311] width 178 height 29
click at [361, 306] on button "Safe" at bounding box center [361, 310] width 9 height 9
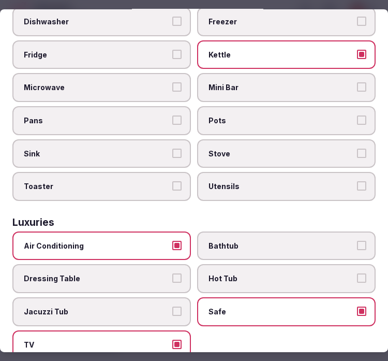
click at [346, 234] on label "Bathtub" at bounding box center [286, 245] width 178 height 29
click at [357, 241] on button "Bathtub" at bounding box center [361, 245] width 9 height 9
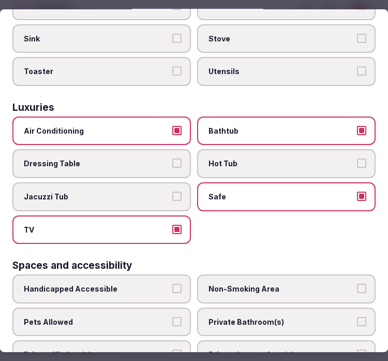
scroll to position [575, 0]
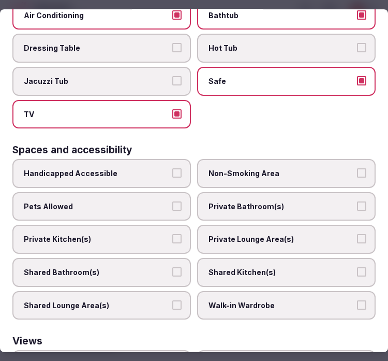
click at [307, 192] on label "Private Bathroom(s)" at bounding box center [286, 206] width 178 height 29
click at [357, 201] on button "Private Bathroom(s)" at bounding box center [361, 205] width 9 height 9
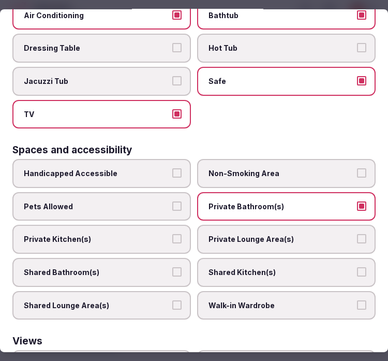
drag, startPoint x: 316, startPoint y: 213, endPoint x: 320, endPoint y: 209, distance: 5.5
click at [317, 224] on label "Private Lounge Area(s)" at bounding box center [286, 238] width 178 height 29
click at [357, 234] on button "Private Lounge Area(s)" at bounding box center [361, 238] width 9 height 9
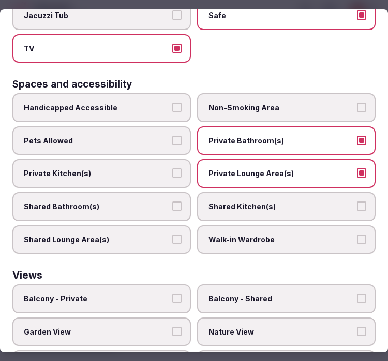
scroll to position [687, 0]
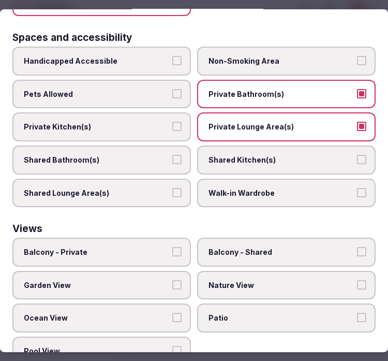
click at [162, 247] on span "Balcony - Private" at bounding box center [96, 252] width 145 height 10
click at [172, 247] on button "Balcony - Private" at bounding box center [176, 251] width 9 height 9
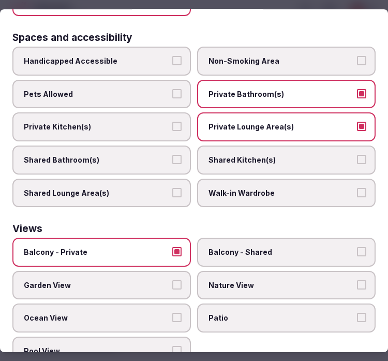
click at [187, 237] on div "Balcony - Private Balcony - Shared Garden View Nature View Ocean View Patio Poo…" at bounding box center [193, 300] width 363 height 127
click at [267, 280] on span "Nature View" at bounding box center [280, 285] width 145 height 10
click at [357, 280] on button "Nature View" at bounding box center [361, 284] width 9 height 9
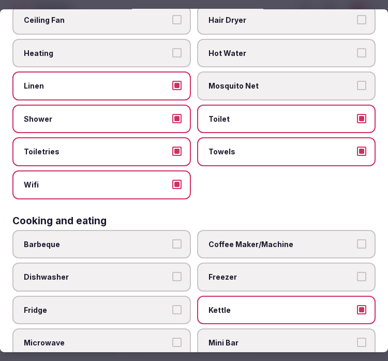
scroll to position [0, 0]
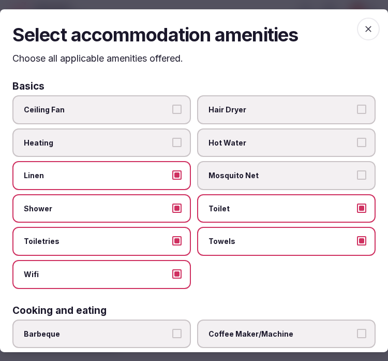
click at [363, 29] on icon "button" at bounding box center [368, 28] width 10 height 10
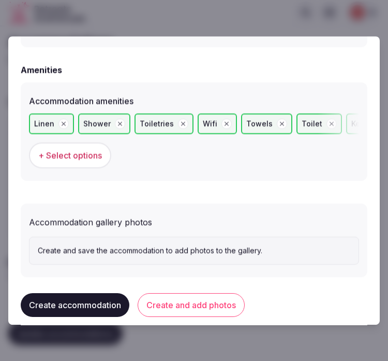
scroll to position [1022, 0]
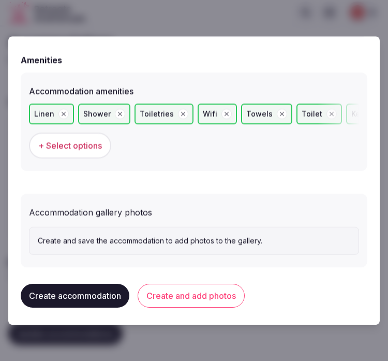
click at [216, 283] on button "Create and add photos" at bounding box center [191, 295] width 107 height 24
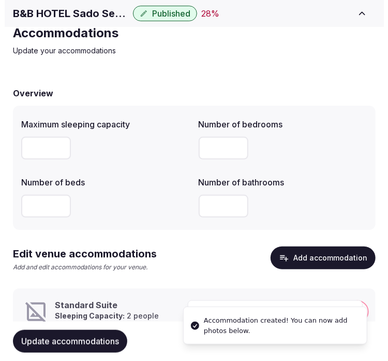
scroll to position [73, 0]
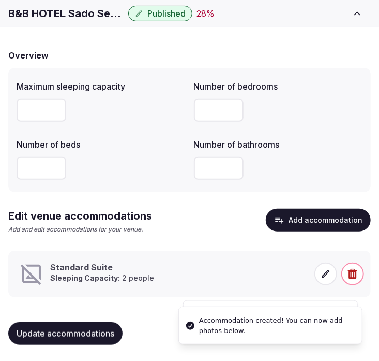
click at [322, 276] on icon at bounding box center [326, 273] width 10 height 10
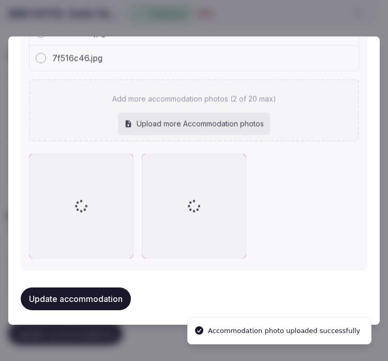
scroll to position [1229, 0]
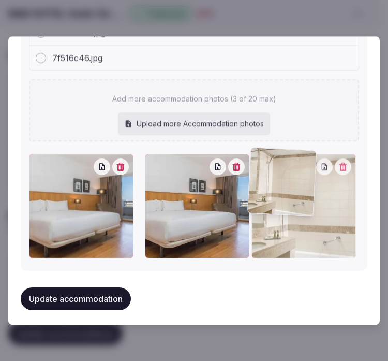
drag, startPoint x: 147, startPoint y: 164, endPoint x: 273, endPoint y: 162, distance: 125.7
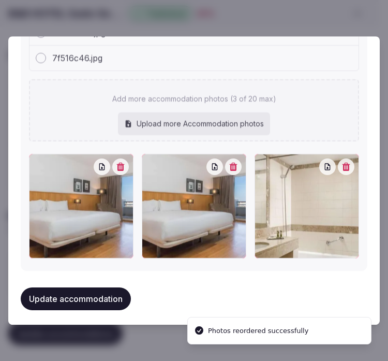
click at [105, 295] on button "Update accommodation" at bounding box center [76, 298] width 110 height 23
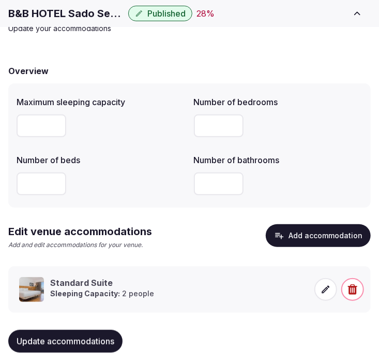
scroll to position [73, 0]
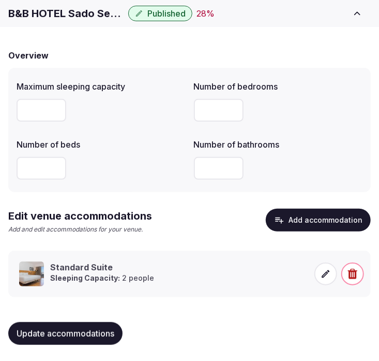
click at [88, 328] on span "Update accommodations" at bounding box center [66, 333] width 98 height 10
drag, startPoint x: 76, startPoint y: 326, endPoint x: 55, endPoint y: 330, distance: 21.0
click at [71, 327] on button "Update accommodations" at bounding box center [65, 333] width 114 height 23
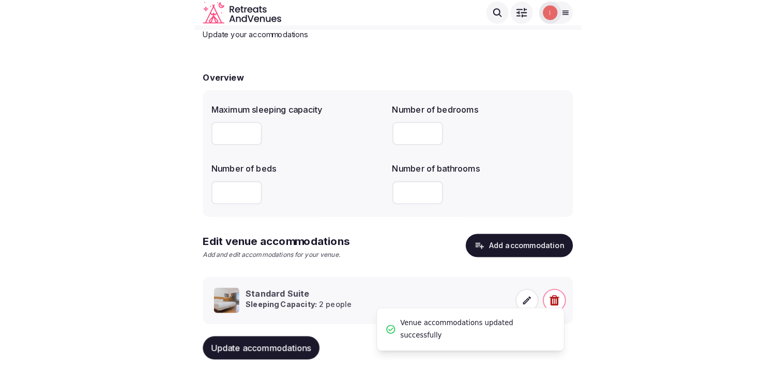
scroll to position [16, 0]
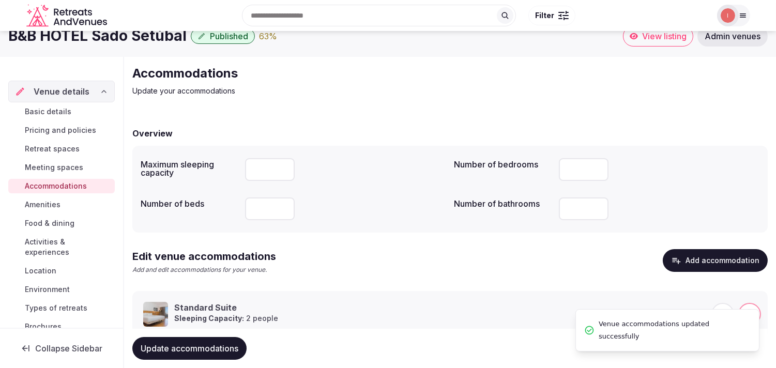
click at [50, 202] on span "Amenities" at bounding box center [43, 205] width 36 height 10
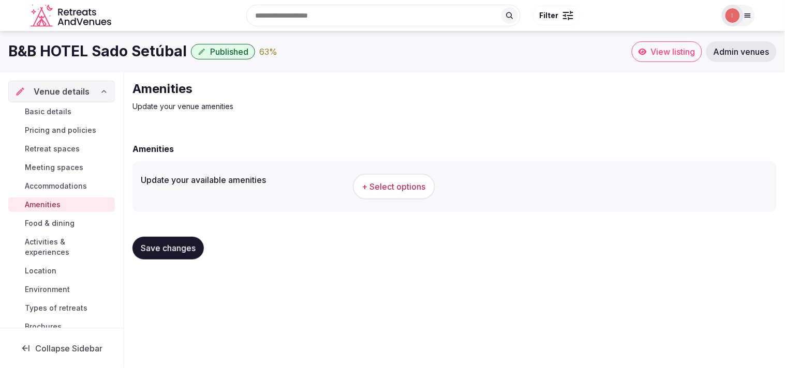
click at [394, 181] on span "+ Select options" at bounding box center [394, 186] width 64 height 11
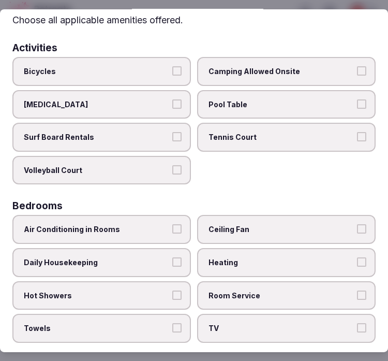
scroll to position [115, 0]
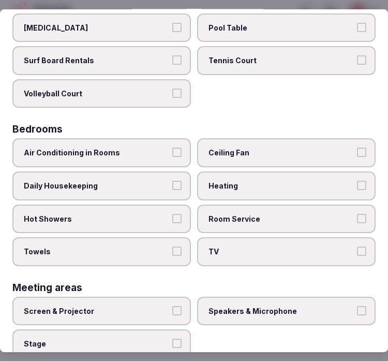
drag, startPoint x: 174, startPoint y: 156, endPoint x: 176, endPoint y: 164, distance: 9.0
click at [174, 156] on label "Air Conditioning in Rooms" at bounding box center [101, 152] width 178 height 29
click at [174, 156] on button "Air Conditioning in Rooms" at bounding box center [176, 151] width 9 height 9
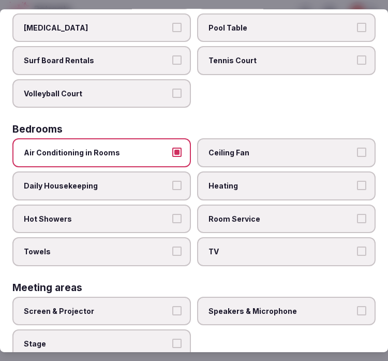
click at [176, 173] on label "Daily Housekeeping" at bounding box center [101, 185] width 178 height 29
click at [176, 181] on button "Daily Housekeeping" at bounding box center [176, 185] width 9 height 9
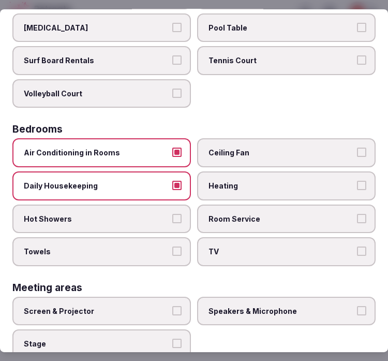
click at [179, 209] on label "Hot Showers" at bounding box center [101, 218] width 178 height 29
click at [179, 214] on button "Hot Showers" at bounding box center [176, 218] width 9 height 9
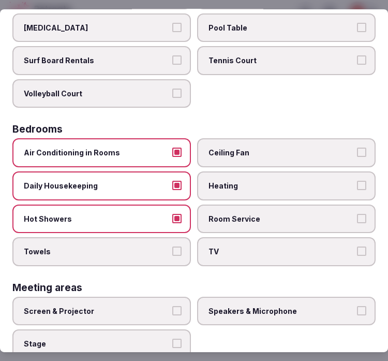
click at [169, 237] on label "Towels" at bounding box center [101, 251] width 178 height 29
click at [172, 246] on button "Towels" at bounding box center [176, 250] width 9 height 9
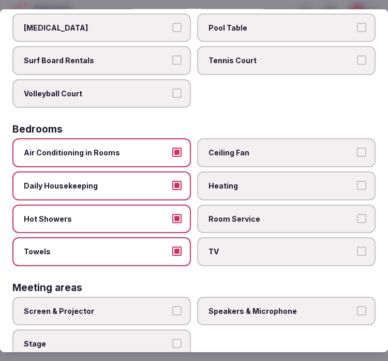
drag, startPoint x: 259, startPoint y: 249, endPoint x: 264, endPoint y: 238, distance: 12.5
click at [260, 247] on span "TV" at bounding box center [280, 251] width 145 height 10
click at [357, 247] on button "TV" at bounding box center [361, 250] width 9 height 9
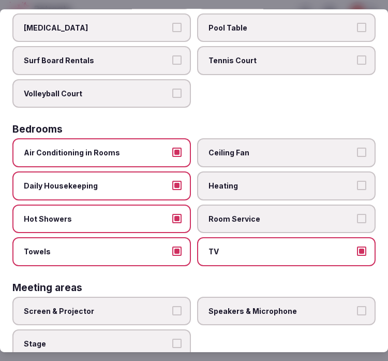
click at [272, 216] on span "Room Service" at bounding box center [280, 219] width 145 height 10
click at [357, 216] on button "Room Service" at bounding box center [361, 218] width 9 height 9
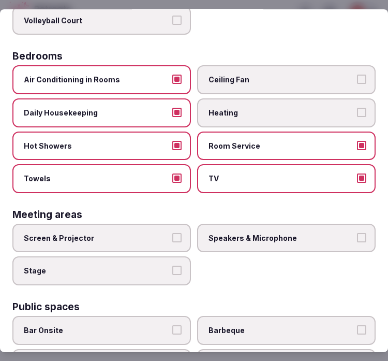
scroll to position [287, 0]
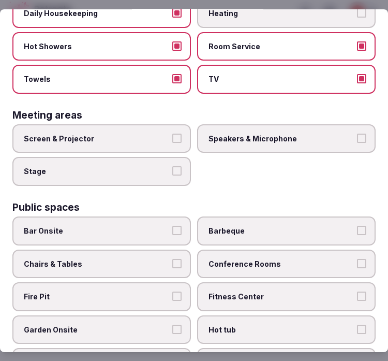
drag, startPoint x: 162, startPoint y: 133, endPoint x: 168, endPoint y: 137, distance: 7.2
click at [164, 136] on label "Screen & Projector" at bounding box center [101, 138] width 178 height 29
click at [172, 136] on button "Screen & Projector" at bounding box center [176, 137] width 9 height 9
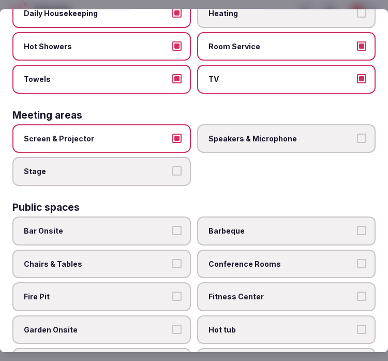
click at [263, 146] on div "Screen & Projector Speakers & Microphone Stage" at bounding box center [193, 155] width 363 height 62
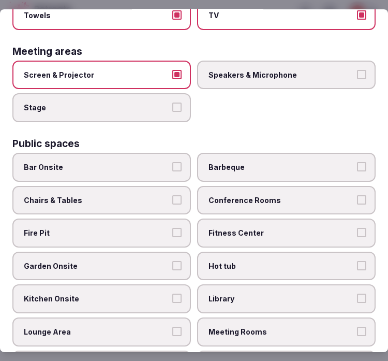
scroll to position [402, 0]
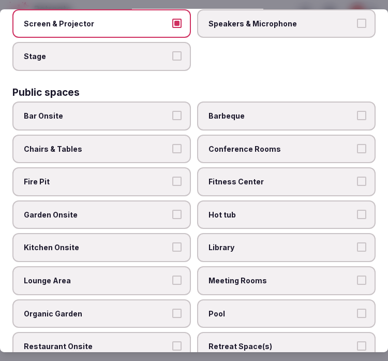
click at [275, 144] on span "Conference Rooms" at bounding box center [280, 149] width 145 height 10
click at [357, 144] on button "Conference Rooms" at bounding box center [361, 148] width 9 height 9
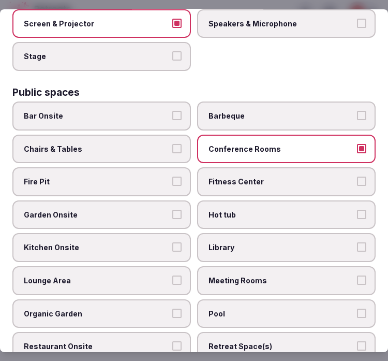
click at [272, 275] on span "Meeting Rooms" at bounding box center [280, 280] width 145 height 10
click at [357, 275] on button "Meeting Rooms" at bounding box center [361, 279] width 9 height 9
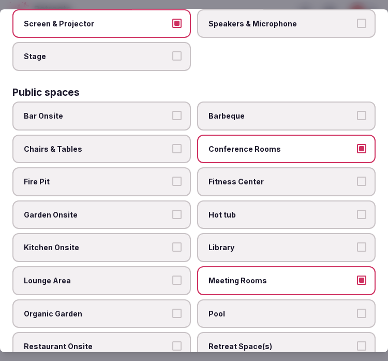
click at [296, 144] on span "Conference Rooms" at bounding box center [280, 149] width 145 height 10
click at [357, 144] on button "Conference Rooms" at bounding box center [361, 148] width 9 height 9
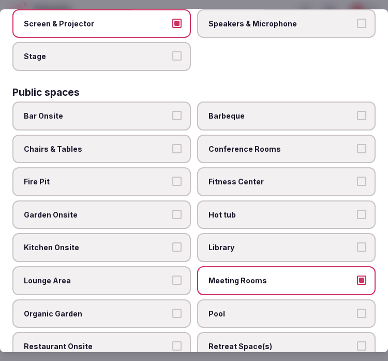
click at [298, 176] on span "Fitness Center" at bounding box center [280, 181] width 145 height 10
click at [357, 176] on button "Fitness Center" at bounding box center [361, 180] width 9 height 9
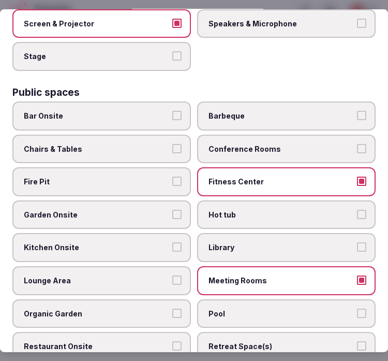
drag, startPoint x: 94, startPoint y: 138, endPoint x: 115, endPoint y: 132, distance: 22.6
click at [94, 144] on span "Chairs & Tables" at bounding box center [96, 149] width 145 height 10
click at [172, 144] on button "Chairs & Tables" at bounding box center [176, 148] width 9 height 9
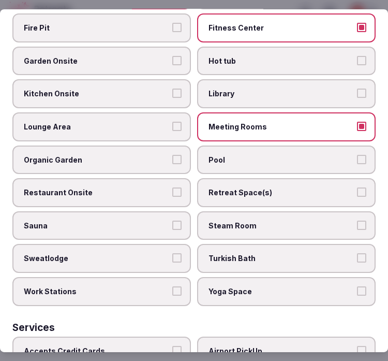
scroll to position [575, 0]
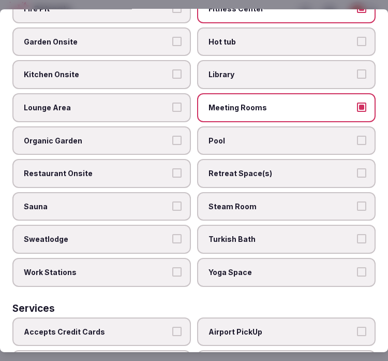
click at [145, 159] on label "Restaurant Onsite" at bounding box center [101, 173] width 178 height 29
click at [172, 168] on button "Restaurant Onsite" at bounding box center [176, 172] width 9 height 9
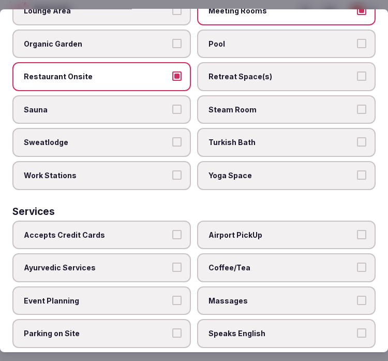
scroll to position [720, 0]
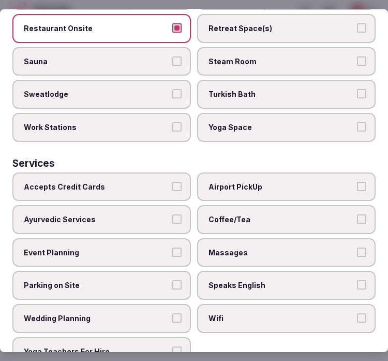
click at [184, 172] on label "Accepts Credit Cards" at bounding box center [101, 186] width 178 height 29
click at [182, 181] on button "Accepts Credit Cards" at bounding box center [176, 185] width 9 height 9
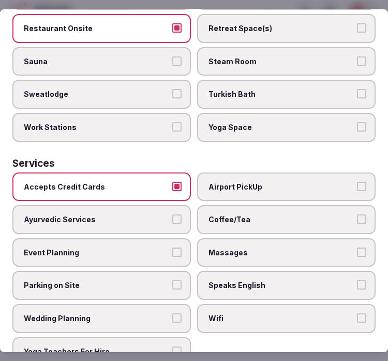
click at [242, 214] on span "Coffee/Tea" at bounding box center [280, 219] width 145 height 10
click at [357, 214] on button "Coffee/Tea" at bounding box center [361, 218] width 9 height 9
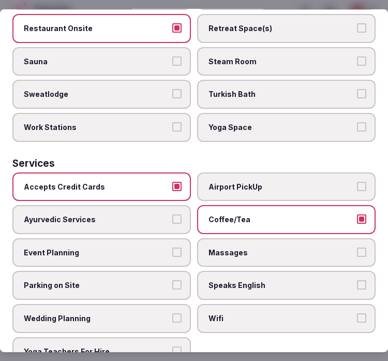
click at [287, 247] on span "Massages" at bounding box center [280, 252] width 145 height 10
click at [357, 247] on button "Massages" at bounding box center [361, 251] width 9 height 9
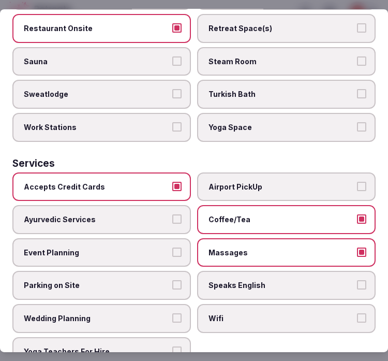
click at [293, 273] on label "Speaks English" at bounding box center [286, 285] width 178 height 29
click at [357, 280] on button "Speaks English" at bounding box center [361, 284] width 9 height 9
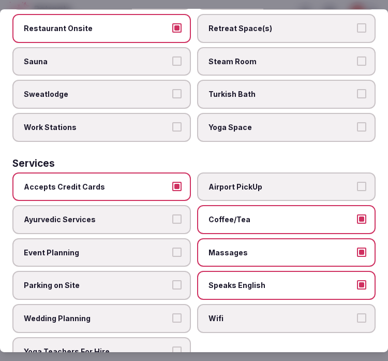
click at [293, 304] on label "Wifi" at bounding box center [286, 318] width 178 height 29
click at [357, 313] on button "Wifi" at bounding box center [361, 317] width 9 height 9
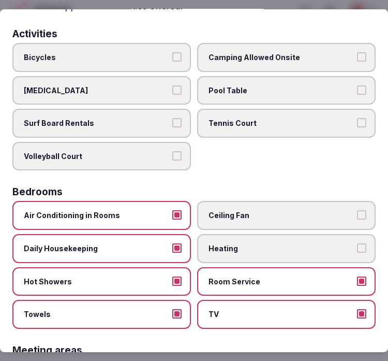
scroll to position [0, 0]
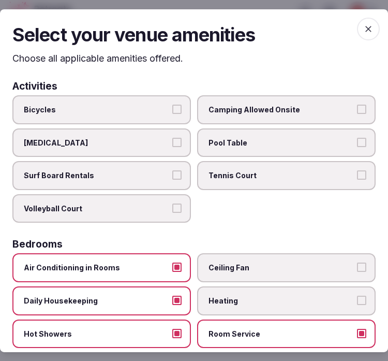
click at [363, 23] on icon "button" at bounding box center [368, 28] width 10 height 10
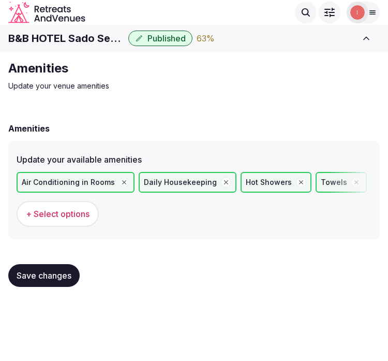
click at [64, 265] on button "Save changes" at bounding box center [43, 275] width 71 height 23
click at [45, 270] on span "Save changes" at bounding box center [44, 275] width 55 height 10
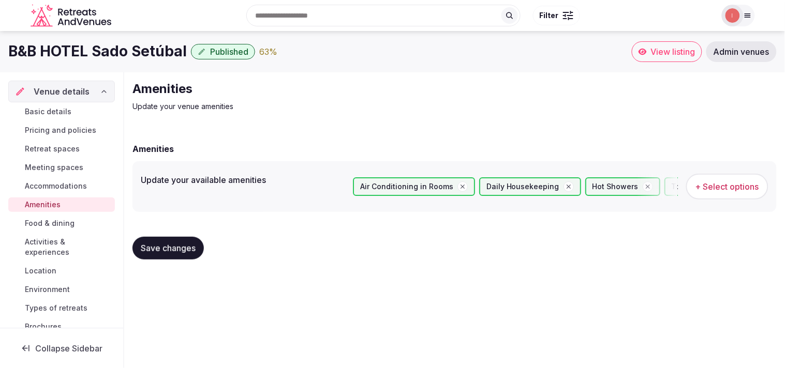
click at [64, 224] on span "Food & dining" at bounding box center [50, 223] width 50 height 10
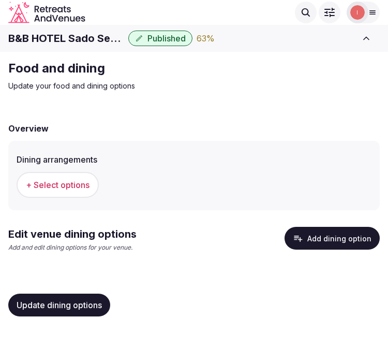
click at [80, 183] on span "+ Select options" at bounding box center [58, 184] width 64 height 11
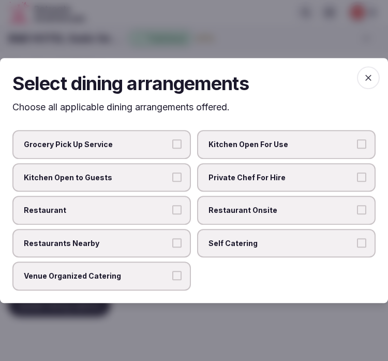
click at [163, 271] on span "Venue Organized Catering" at bounding box center [96, 276] width 145 height 10
click at [172, 271] on button "Venue Organized Catering" at bounding box center [176, 275] width 9 height 9
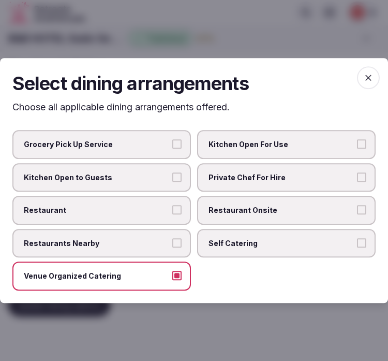
click at [365, 77] on icon "button" at bounding box center [368, 77] width 10 height 10
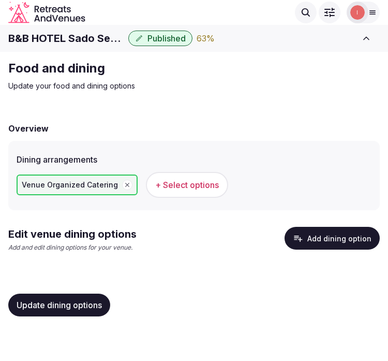
drag, startPoint x: 52, startPoint y: 296, endPoint x: 57, endPoint y: 295, distance: 5.3
click at [53, 296] on button "Update dining options" at bounding box center [59, 304] width 102 height 23
click at [345, 235] on button "Add dining option" at bounding box center [332, 238] width 95 height 23
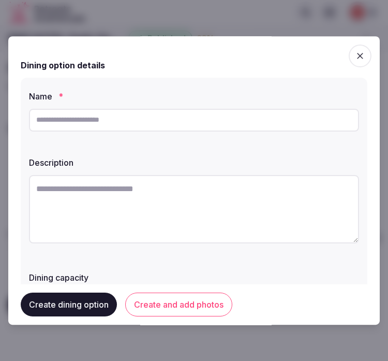
click at [148, 122] on input "text" at bounding box center [194, 120] width 330 height 23
type input "**********"
click at [192, 191] on textarea at bounding box center [194, 209] width 330 height 68
paste textarea "**********"
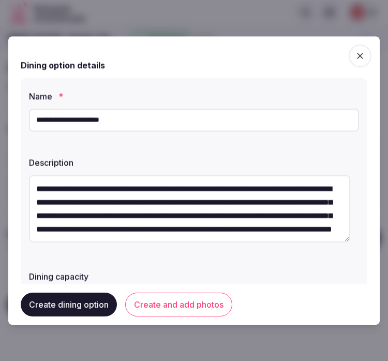
scroll to position [33, 0]
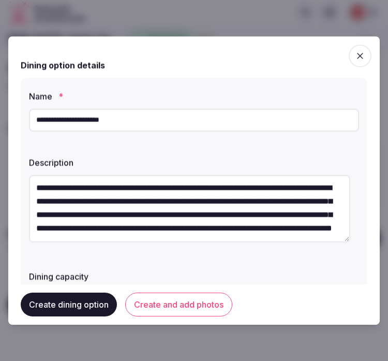
drag, startPoint x: 279, startPoint y: 194, endPoint x: 282, endPoint y: 217, distance: 23.0
click at [282, 217] on textarea "**********" at bounding box center [189, 208] width 321 height 67
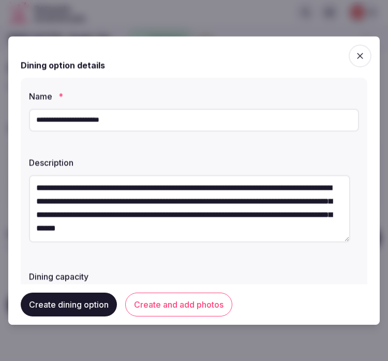
scroll to position [13, 0]
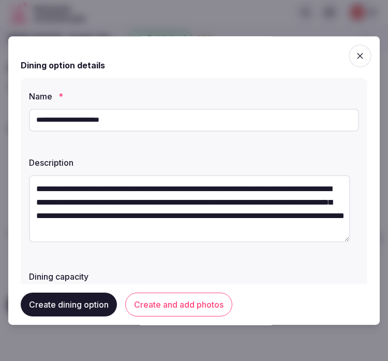
type textarea "**********"
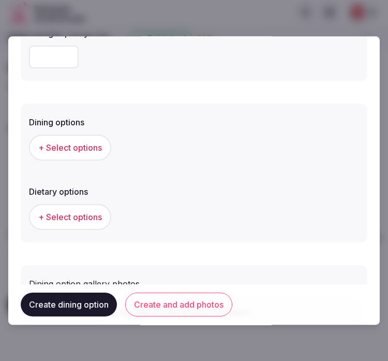
scroll to position [316, 0]
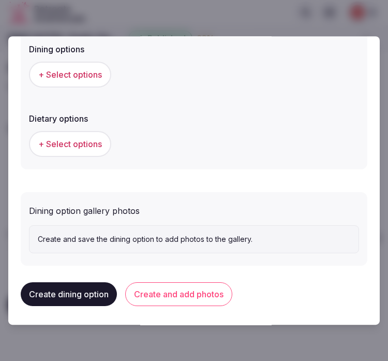
click at [86, 76] on span "+ Select options" at bounding box center [70, 74] width 64 height 11
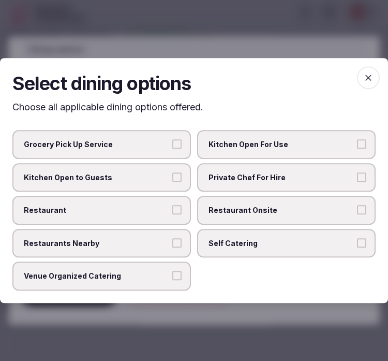
drag, startPoint x: 157, startPoint y: 264, endPoint x: 161, endPoint y: 261, distance: 5.5
click at [157, 264] on label "Venue Organized Catering" at bounding box center [101, 276] width 178 height 29
click at [172, 271] on button "Venue Organized Catering" at bounding box center [176, 275] width 9 height 9
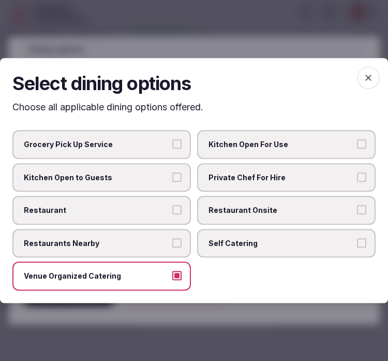
click at [369, 74] on icon "button" at bounding box center [368, 77] width 10 height 10
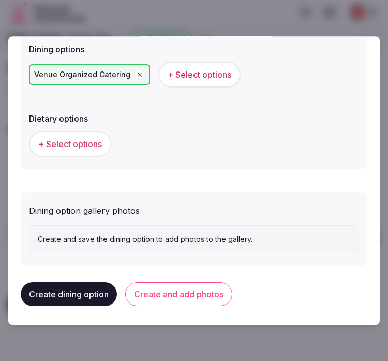
click at [89, 146] on span "+ Select options" at bounding box center [70, 143] width 64 height 11
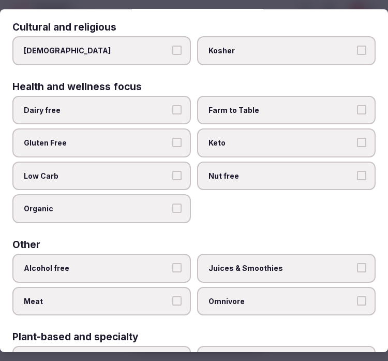
scroll to position [115, 0]
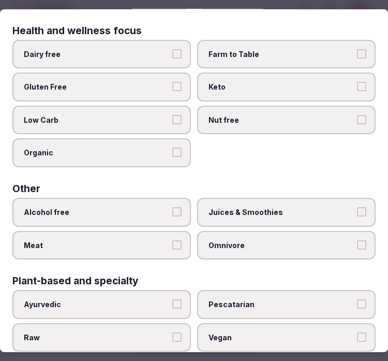
click at [140, 82] on span "Gluten Free" at bounding box center [96, 87] width 145 height 10
click at [172, 82] on button "Gluten Free" at bounding box center [176, 86] width 9 height 9
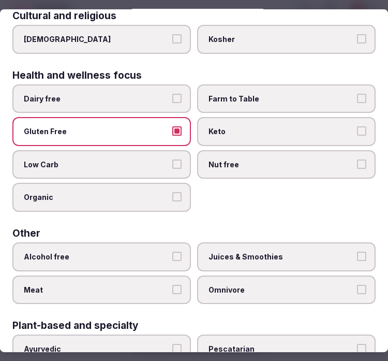
scroll to position [150, 0]
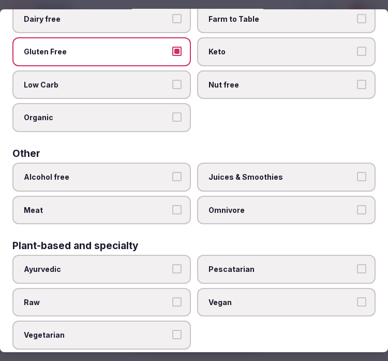
click at [283, 173] on span "Juices & Smoothies" at bounding box center [280, 177] width 145 height 10
click at [357, 173] on button "Juices & Smoothies" at bounding box center [361, 176] width 9 height 9
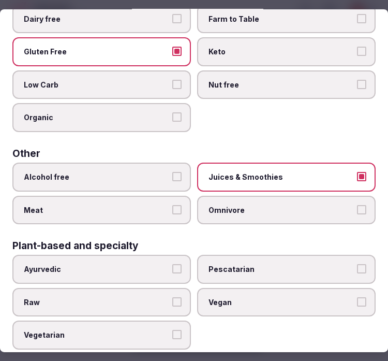
click at [283, 173] on span "Juices & Smoothies" at bounding box center [280, 177] width 145 height 10
click at [357, 173] on button "Juices & Smoothies" at bounding box center [361, 176] width 9 height 9
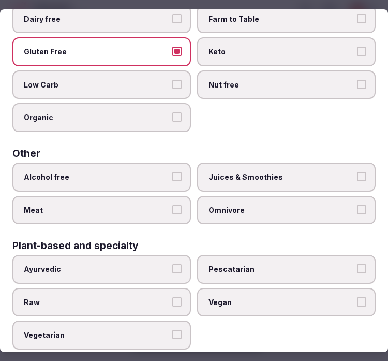
click at [96, 86] on span "Low Carb" at bounding box center [96, 85] width 145 height 10
click at [172, 86] on button "Low Carb" at bounding box center [176, 84] width 9 height 9
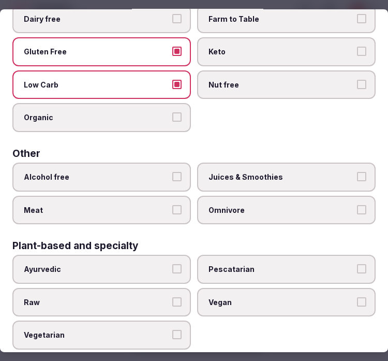
click at [96, 86] on span "Low Carb" at bounding box center [96, 85] width 145 height 10
click at [172, 86] on button "Low Carb" at bounding box center [176, 84] width 9 height 9
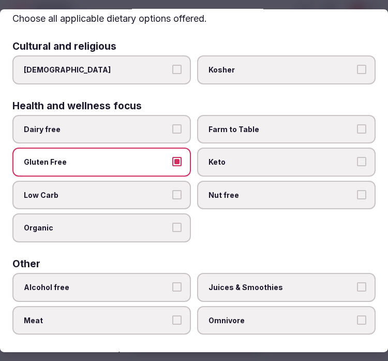
scroll to position [0, 0]
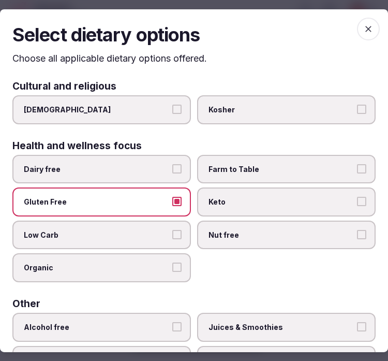
click at [363, 28] on icon "button" at bounding box center [368, 28] width 10 height 10
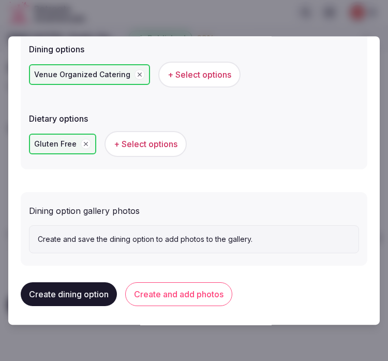
click at [158, 293] on button "Create and add photos" at bounding box center [178, 294] width 107 height 24
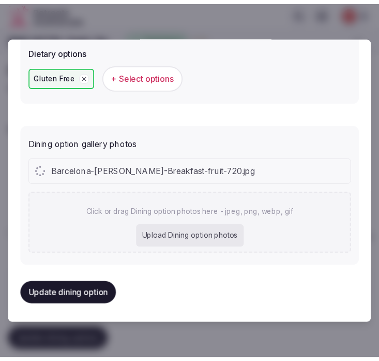
scroll to position [411, 0]
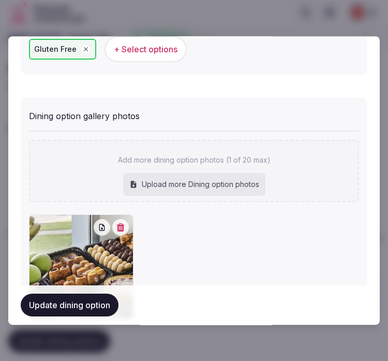
click at [76, 305] on button "Update dining option" at bounding box center [70, 304] width 98 height 23
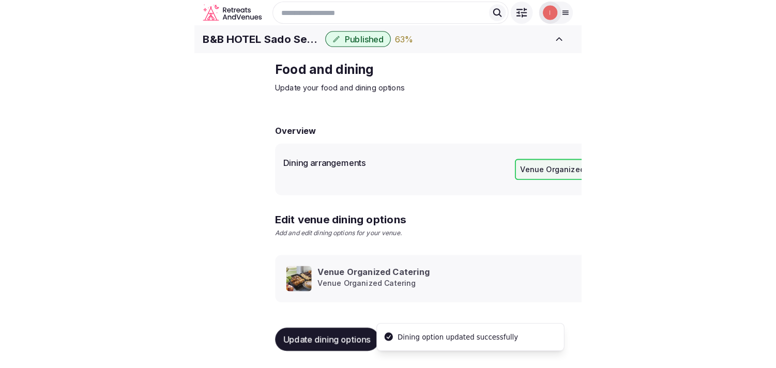
scroll to position [12, 0]
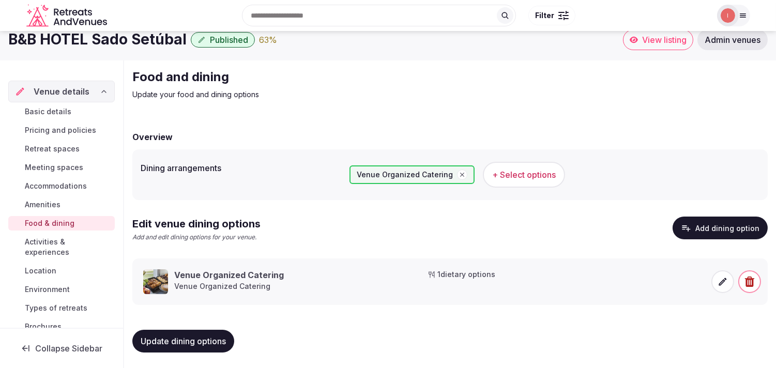
click at [68, 244] on span "Activities & experiences" at bounding box center [68, 247] width 86 height 21
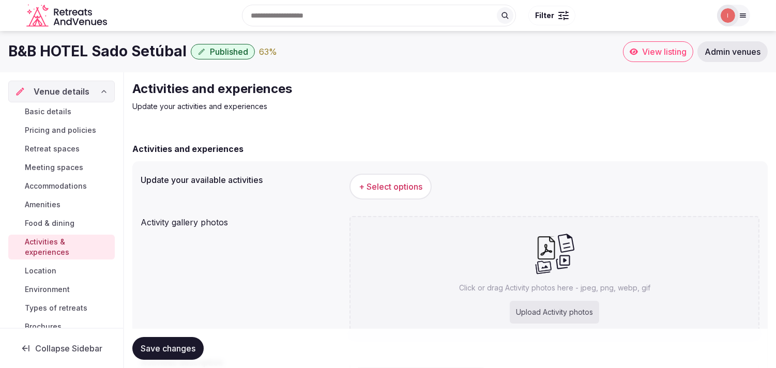
click at [413, 179] on button "+ Select options" at bounding box center [391, 187] width 82 height 26
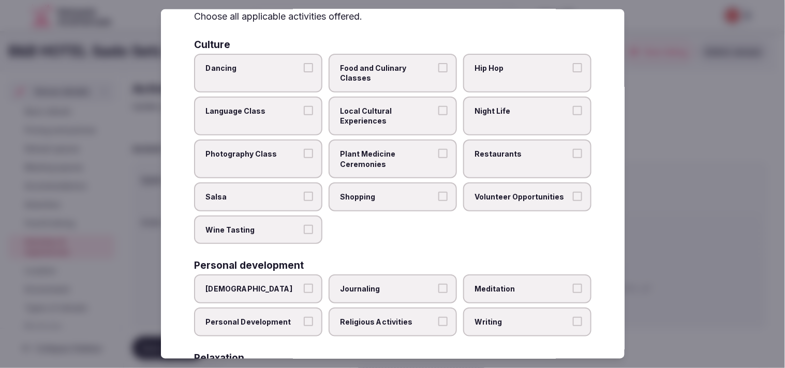
scroll to position [115, 0]
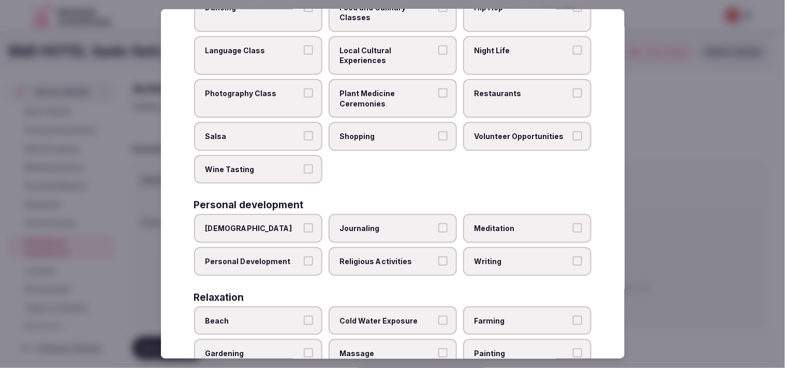
click at [411, 55] on span "Local Cultural Experiences" at bounding box center [387, 56] width 95 height 20
click at [438, 55] on button "Local Cultural Experiences" at bounding box center [442, 50] width 9 height 9
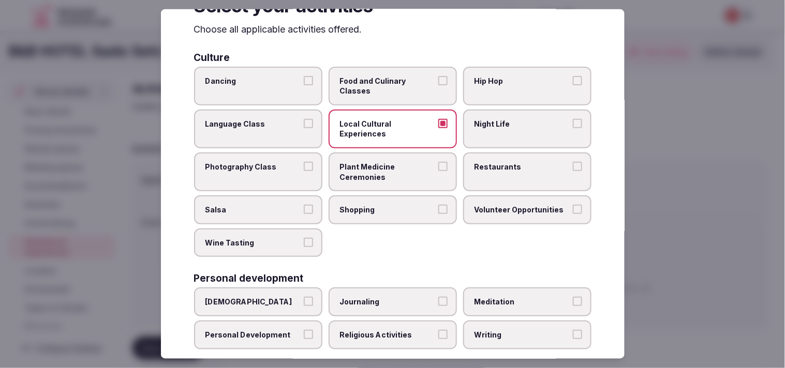
scroll to position [57, 0]
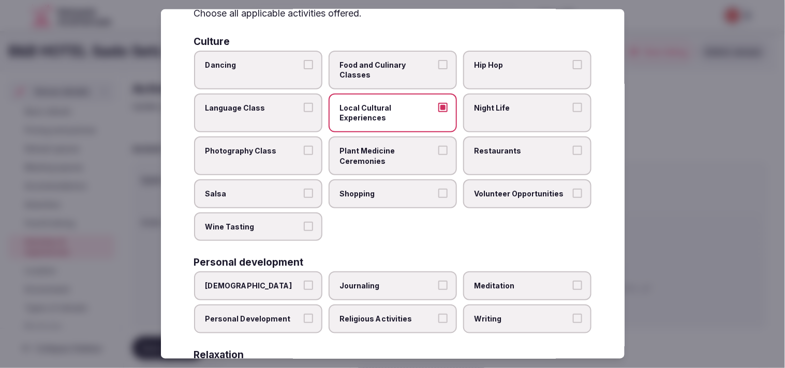
click at [556, 112] on label "Night Life" at bounding box center [527, 113] width 128 height 39
click at [573, 112] on button "Night Life" at bounding box center [577, 107] width 9 height 9
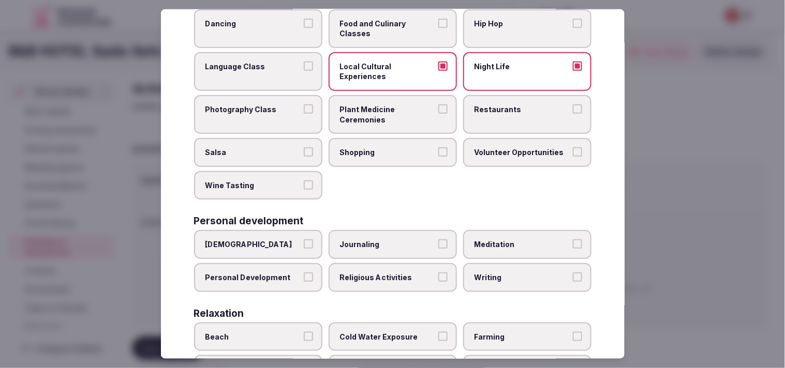
scroll to position [115, 0]
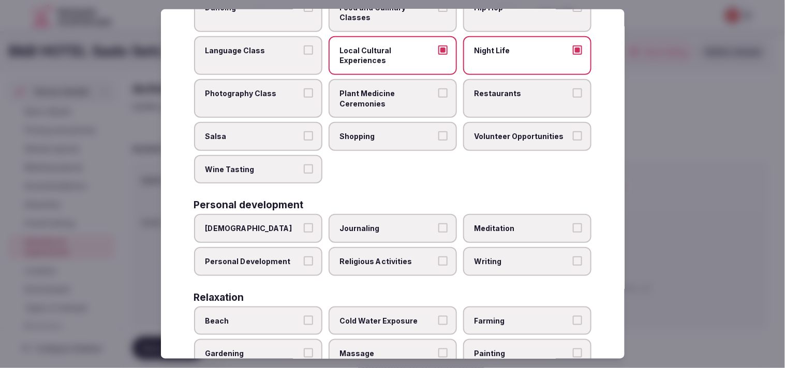
click at [511, 95] on span "Restaurants" at bounding box center [521, 93] width 95 height 10
click at [573, 95] on button "Restaurants" at bounding box center [577, 92] width 9 height 9
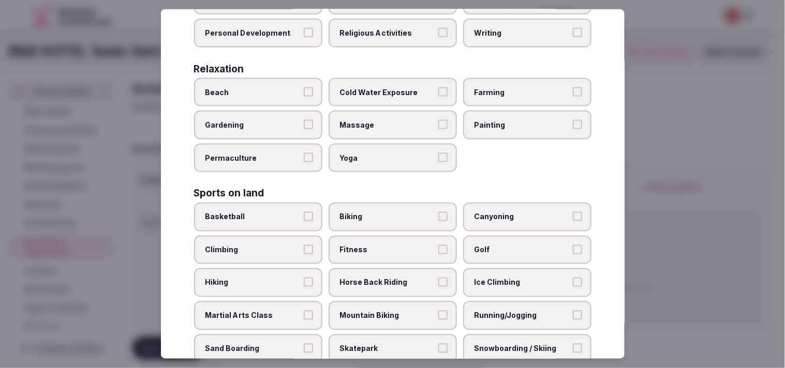
scroll to position [345, 0]
click at [388, 119] on span "Massage" at bounding box center [387, 124] width 95 height 10
click at [438, 119] on button "Massage" at bounding box center [442, 123] width 9 height 9
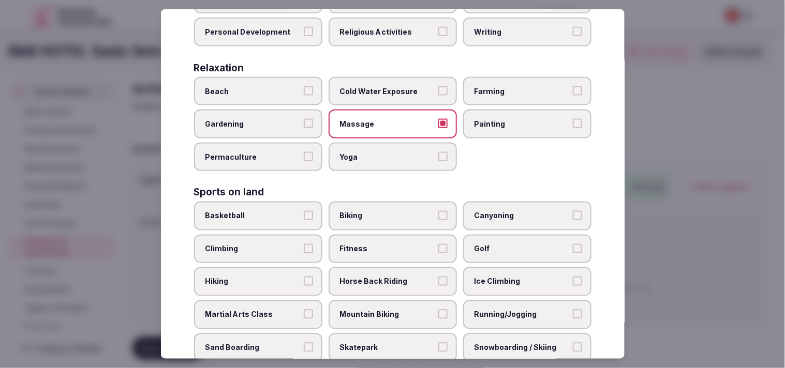
click at [433, 121] on label "Massage" at bounding box center [392, 124] width 128 height 29
click at [438, 121] on button "Massage" at bounding box center [442, 123] width 9 height 9
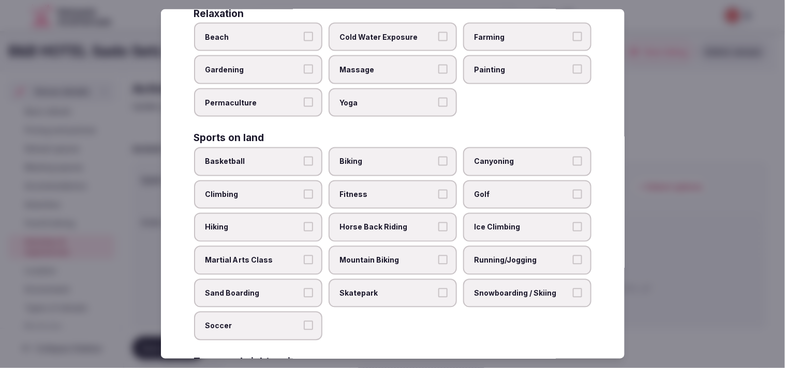
scroll to position [459, 0]
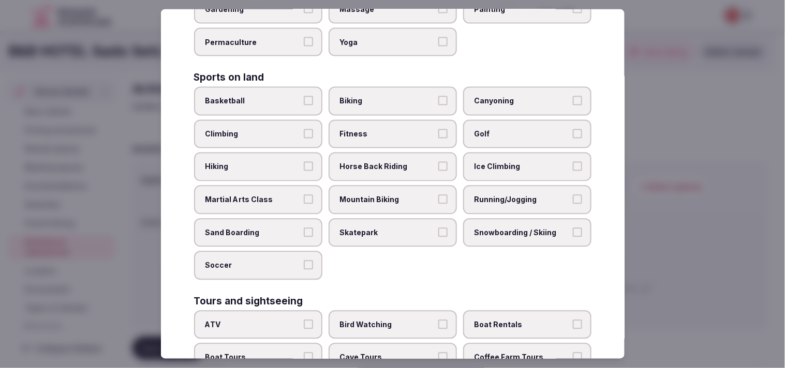
click at [430, 120] on label "Fitness" at bounding box center [392, 134] width 128 height 29
click at [438, 129] on button "Fitness" at bounding box center [442, 133] width 9 height 9
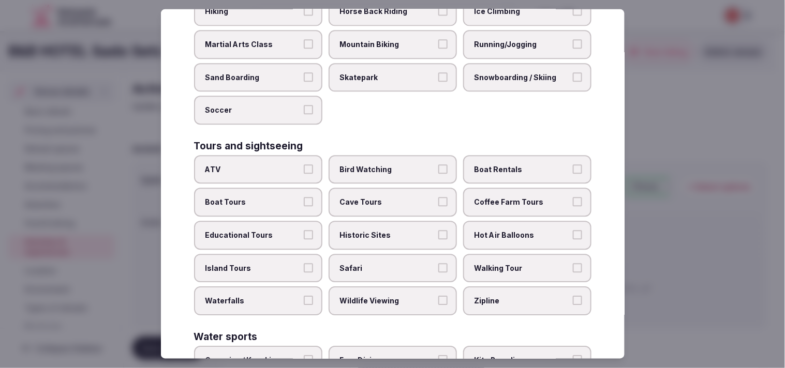
scroll to position [683, 0]
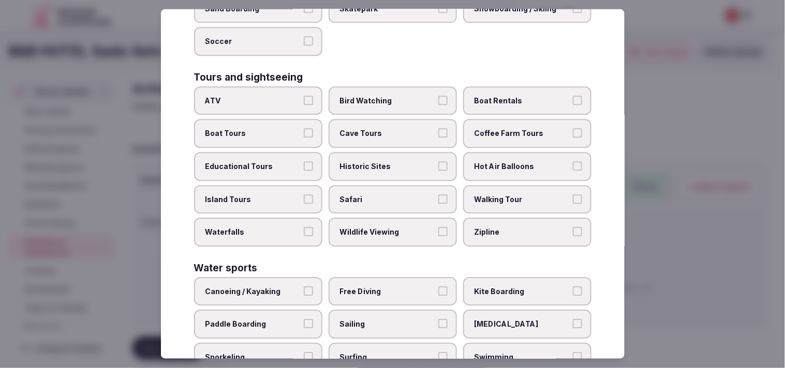
click at [523, 194] on span "Walking Tour" at bounding box center [521, 199] width 95 height 10
click at [573, 194] on button "Walking Tour" at bounding box center [577, 198] width 9 height 9
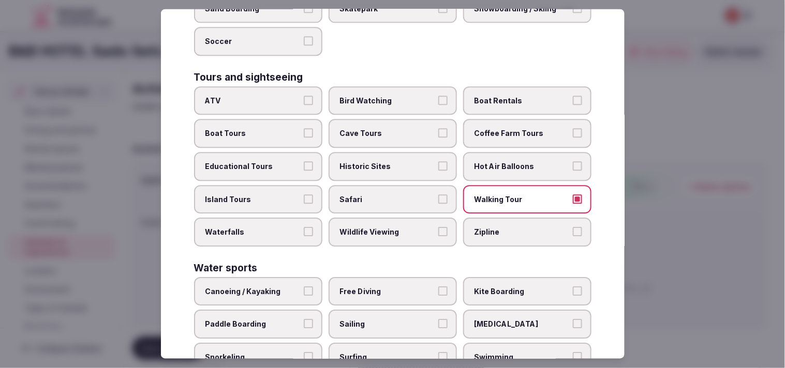
click at [393, 153] on label "Historic Sites" at bounding box center [392, 167] width 128 height 29
click at [438, 162] on button "Historic Sites" at bounding box center [442, 166] width 9 height 9
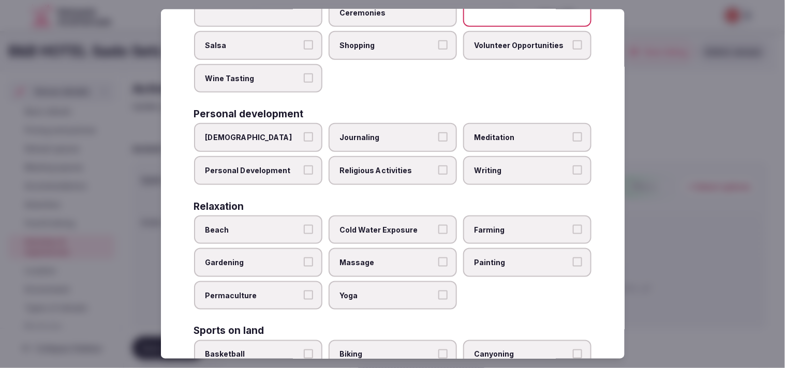
scroll to position [109, 0]
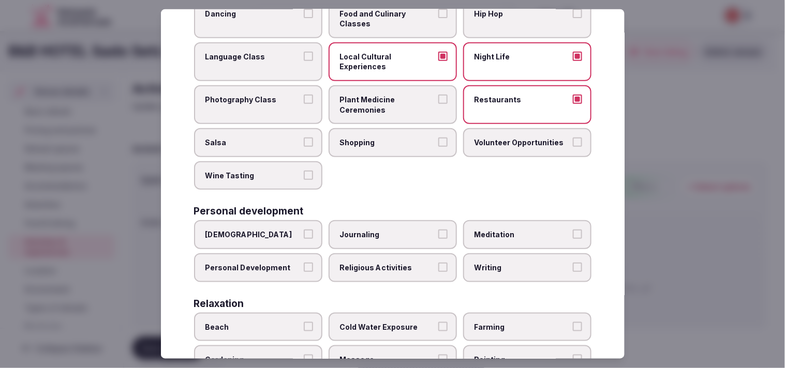
click at [304, 263] on button "Personal Development" at bounding box center [308, 267] width 9 height 9
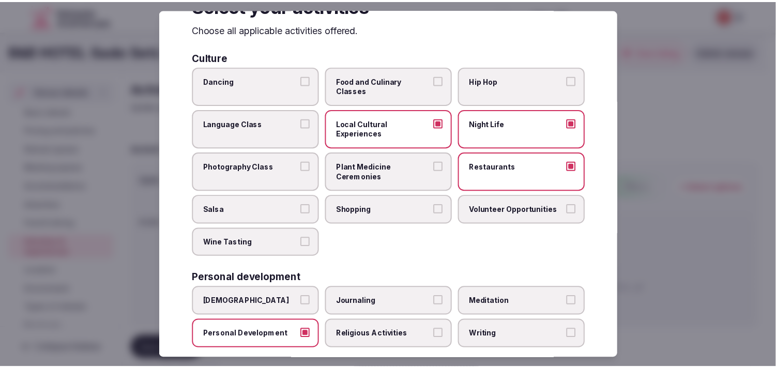
scroll to position [0, 0]
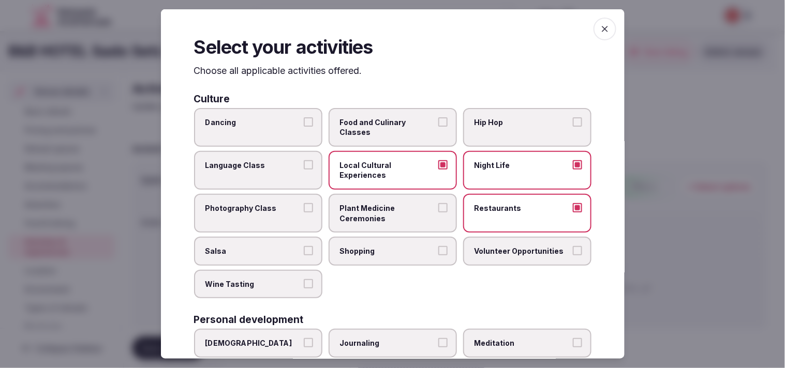
click at [594, 37] on span "button" at bounding box center [604, 29] width 23 height 23
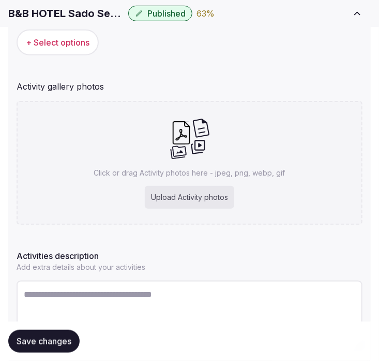
scroll to position [235, 0]
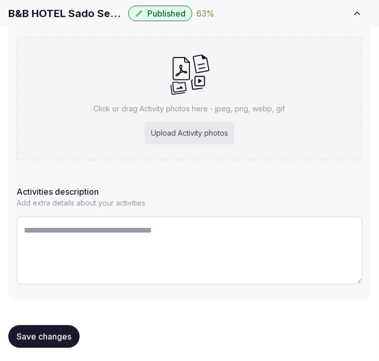
click at [145, 249] on textarea at bounding box center [190, 250] width 346 height 68
paste textarea "**********"
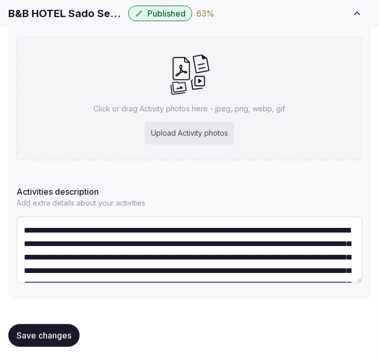
scroll to position [46, 0]
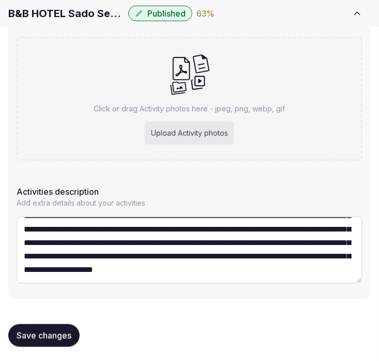
type textarea "**********"
drag, startPoint x: 20, startPoint y: 330, endPoint x: 64, endPoint y: 297, distance: 54.7
click at [20, 330] on span "Save changes" at bounding box center [44, 335] width 55 height 10
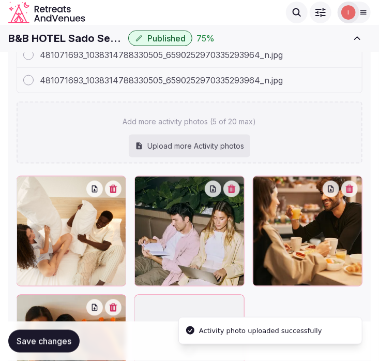
scroll to position [408, 0]
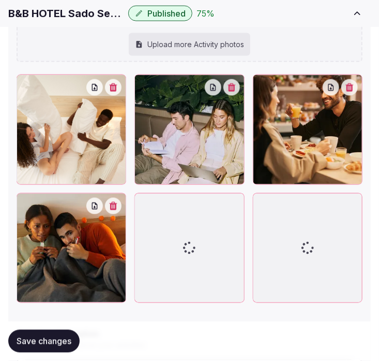
click at [377, 137] on div "Activities and experiences Update your activities and experiences Activities an…" at bounding box center [189, 74] width 379 height 861
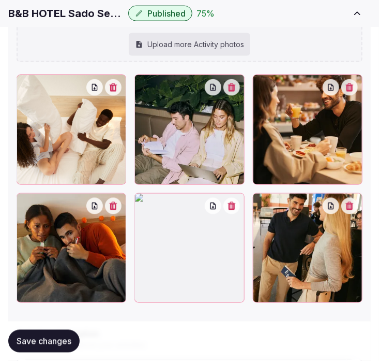
click at [228, 200] on button "button" at bounding box center [231, 206] width 17 height 17
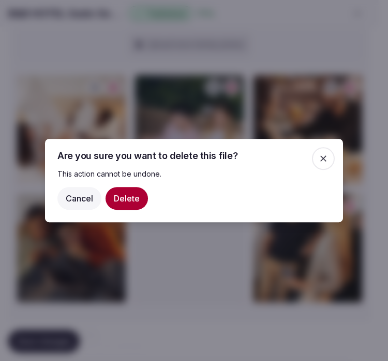
click at [116, 205] on button "Delete" at bounding box center [127, 198] width 42 height 23
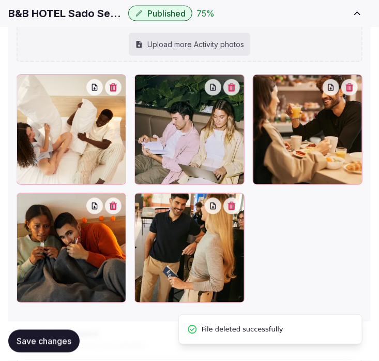
click at [74, 344] on button "Save changes" at bounding box center [43, 341] width 71 height 23
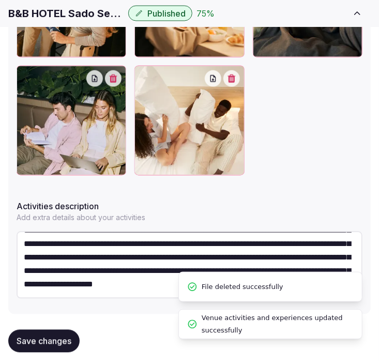
scroll to position [550, 0]
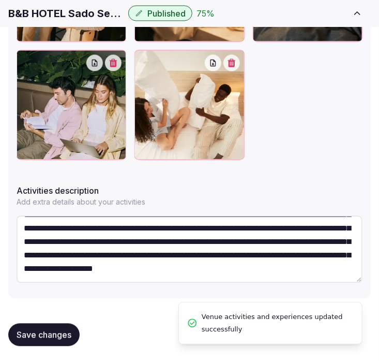
click at [60, 331] on span "Save changes" at bounding box center [44, 335] width 55 height 10
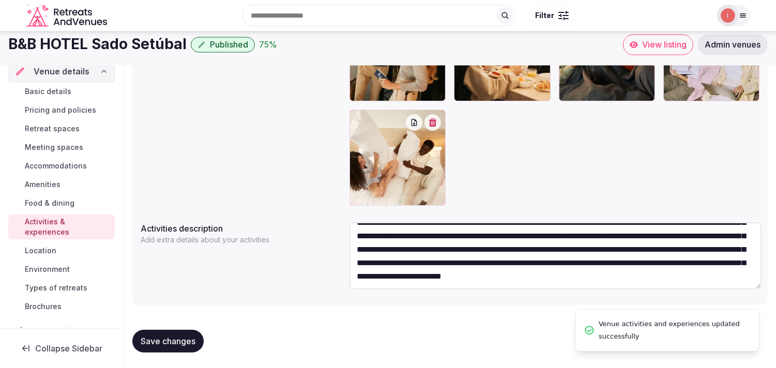
scroll to position [40, 0]
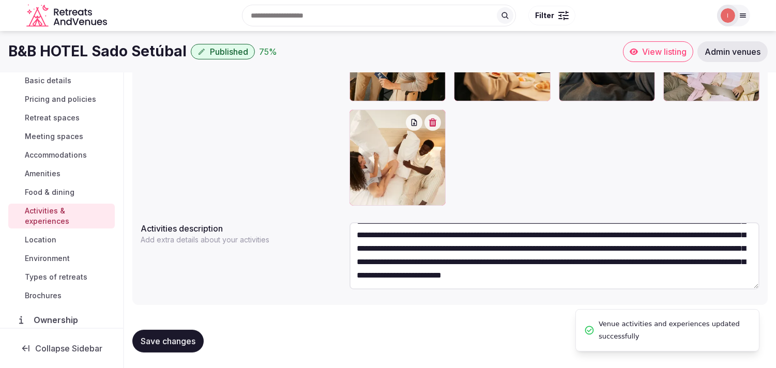
click at [43, 238] on span "Location" at bounding box center [41, 240] width 32 height 10
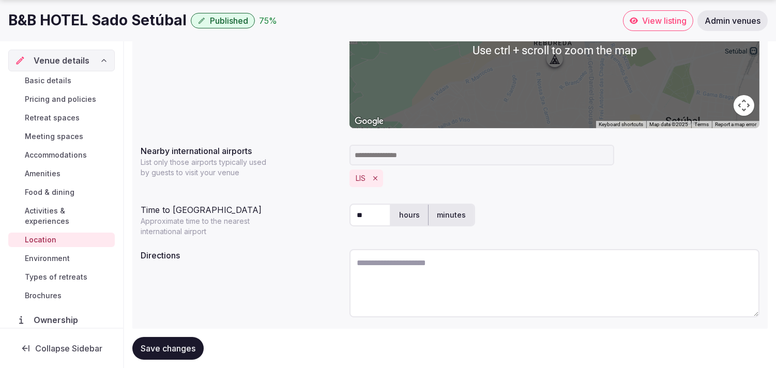
scroll to position [257, 0]
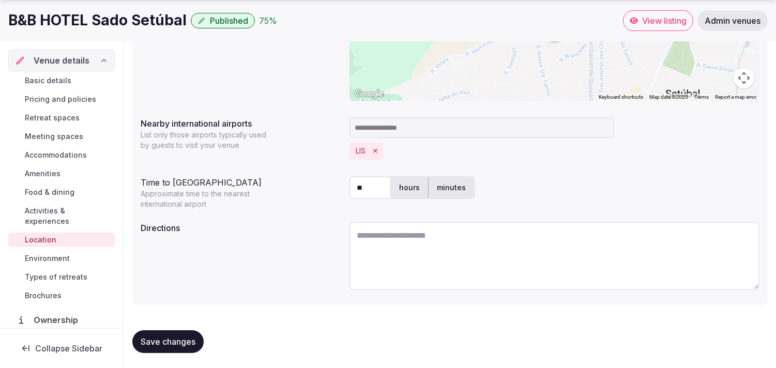
click at [54, 254] on span "Environment" at bounding box center [47, 258] width 45 height 10
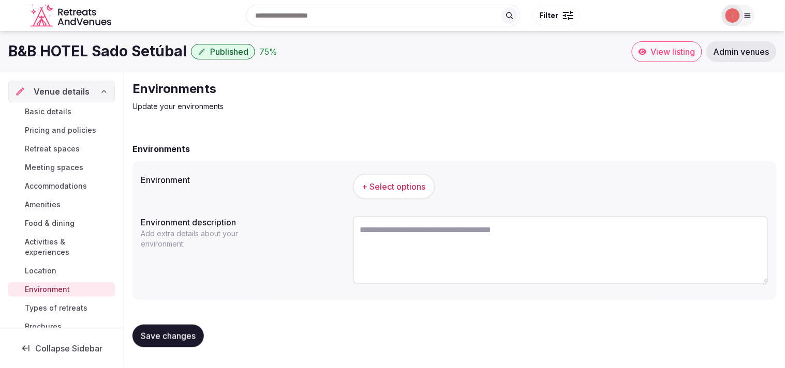
click at [395, 187] on span "+ Select options" at bounding box center [394, 186] width 64 height 11
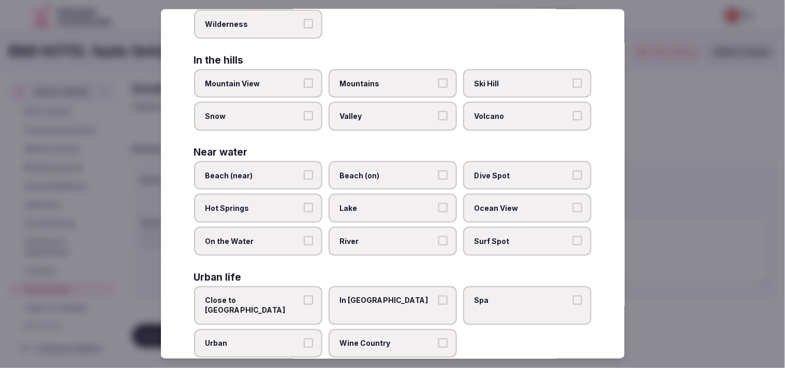
scroll to position [231, 0]
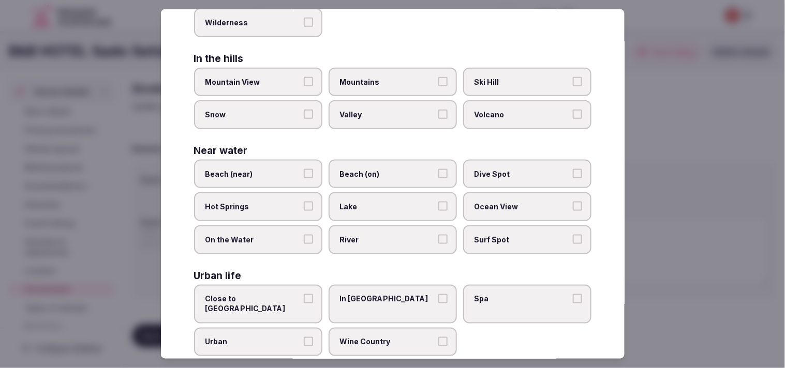
click at [276, 295] on label "Close to City Center" at bounding box center [258, 304] width 128 height 39
click at [304, 295] on button "Close to City Center" at bounding box center [308, 298] width 9 height 9
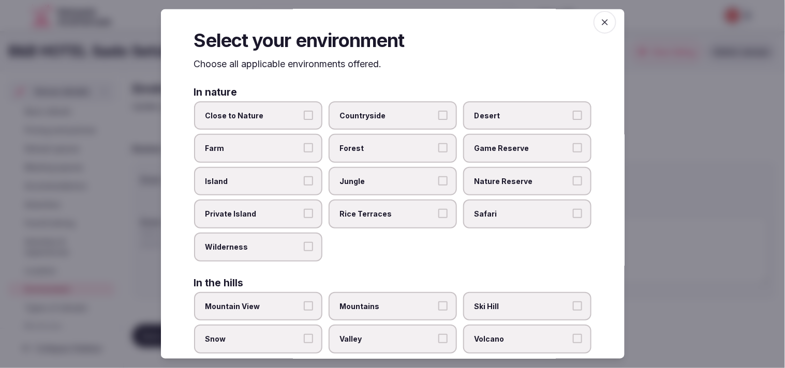
scroll to position [2, 0]
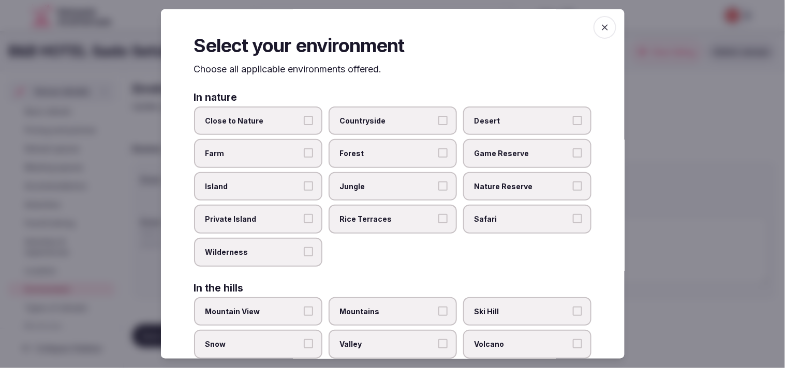
click at [279, 117] on span "Close to Nature" at bounding box center [252, 120] width 95 height 10
click at [304, 117] on button "Close to Nature" at bounding box center [308, 119] width 9 height 9
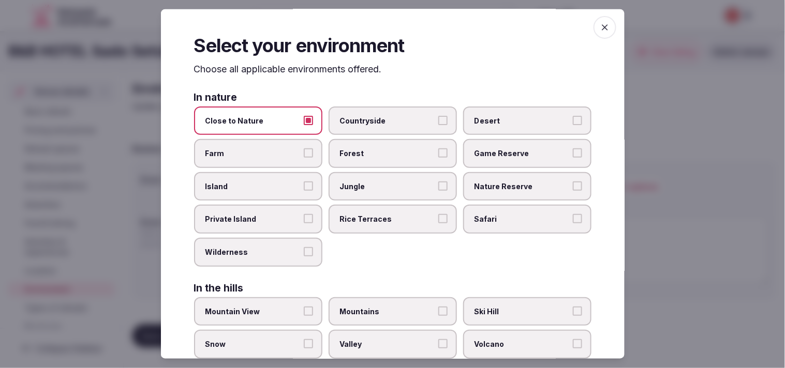
scroll to position [0, 0]
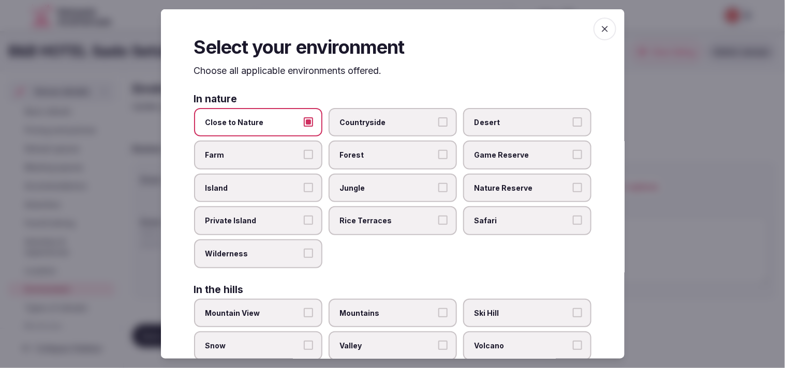
click at [600, 27] on icon "button" at bounding box center [605, 29] width 10 height 10
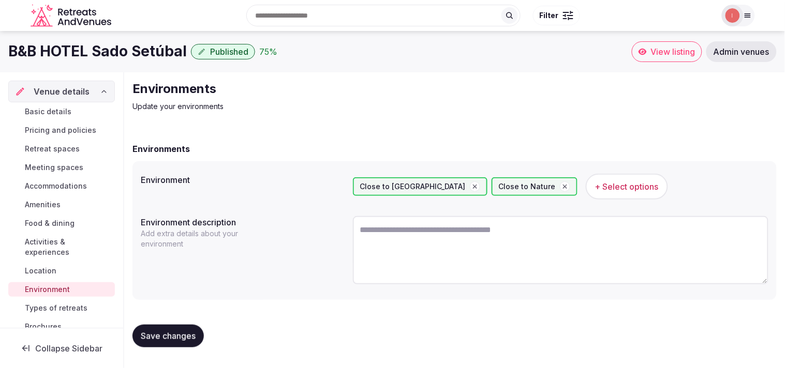
click at [174, 335] on span "Save changes" at bounding box center [168, 336] width 55 height 10
click at [70, 306] on span "Types of retreats" at bounding box center [56, 308] width 63 height 10
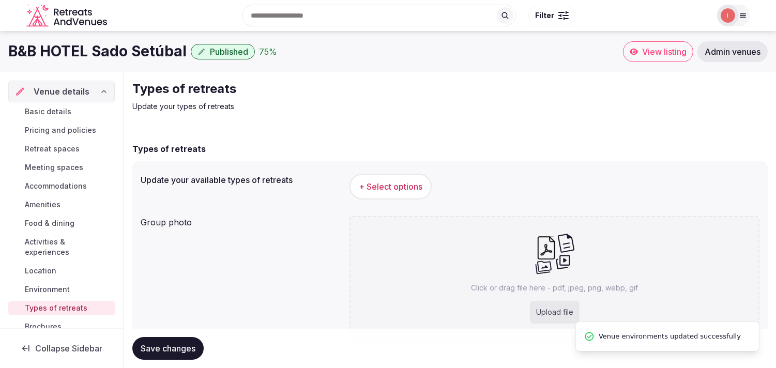
click at [388, 192] on span "+ Select options" at bounding box center [391, 186] width 64 height 11
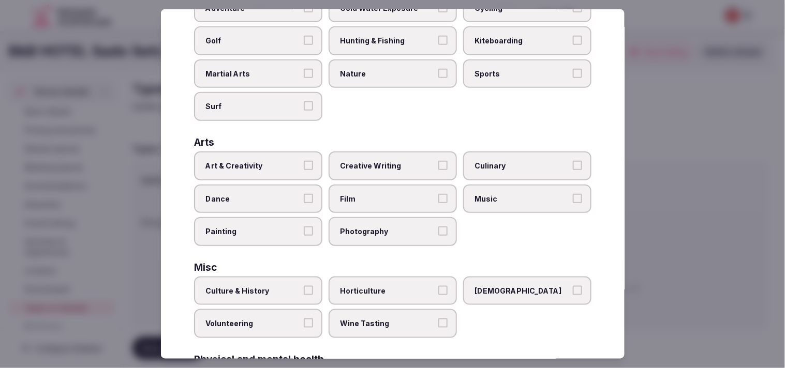
scroll to position [115, 0]
click at [247, 160] on span "Art & Creativity" at bounding box center [252, 165] width 95 height 10
click at [304, 160] on button "Art & Creativity" at bounding box center [308, 164] width 9 height 9
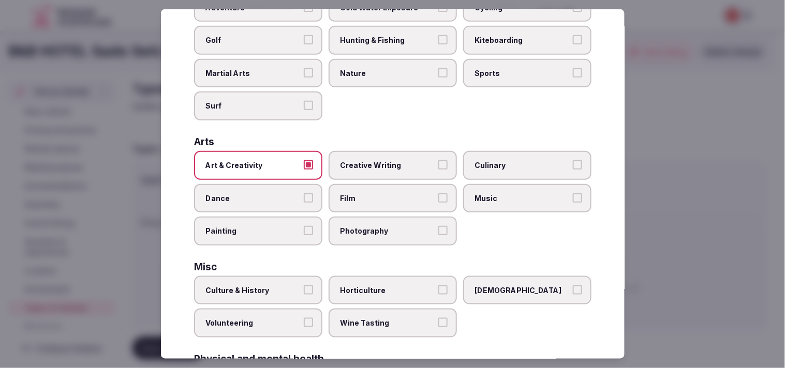
click at [307, 286] on button "Culture & History" at bounding box center [308, 290] width 9 height 9
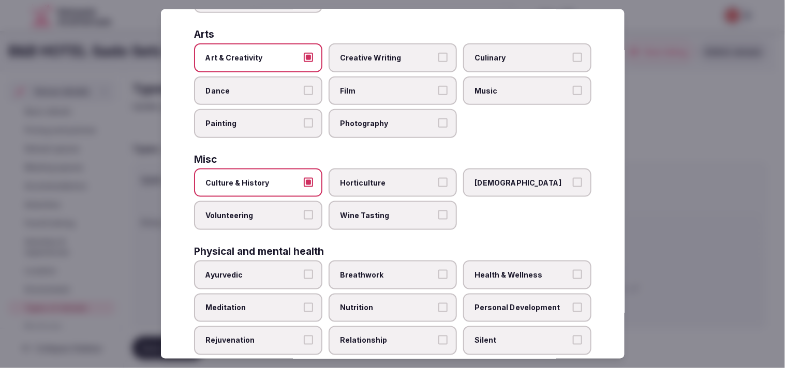
scroll to position [345, 0]
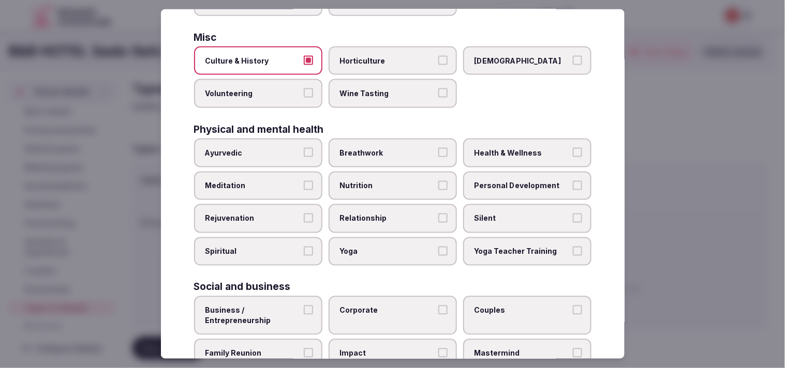
click at [547, 181] on span "Personal Development" at bounding box center [521, 186] width 95 height 10
click at [573, 181] on button "Personal Development" at bounding box center [577, 185] width 9 height 9
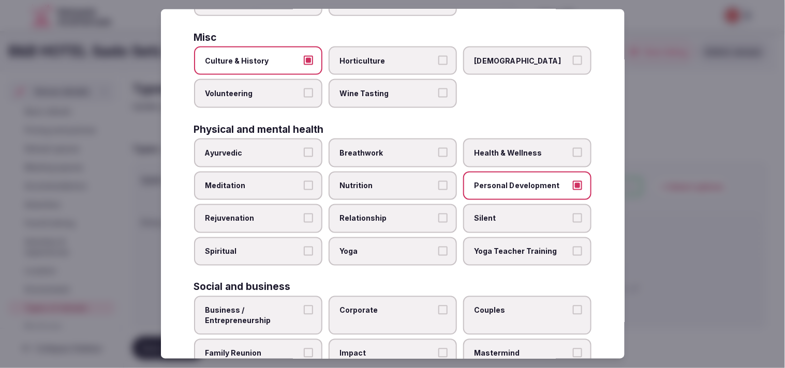
click at [412, 214] on span "Relationship" at bounding box center [387, 219] width 95 height 10
click at [438, 214] on button "Relationship" at bounding box center [442, 218] width 9 height 9
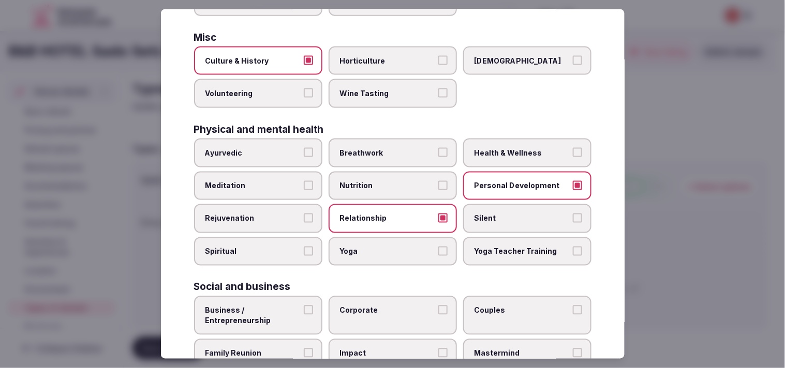
click at [485, 148] on span "Health & Wellness" at bounding box center [521, 153] width 95 height 10
click at [573, 148] on button "Health & Wellness" at bounding box center [577, 152] width 9 height 9
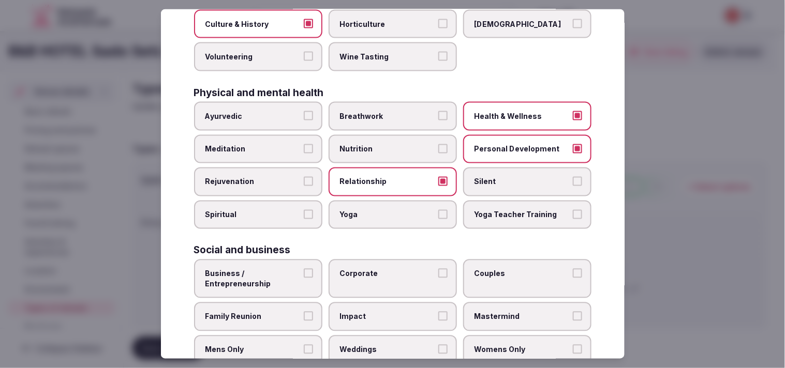
scroll to position [396, 0]
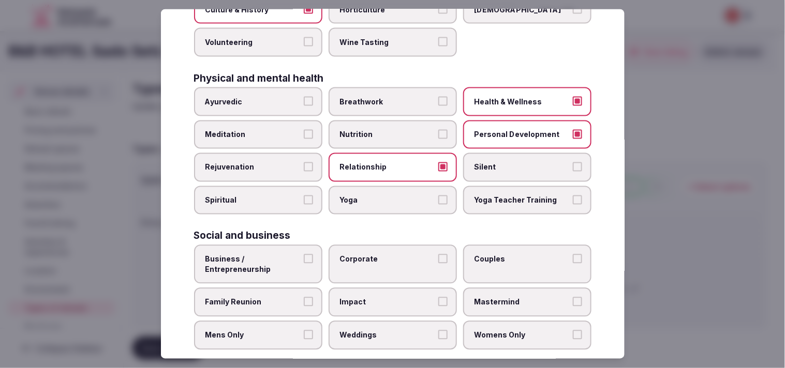
click at [402, 251] on label "Corporate" at bounding box center [392, 264] width 128 height 39
click at [438, 254] on button "Corporate" at bounding box center [442, 258] width 9 height 9
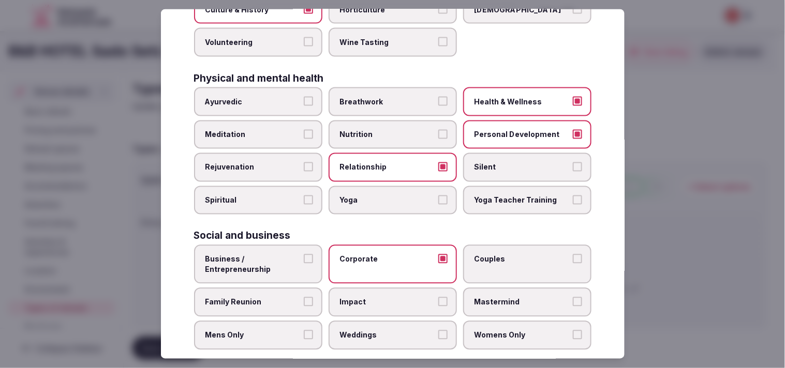
drag, startPoint x: 303, startPoint y: 287, endPoint x: 313, endPoint y: 288, distance: 10.4
click at [304, 297] on button "Family Reunion" at bounding box center [308, 301] width 9 height 9
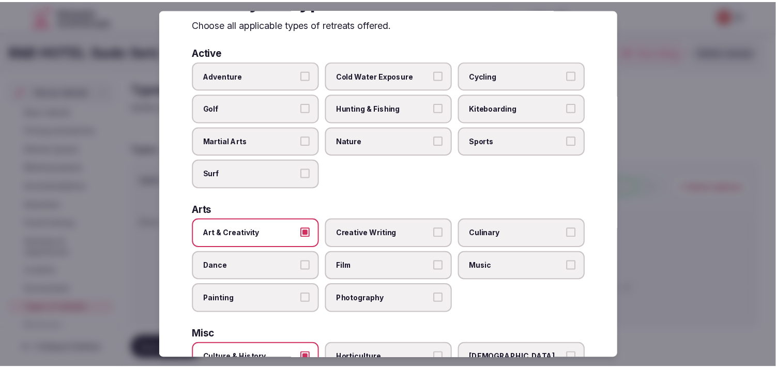
scroll to position [0, 0]
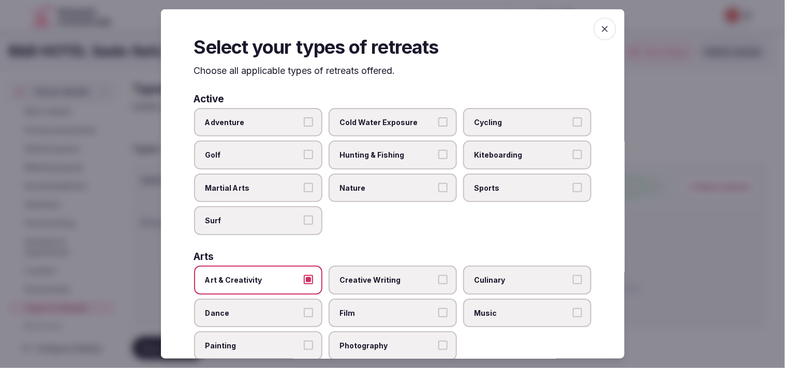
click at [593, 31] on span "button" at bounding box center [604, 29] width 23 height 23
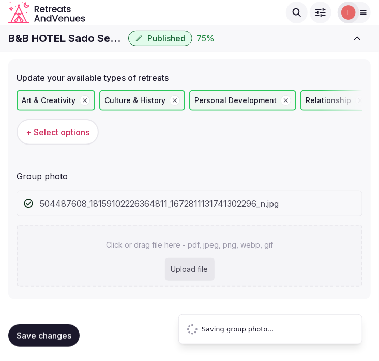
scroll to position [27, 0]
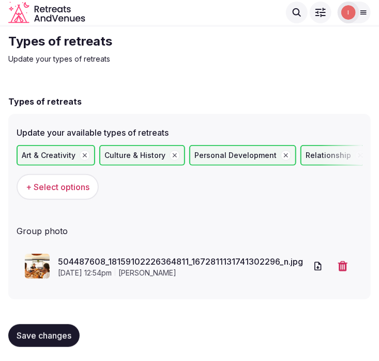
click at [59, 327] on button "Save changes" at bounding box center [43, 335] width 71 height 23
